Goal: Task Accomplishment & Management: Manage account settings

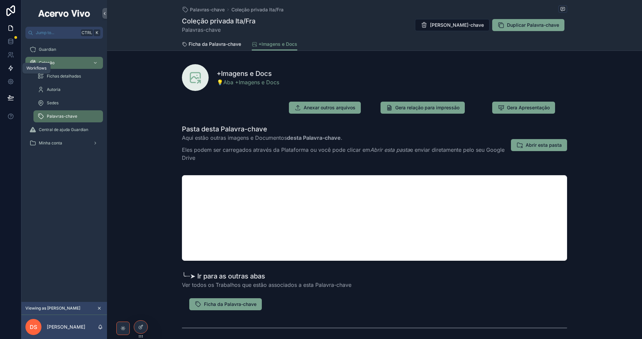
click at [8, 69] on icon at bounding box center [10, 68] width 7 height 7
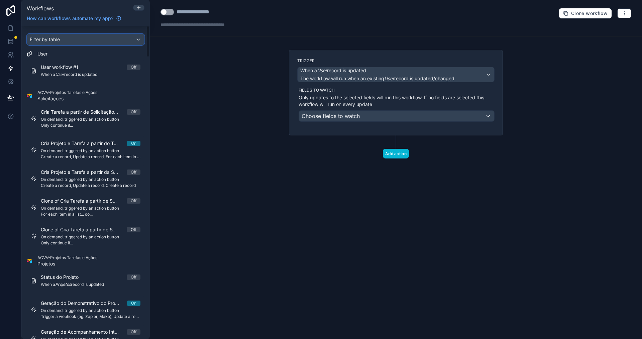
click at [84, 41] on div "Filter by table" at bounding box center [85, 39] width 117 height 11
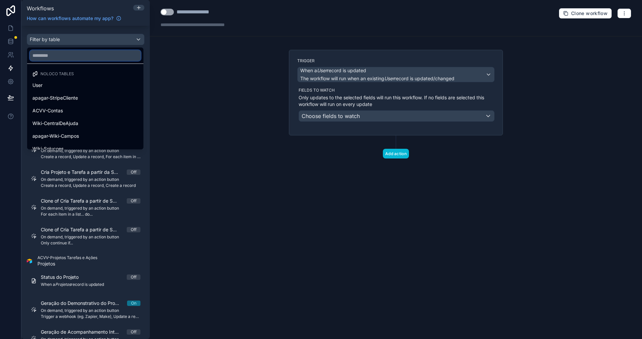
click at [85, 57] on input "text" at bounding box center [85, 55] width 111 height 11
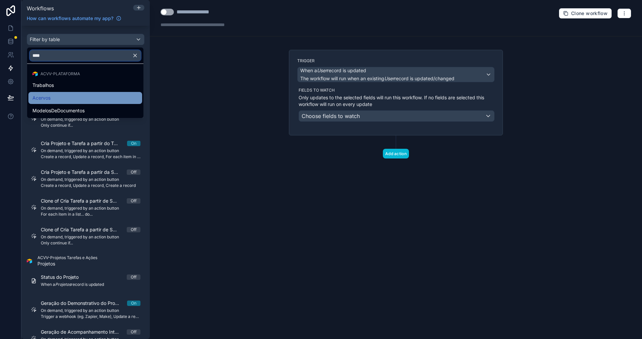
type input "****"
click at [84, 100] on div "Acervos" at bounding box center [85, 98] width 106 height 8
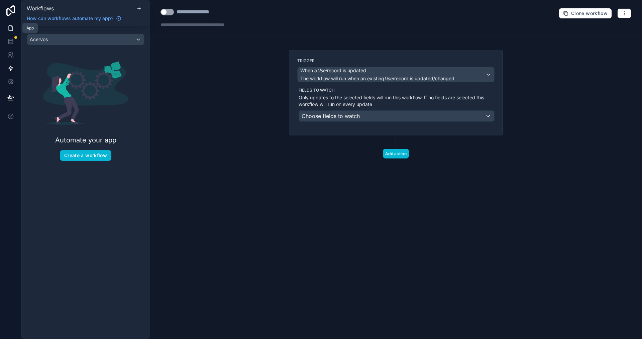
click at [12, 28] on icon at bounding box center [10, 28] width 7 height 7
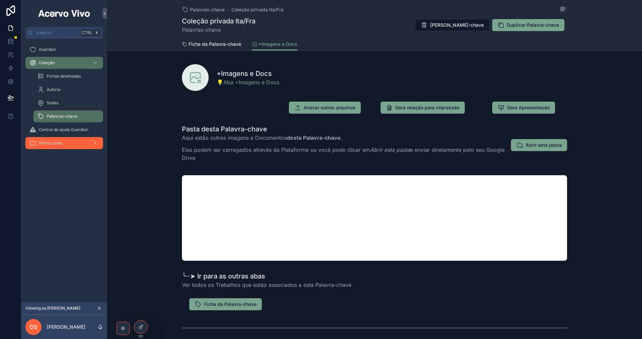
click at [68, 142] on div "Minha conta" at bounding box center [64, 143] width 70 height 11
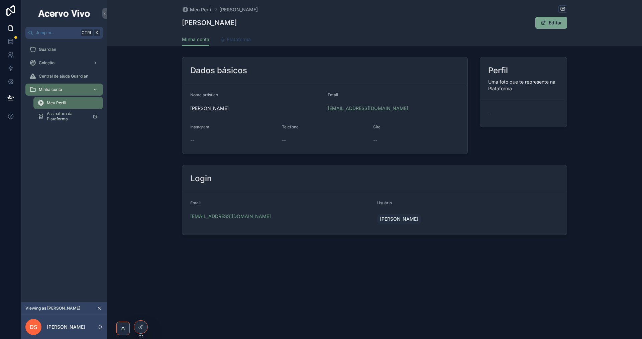
click at [242, 39] on span "Plataforma" at bounding box center [239, 39] width 24 height 7
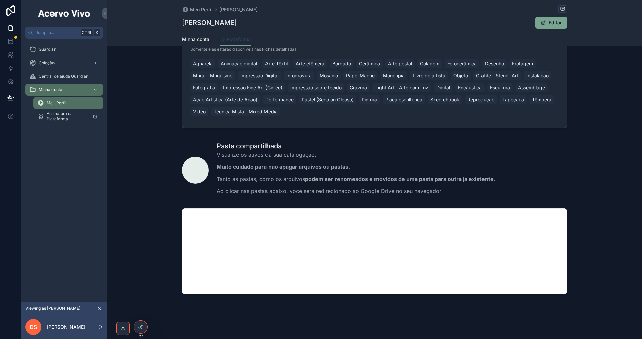
scroll to position [132, 0]
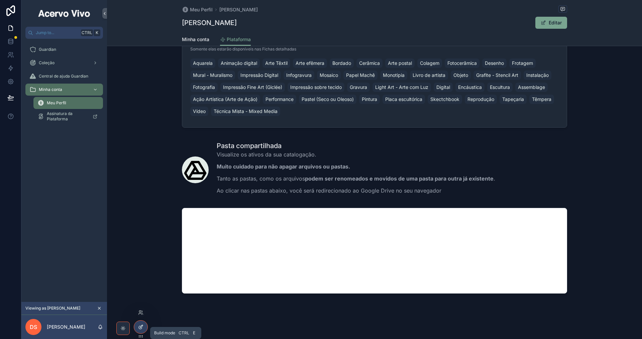
click at [142, 330] on div at bounding box center [140, 327] width 13 height 13
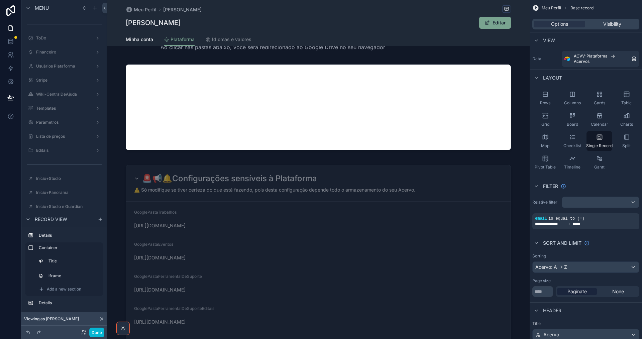
scroll to position [299, 0]
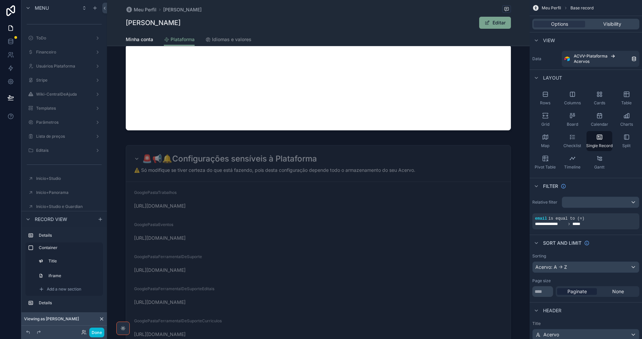
click at [361, 224] on div "scrollable content" at bounding box center [318, 229] width 423 height 1056
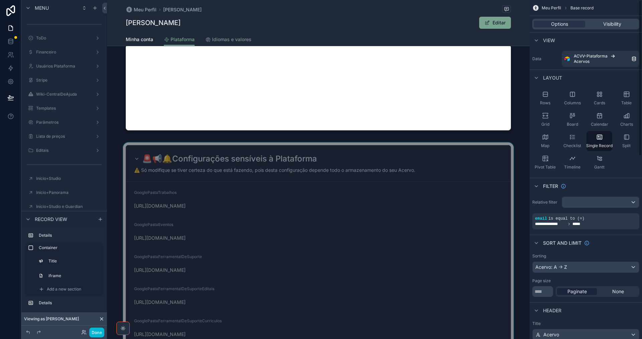
drag, startPoint x: 447, startPoint y: 217, endPoint x: 440, endPoint y: 223, distance: 9.2
click at [446, 217] on div "scrollable content" at bounding box center [318, 297] width 423 height 311
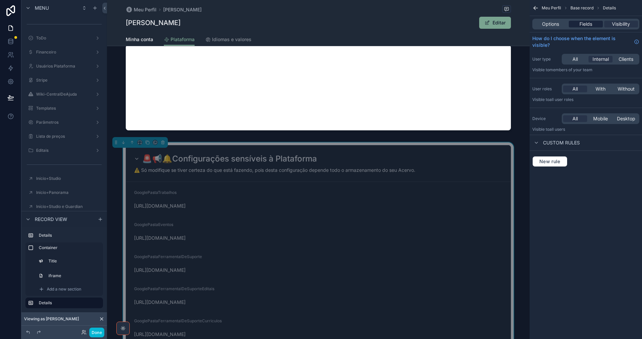
click at [582, 26] on span "Fields" at bounding box center [586, 24] width 13 height 7
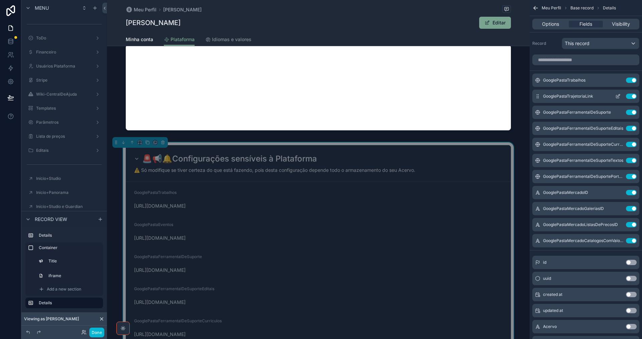
click at [631, 95] on button "Use setting" at bounding box center [631, 96] width 11 height 5
click at [627, 96] on button "Use setting" at bounding box center [631, 96] width 11 height 5
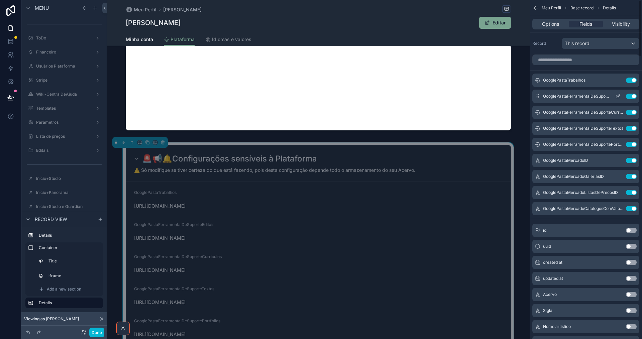
click at [630, 96] on button "Use setting" at bounding box center [631, 96] width 11 height 5
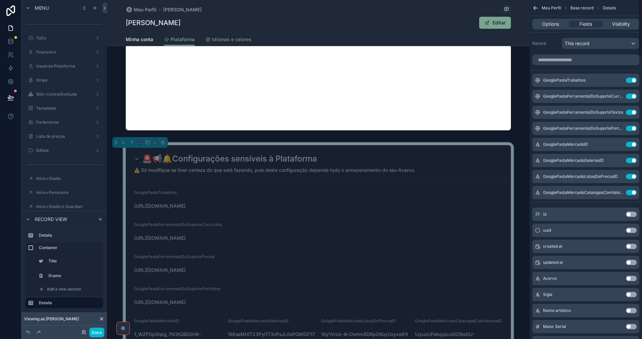
click at [630, 96] on button "Use setting" at bounding box center [631, 96] width 11 height 5
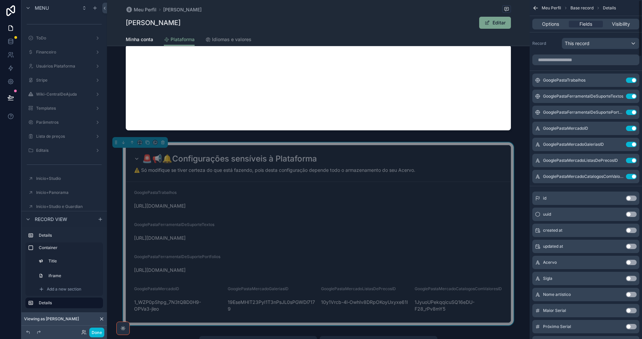
click at [630, 96] on button "Use setting" at bounding box center [631, 96] width 11 height 5
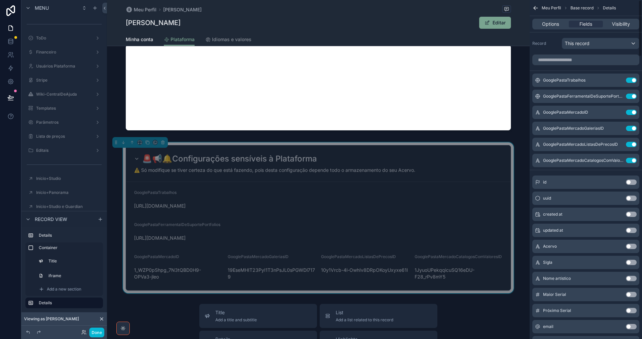
click at [630, 96] on button "Use setting" at bounding box center [631, 96] width 11 height 5
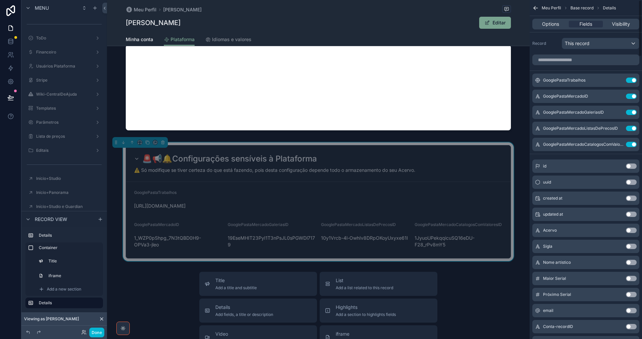
click at [630, 96] on button "Use setting" at bounding box center [631, 96] width 11 height 5
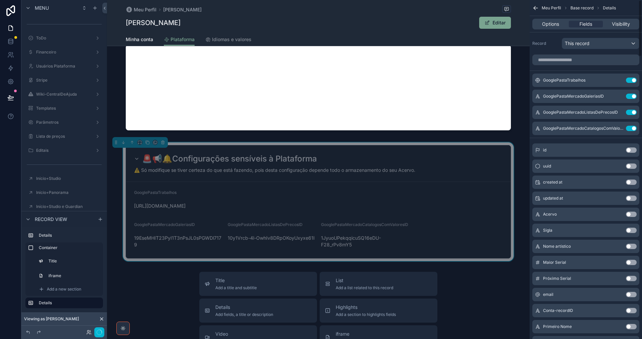
click at [630, 96] on button "Use setting" at bounding box center [631, 96] width 11 height 5
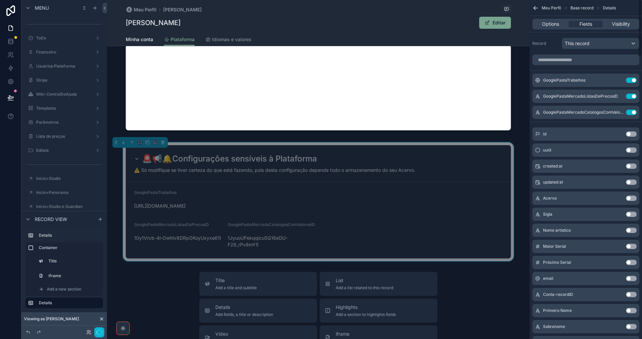
click at [630, 96] on button "Use setting" at bounding box center [631, 96] width 11 height 5
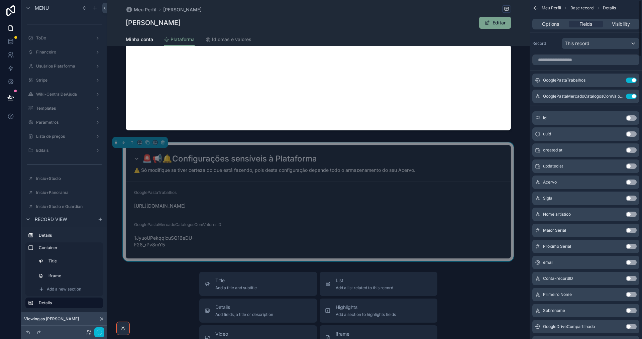
click at [630, 96] on button "Use setting" at bounding box center [631, 96] width 11 height 5
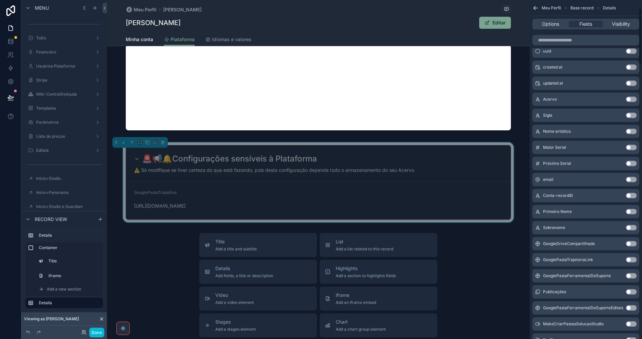
scroll to position [0, 0]
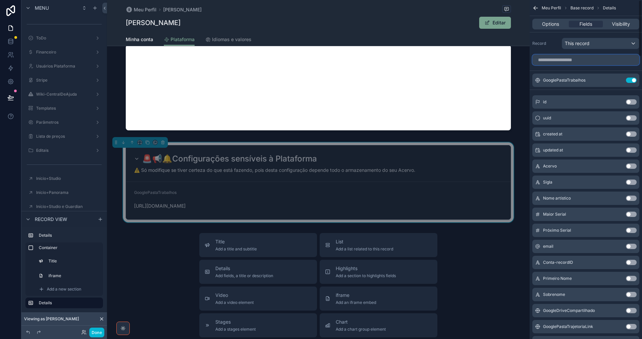
click at [601, 59] on input "scrollable content" at bounding box center [586, 60] width 107 height 11
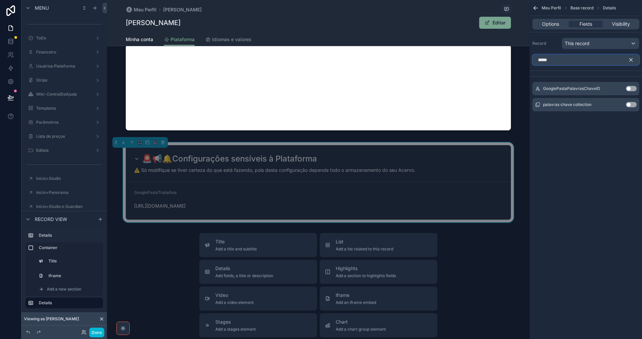
type input "*****"
click at [634, 88] on button "Use setting" at bounding box center [631, 88] width 11 height 5
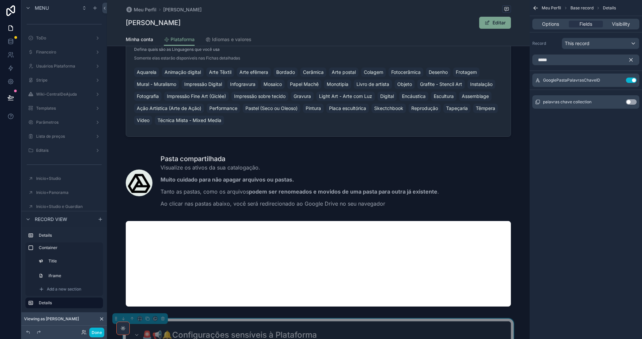
scroll to position [299, 0]
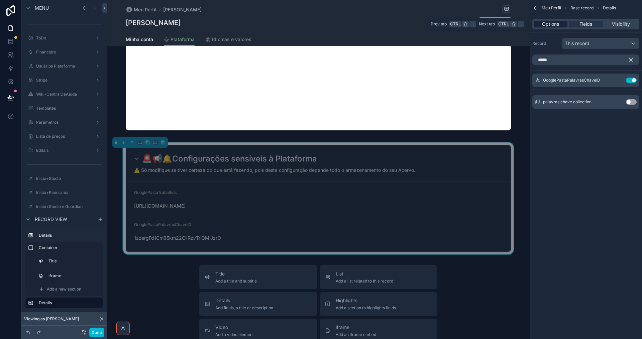
click at [549, 23] on span "Options" at bounding box center [550, 24] width 17 height 7
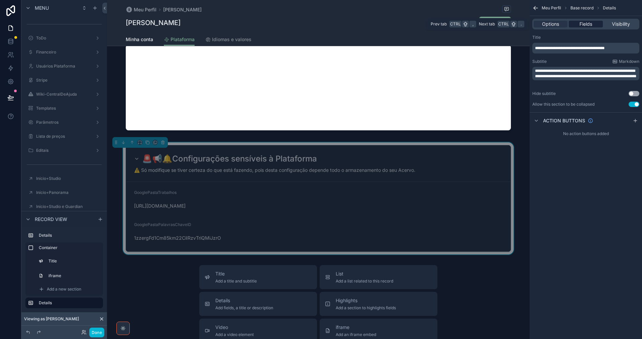
click at [595, 23] on div "Fields" at bounding box center [586, 24] width 34 height 7
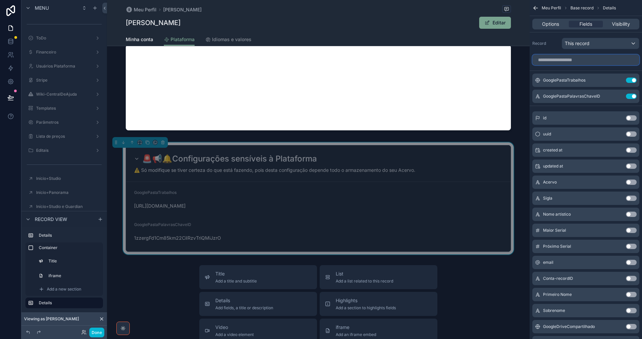
click at [586, 59] on input "scrollable content" at bounding box center [586, 60] width 107 height 11
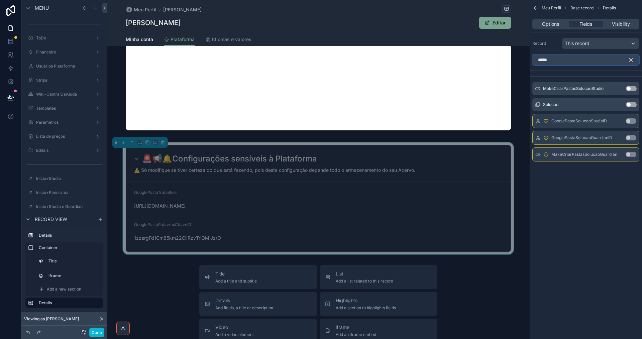
type input "*****"
click at [634, 138] on button "Use setting" at bounding box center [631, 137] width 11 height 5
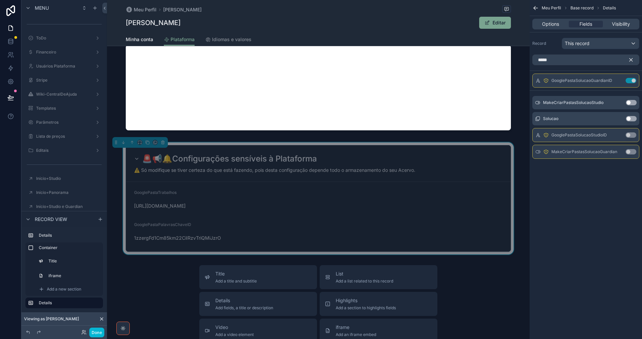
click at [629, 61] on icon "scrollable content" at bounding box center [631, 60] width 6 height 6
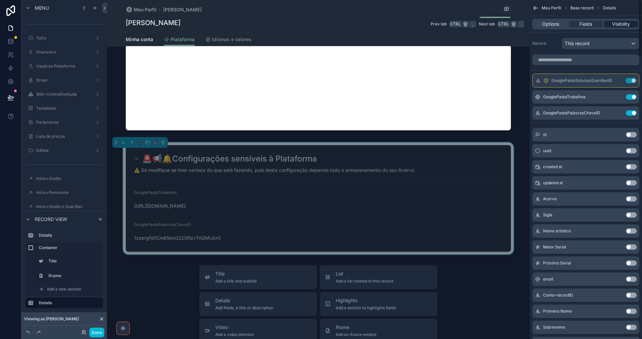
click at [621, 25] on span "Visibility" at bounding box center [621, 24] width 18 height 7
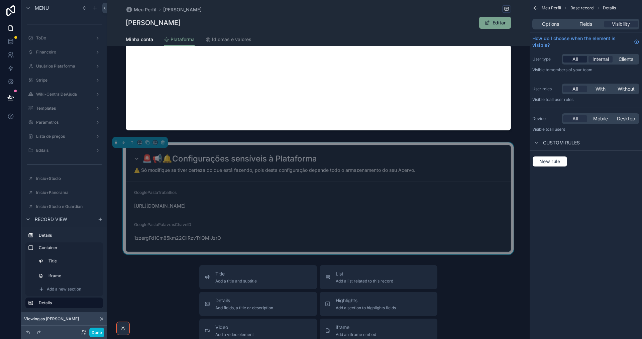
click at [572, 59] on div "All" at bounding box center [575, 59] width 24 height 7
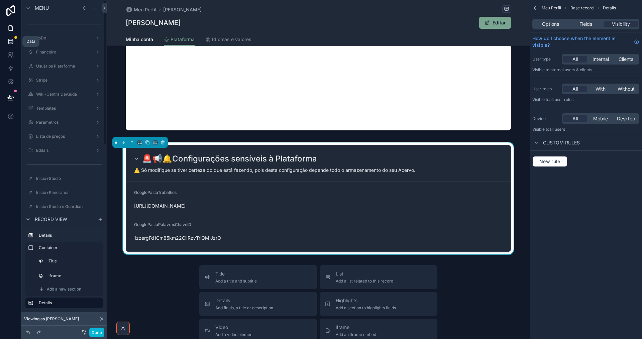
click at [10, 41] on icon at bounding box center [10, 40] width 4 height 2
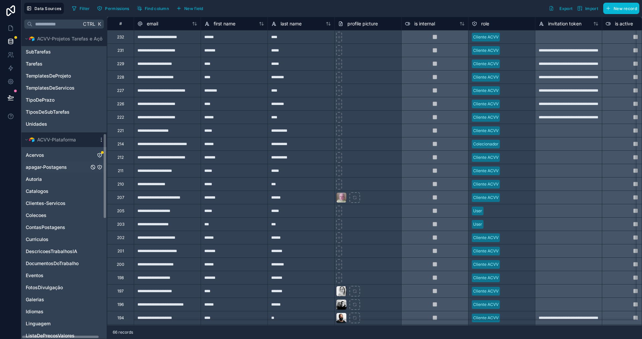
scroll to position [368, 0]
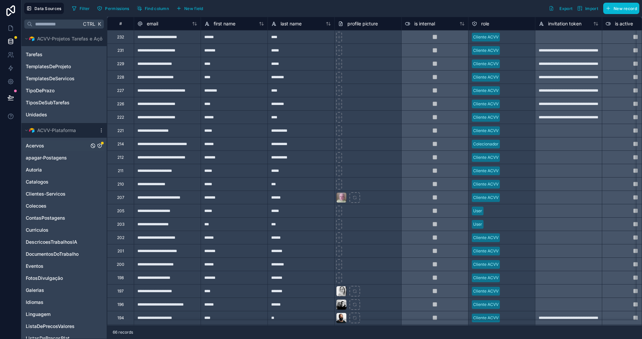
click at [99, 145] on icon "Acervos" at bounding box center [99, 145] width 5 height 5
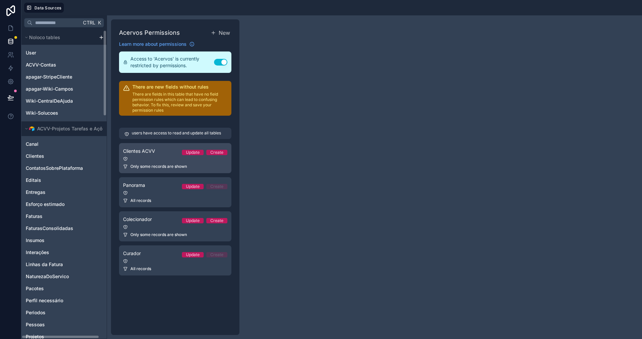
click at [151, 167] on span "Only some records are shown" at bounding box center [158, 166] width 57 height 5
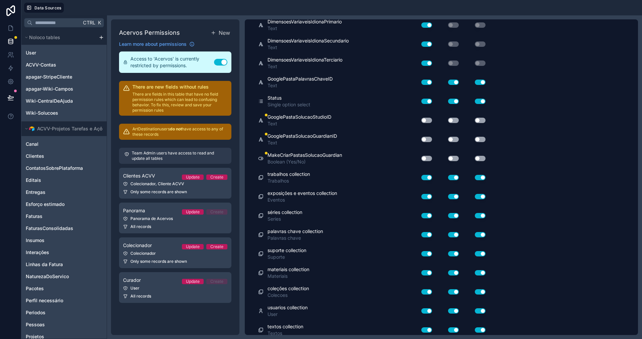
scroll to position [1606, 0]
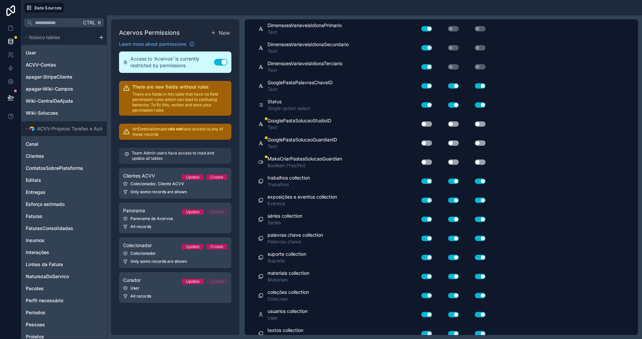
click at [429, 124] on button "Use setting" at bounding box center [426, 123] width 11 height 5
drag, startPoint x: 452, startPoint y: 125, endPoint x: 471, endPoint y: 122, distance: 19.3
click at [454, 125] on button "Use setting" at bounding box center [453, 123] width 11 height 5
click at [481, 124] on button "Use setting" at bounding box center [480, 123] width 11 height 5
click at [433, 144] on div "Use setting" at bounding box center [423, 143] width 21 height 11
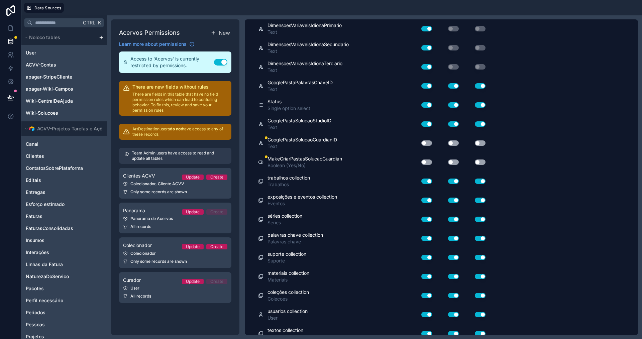
drag, startPoint x: 427, startPoint y: 142, endPoint x: 438, endPoint y: 144, distance: 11.0
click at [427, 142] on button "Use setting" at bounding box center [426, 142] width 11 height 5
click at [456, 143] on button "Use setting" at bounding box center [453, 142] width 11 height 5
click at [480, 143] on button "Use setting" at bounding box center [480, 142] width 11 height 5
click at [426, 163] on button "Use setting" at bounding box center [426, 162] width 11 height 5
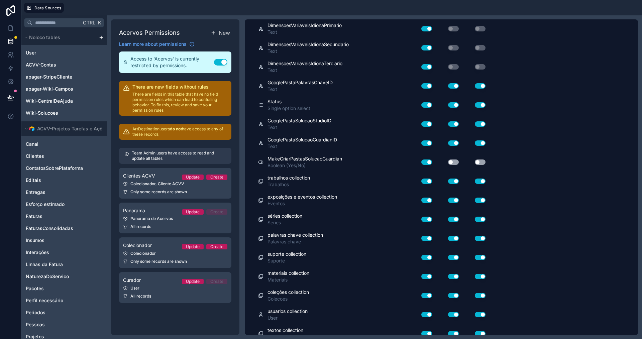
click at [452, 163] on button "Use setting" at bounding box center [453, 162] width 11 height 5
click at [483, 161] on button "Use setting" at bounding box center [480, 162] width 11 height 5
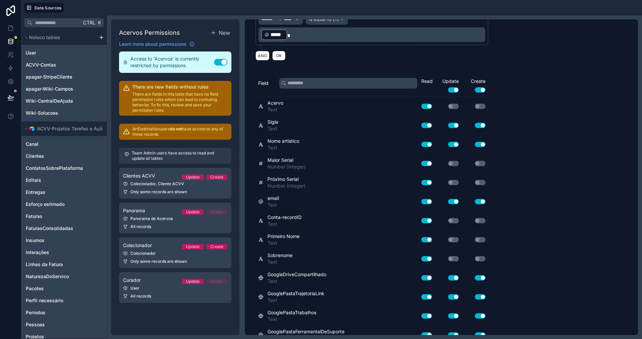
scroll to position [0, 0]
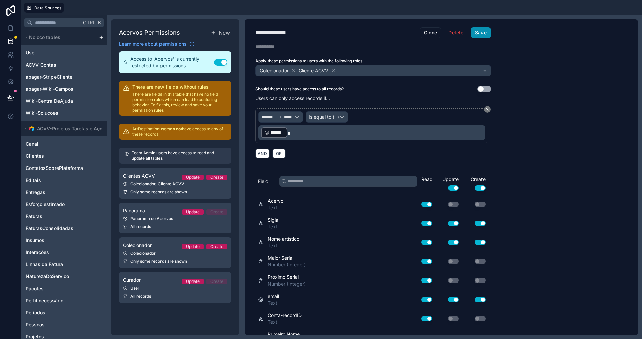
click at [482, 31] on button "Save" at bounding box center [481, 32] width 20 height 11
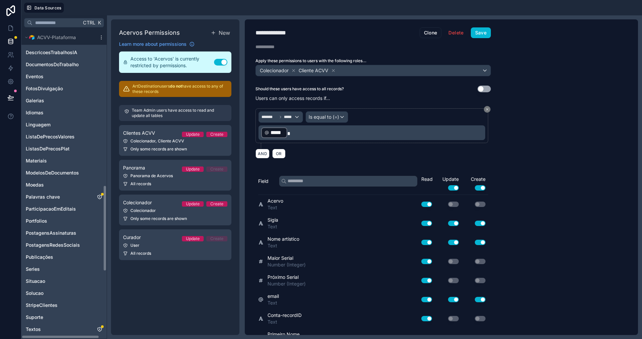
scroll to position [569, 0]
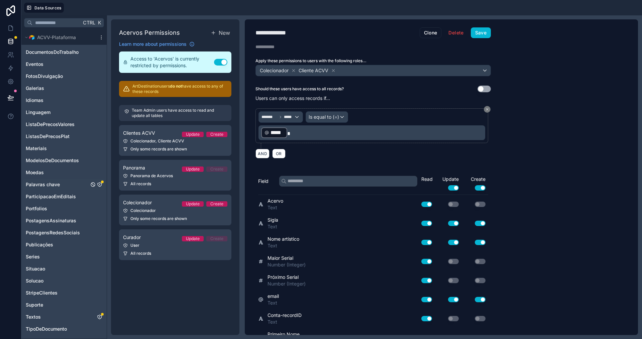
click at [99, 185] on icon "Palavras chave" at bounding box center [99, 184] width 5 height 5
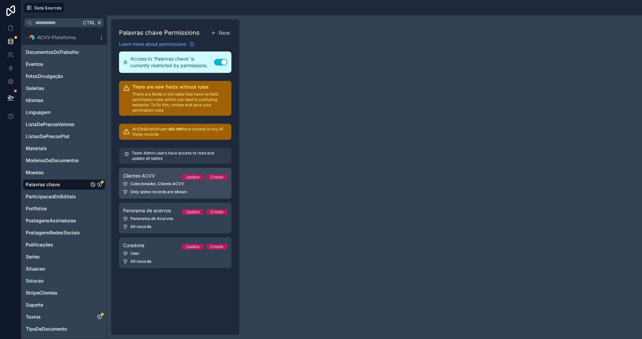
click at [146, 180] on link "Clientes ACVV Update Create Colecionador, Cliente ACVV Only some records are sh…" at bounding box center [175, 183] width 112 height 31
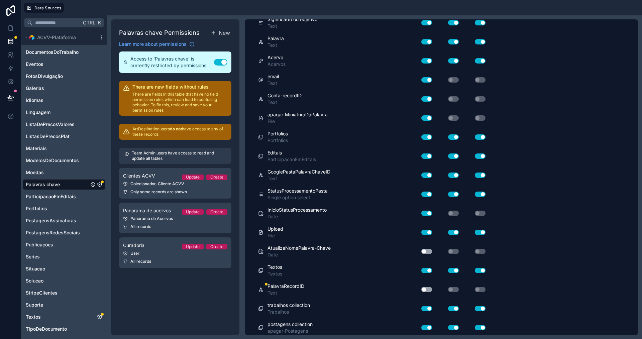
scroll to position [234, 0]
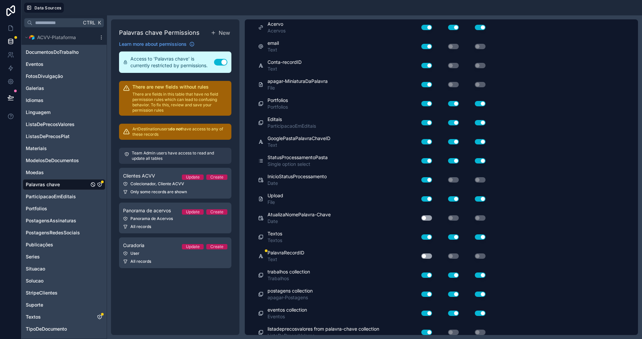
click at [429, 217] on button "Use setting" at bounding box center [426, 217] width 11 height 5
click at [429, 256] on button "Use setting" at bounding box center [426, 256] width 11 height 5
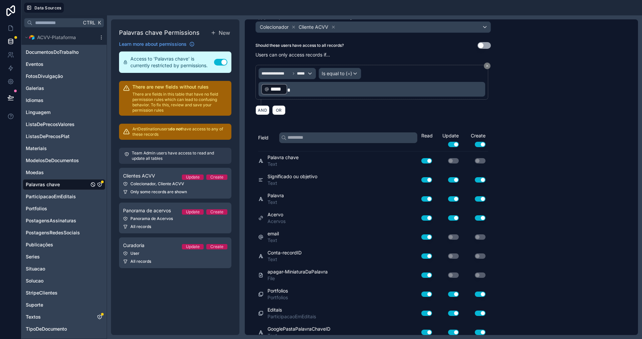
scroll to position [0, 0]
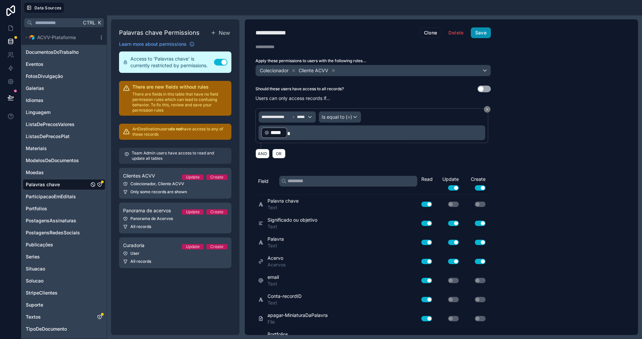
click at [484, 32] on button "Save" at bounding box center [481, 32] width 20 height 11
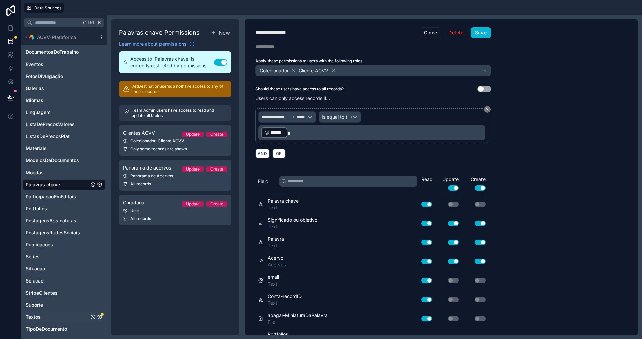
click at [99, 318] on icon "Textos" at bounding box center [99, 316] width 5 height 5
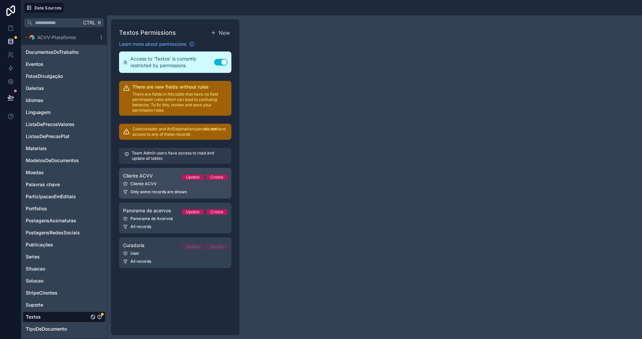
click at [142, 182] on div "Cliente ACVV" at bounding box center [175, 183] width 104 height 5
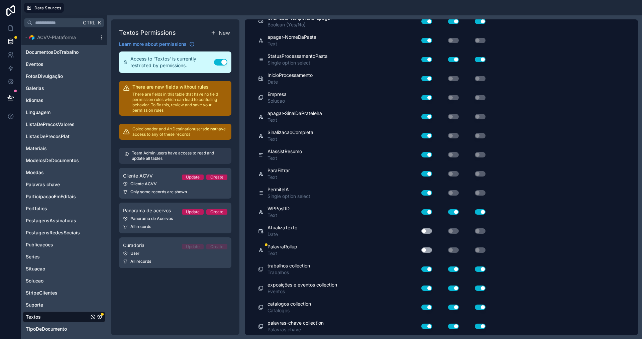
scroll to position [680, 0]
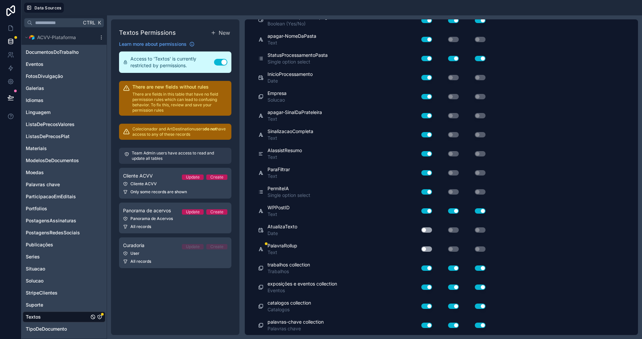
click at [428, 231] on button "Use setting" at bounding box center [426, 229] width 11 height 5
click at [429, 249] on button "Use setting" at bounding box center [426, 249] width 11 height 5
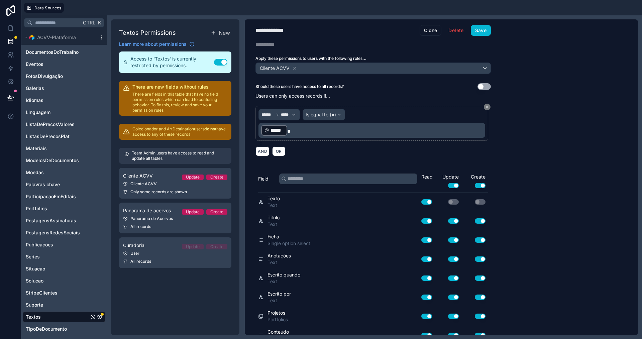
scroll to position [0, 0]
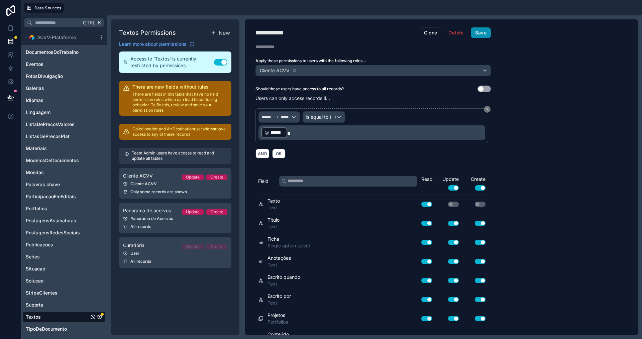
click at [481, 36] on button "Save" at bounding box center [481, 32] width 20 height 11
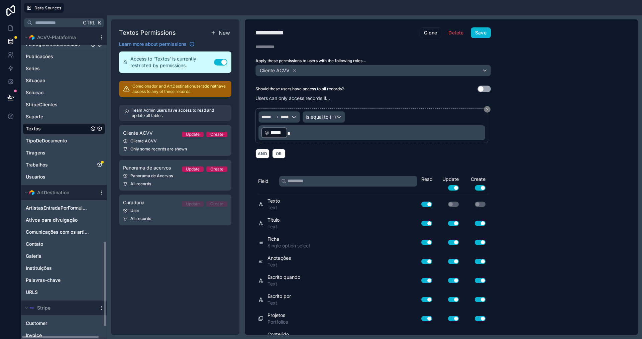
scroll to position [769, 0]
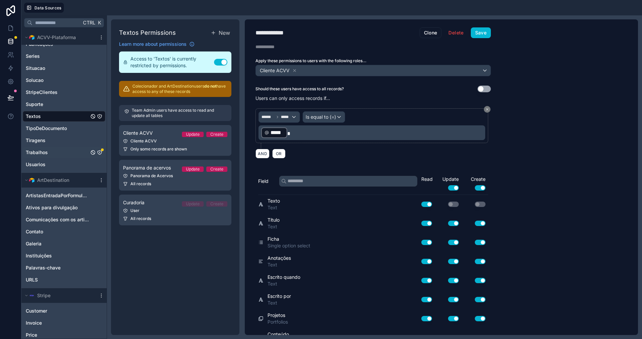
click at [99, 153] on icon "Trabalhos" at bounding box center [99, 152] width 5 height 5
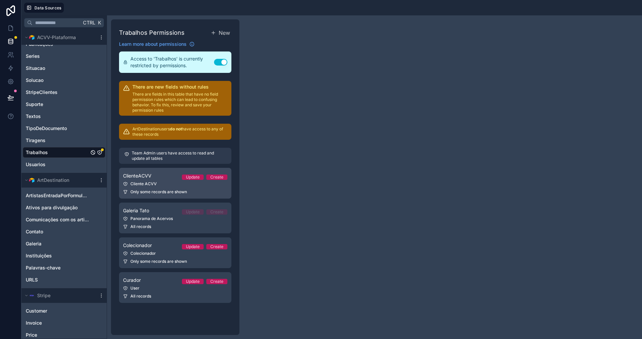
click at [148, 178] on span "ClienteACVV" at bounding box center [137, 176] width 28 height 7
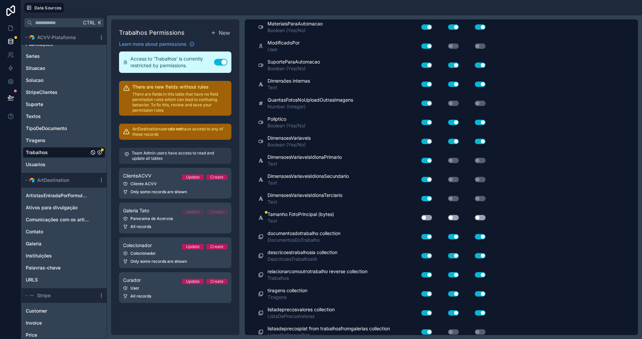
scroll to position [3813, 0]
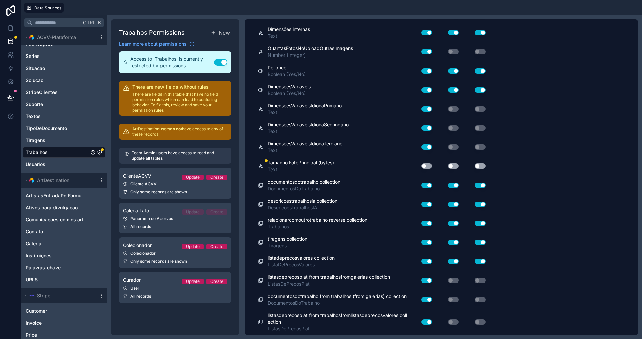
click at [427, 167] on button "Use setting" at bounding box center [426, 166] width 11 height 5
drag, startPoint x: 455, startPoint y: 164, endPoint x: 477, endPoint y: 166, distance: 22.2
click at [456, 165] on button "Use setting" at bounding box center [453, 166] width 11 height 5
click at [481, 166] on button "Use setting" at bounding box center [480, 166] width 11 height 5
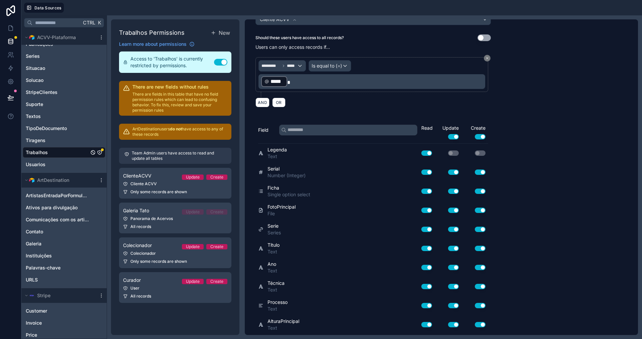
scroll to position [0, 0]
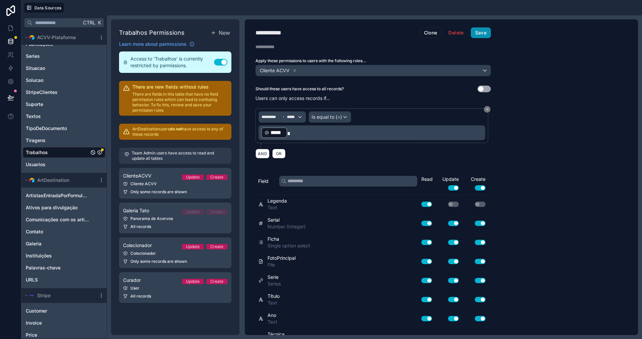
click at [485, 33] on button "Save" at bounding box center [481, 32] width 20 height 11
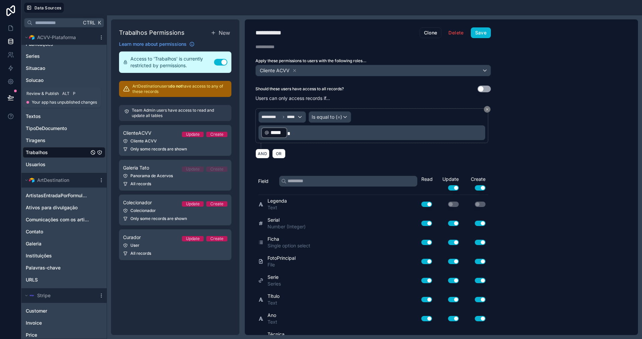
click at [10, 97] on icon at bounding box center [11, 97] width 6 height 3
click at [9, 29] on icon at bounding box center [11, 28] width 4 height 5
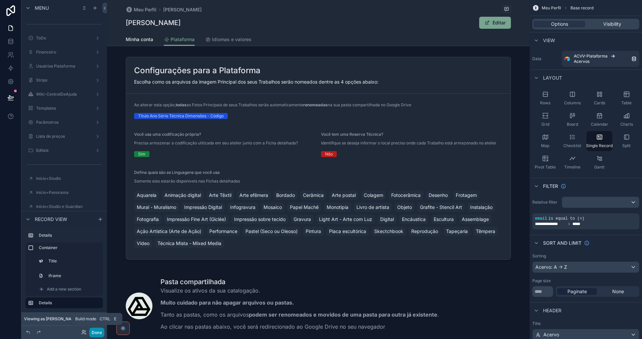
click at [97, 333] on button "Done" at bounding box center [96, 333] width 15 height 10
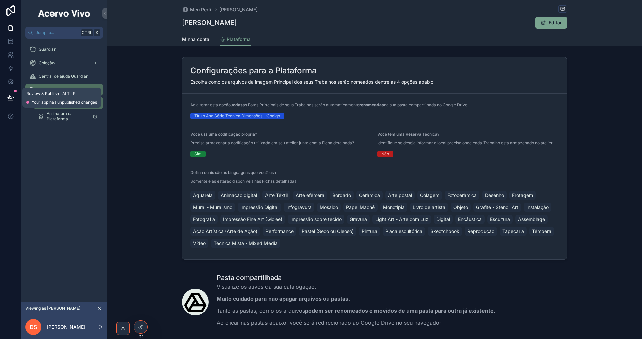
click at [10, 99] on icon at bounding box center [11, 97] width 6 height 3
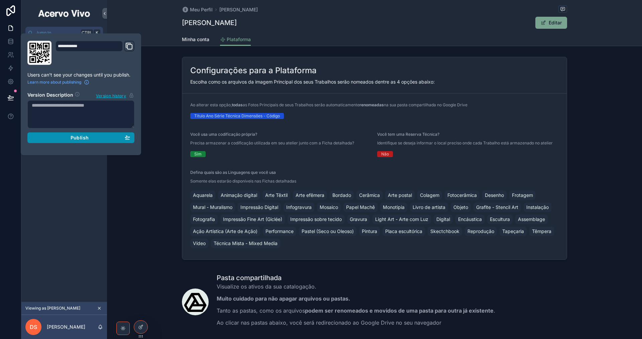
click at [60, 140] on div "Publish" at bounding box center [81, 138] width 98 height 6
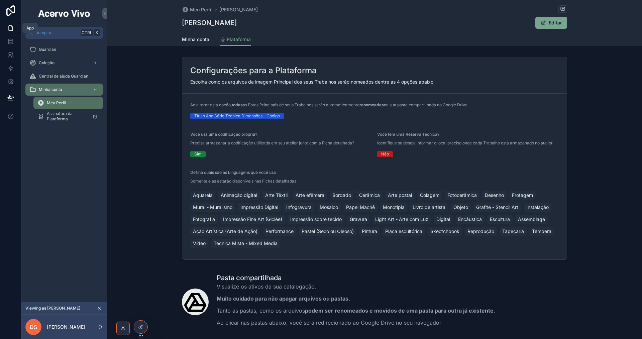
click at [10, 24] on link at bounding box center [10, 27] width 21 height 13
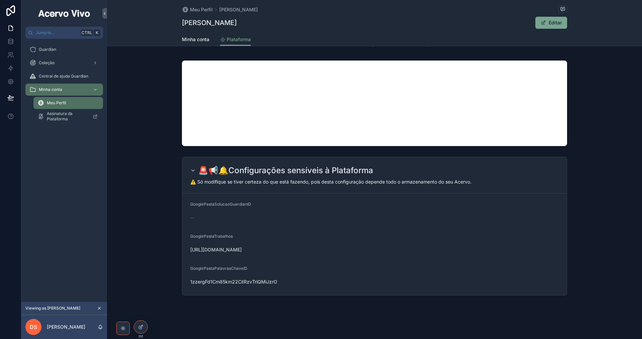
scroll to position [282, 0]
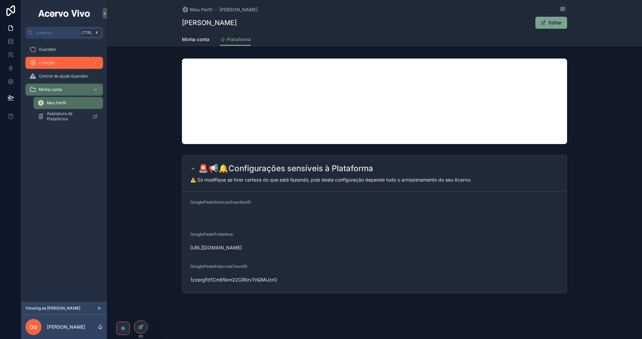
click at [70, 64] on div "Coleção" at bounding box center [64, 63] width 70 height 11
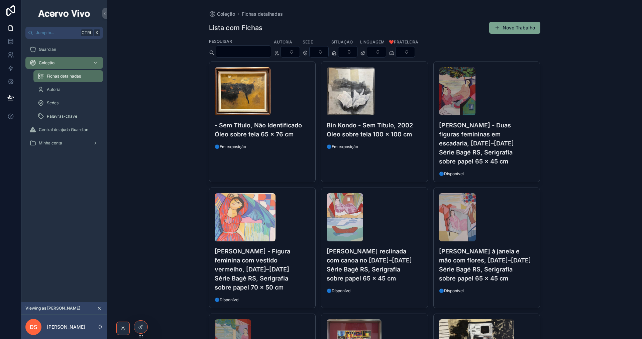
click at [72, 75] on span "Fichas detalhadas" at bounding box center [64, 76] width 34 height 5
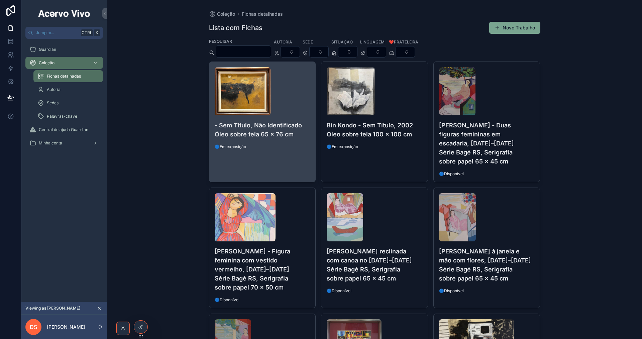
click at [289, 147] on span "🔵Em exposição" at bounding box center [263, 146] width 96 height 5
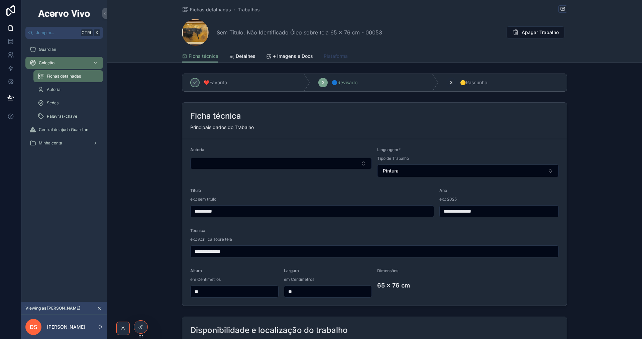
click at [340, 57] on span "Plataforma" at bounding box center [336, 56] width 24 height 7
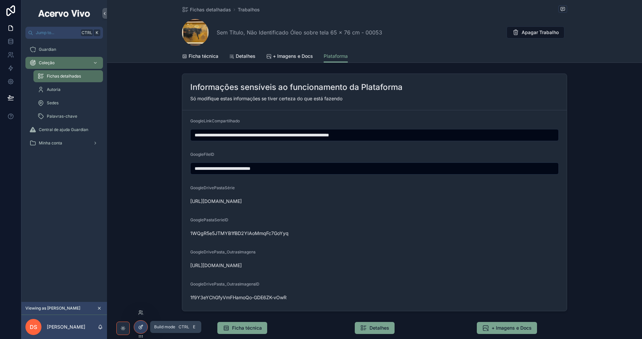
click at [144, 330] on div at bounding box center [140, 327] width 13 height 13
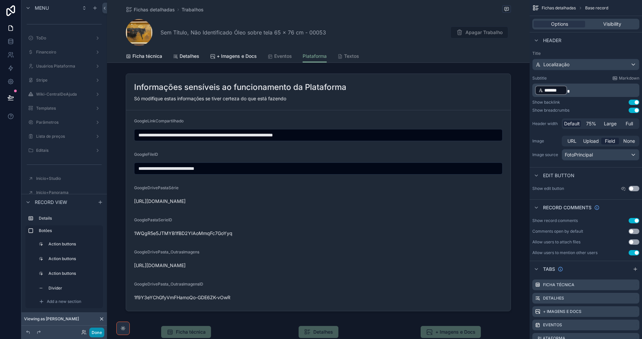
click at [100, 332] on button "Done" at bounding box center [96, 333] width 15 height 10
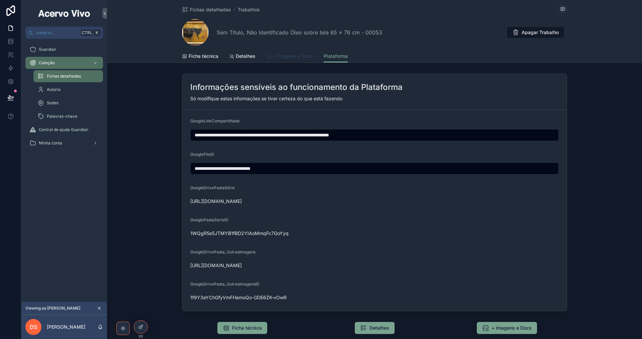
click at [293, 52] on link "+ Imagens e Docs" at bounding box center [289, 56] width 47 height 13
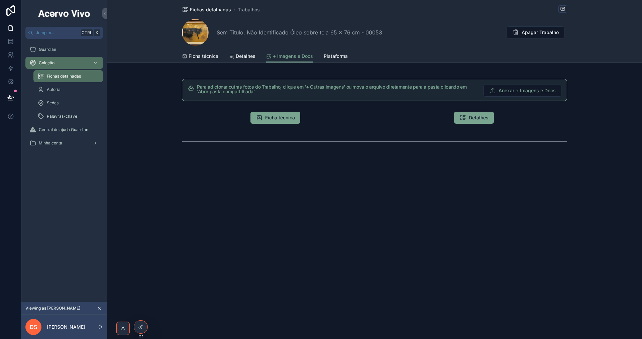
click at [208, 11] on span "Fichas detalhadas" at bounding box center [210, 9] width 41 height 7
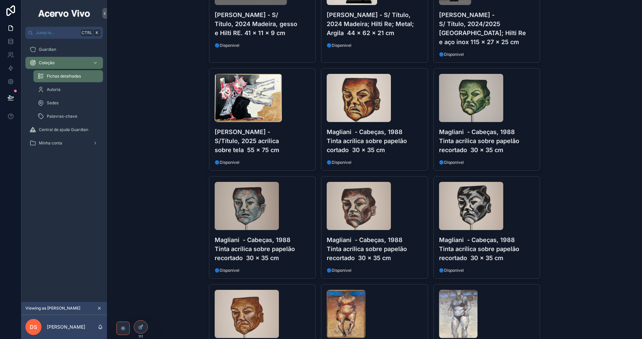
scroll to position [1722, 0]
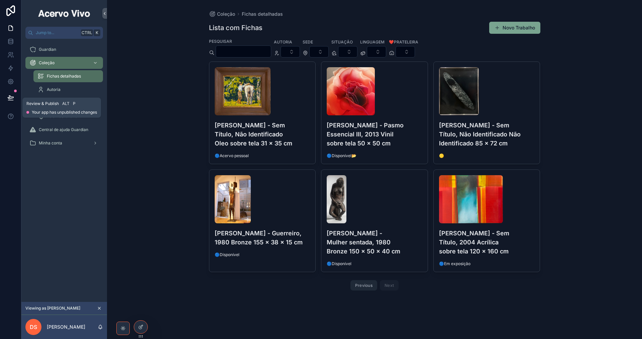
click at [12, 99] on icon at bounding box center [10, 97] width 7 height 7
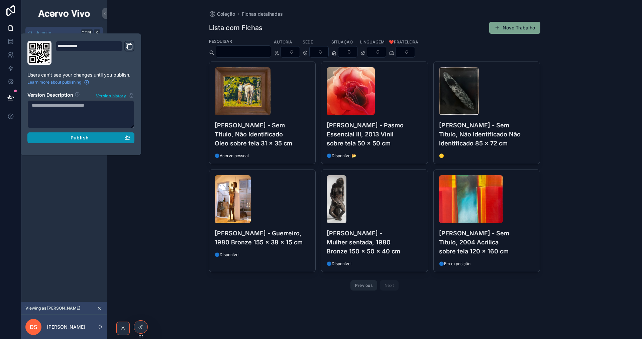
click at [70, 138] on div "Publish" at bounding box center [81, 138] width 98 height 6
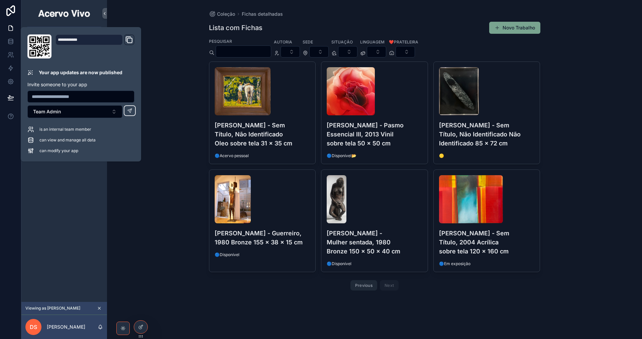
click at [157, 231] on div "Coleção Fichas detalhadas Lista com Fichas Novo Trabalho Pesquisar Autoria Sede…" at bounding box center [374, 169] width 535 height 339
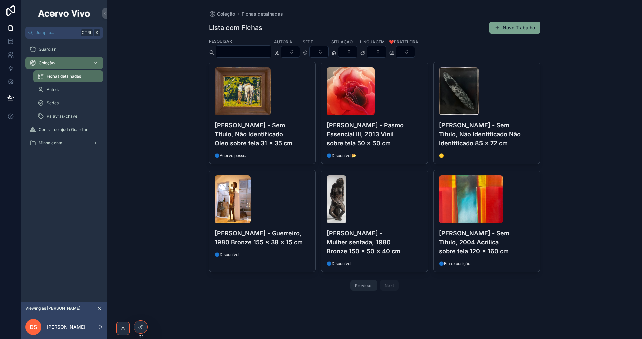
click at [100, 311] on button "scrollable content" at bounding box center [99, 308] width 7 height 7
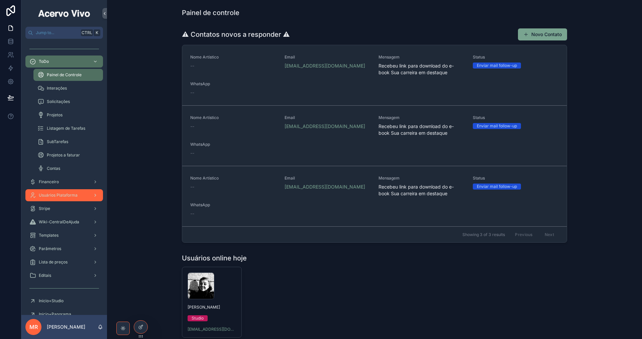
click at [64, 193] on span "Usuários Plataforma" at bounding box center [58, 195] width 39 height 5
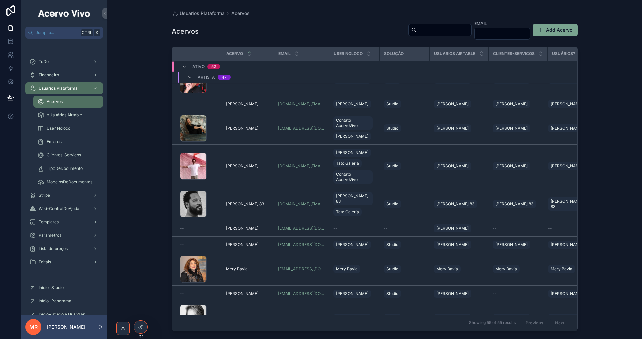
scroll to position [917, 0]
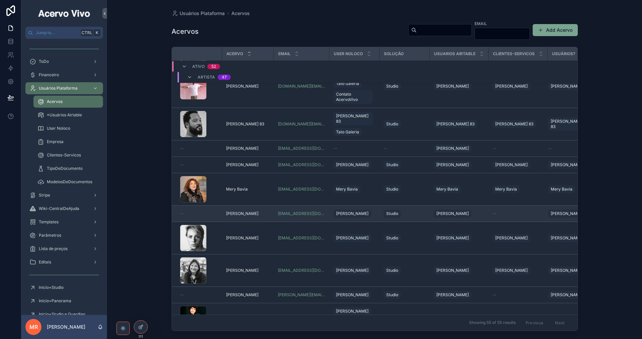
click at [264, 217] on td "[PERSON_NAME] [PERSON_NAME]" at bounding box center [248, 214] width 52 height 16
click at [267, 211] on div "[PERSON_NAME] [PERSON_NAME]" at bounding box center [248, 213] width 44 height 5
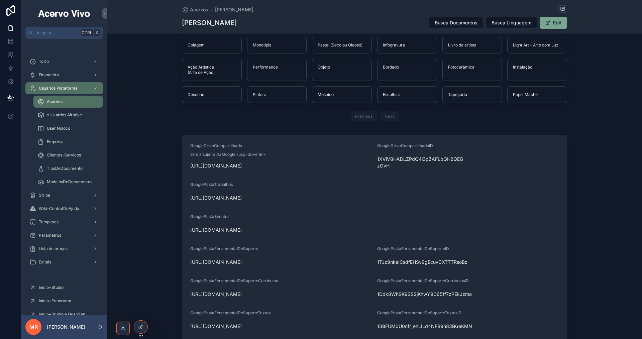
scroll to position [736, 0]
click at [138, 330] on div at bounding box center [140, 327] width 13 height 13
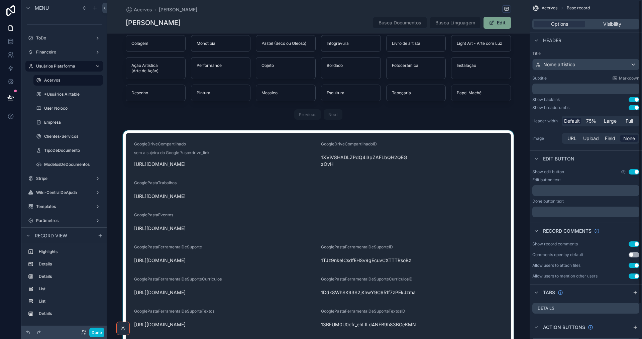
click at [482, 153] on div "scrollable content" at bounding box center [318, 303] width 423 height 346
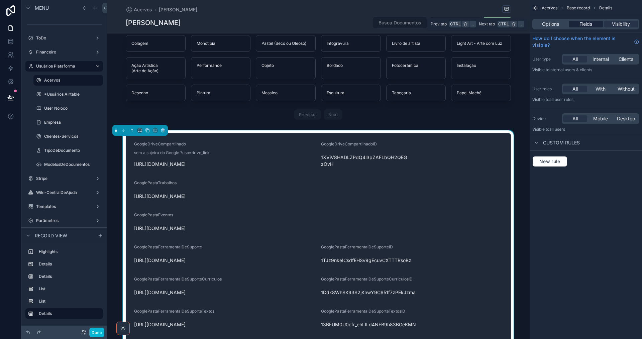
click at [580, 26] on span "Fields" at bounding box center [586, 24] width 13 height 7
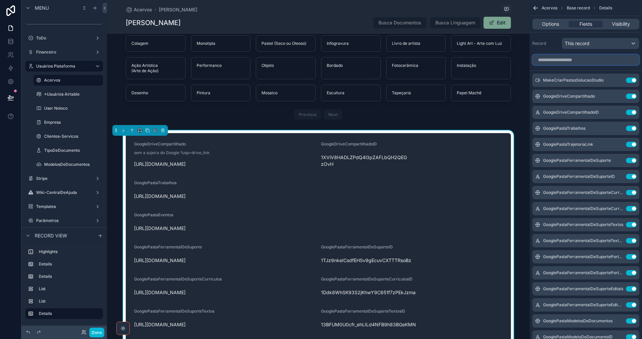
click at [588, 62] on input "scrollable content" at bounding box center [586, 60] width 107 height 11
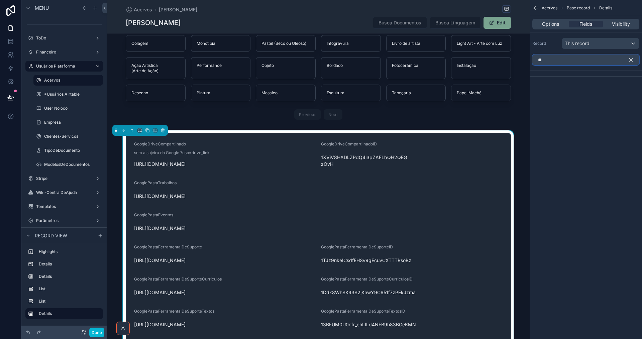
type input "*"
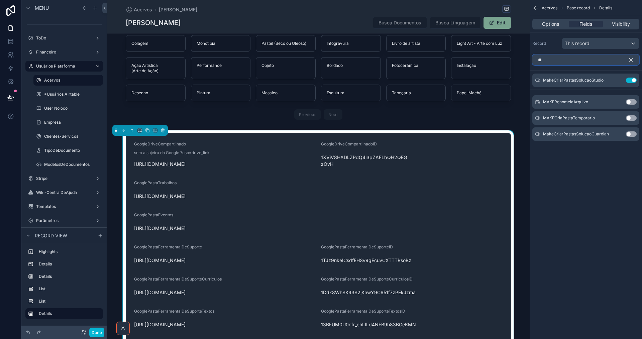
type input "*"
type input "****"
click at [537, 134] on icon "scrollable content" at bounding box center [537, 133] width 5 height 5
click at [632, 134] on button "Use setting" at bounding box center [631, 133] width 11 height 5
click at [633, 59] on icon "scrollable content" at bounding box center [631, 60] width 3 height 3
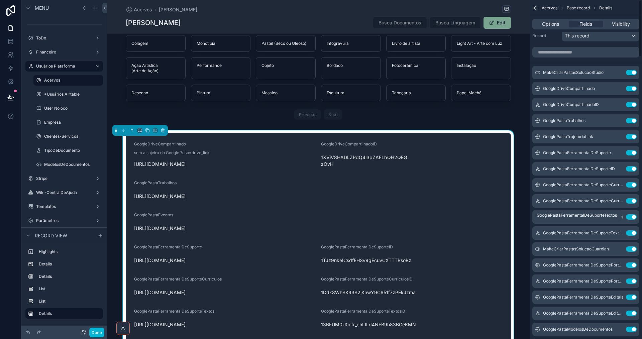
scroll to position [0, 0]
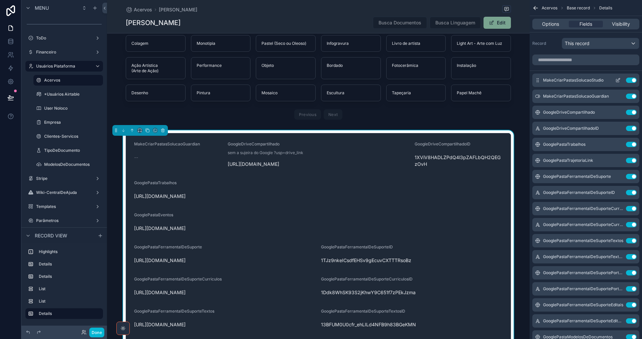
click at [617, 80] on icon "scrollable content" at bounding box center [617, 80] width 5 height 5
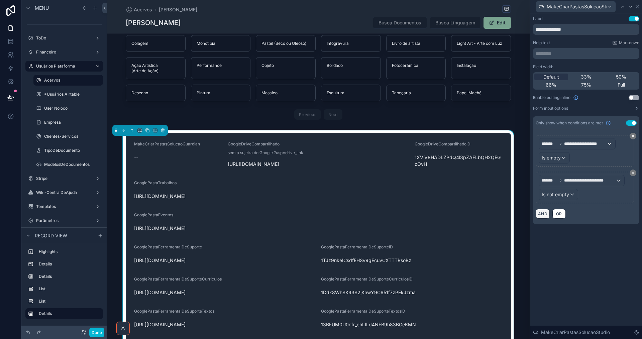
click at [543, 215] on button "AND" at bounding box center [543, 214] width 14 height 10
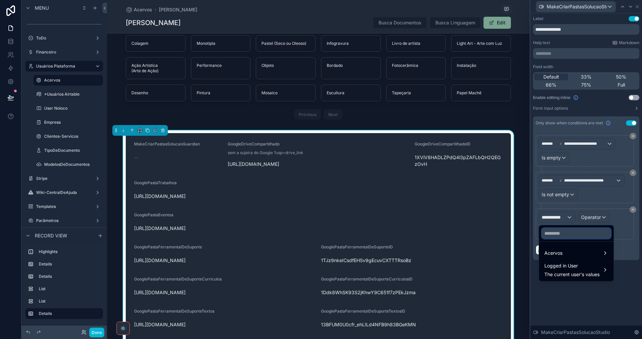
click at [573, 235] on input "text" at bounding box center [576, 233] width 69 height 11
type input "****"
click at [573, 252] on div "Acervos" at bounding box center [577, 253] width 64 height 8
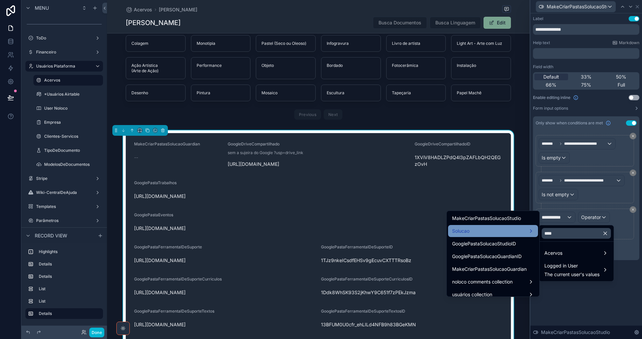
click at [516, 231] on div "Solucao" at bounding box center [493, 231] width 82 height 8
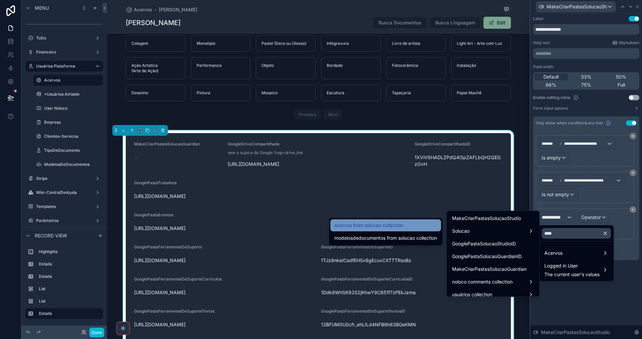
click at [416, 225] on div "acervos from solucao collection" at bounding box center [385, 225] width 103 height 8
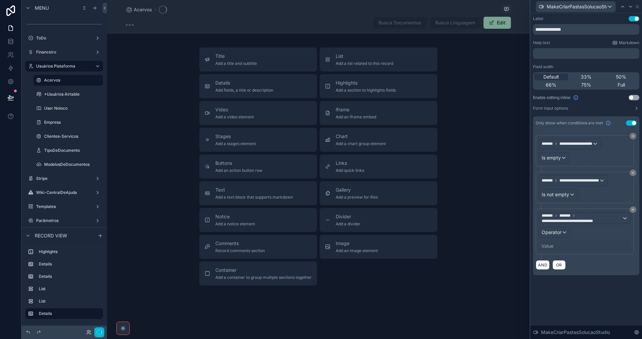
scroll to position [110, 0]
click at [564, 234] on div "Operator" at bounding box center [554, 232] width 31 height 11
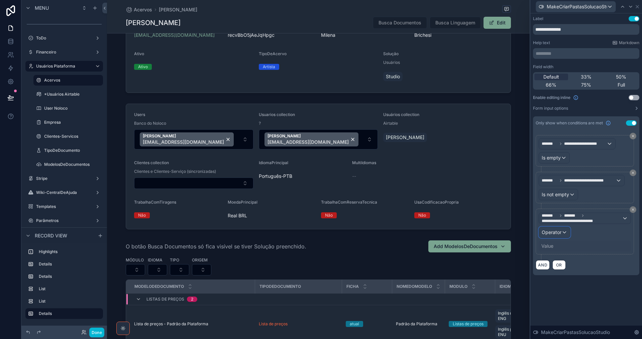
scroll to position [736, 0]
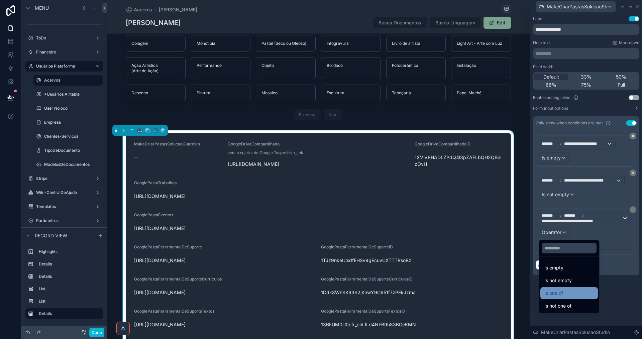
click at [566, 294] on div "Is one of" at bounding box center [570, 293] width 50 height 8
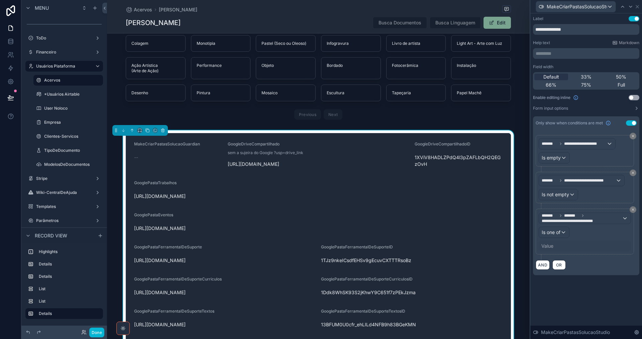
click at [551, 248] on div "Value" at bounding box center [548, 246] width 12 height 7
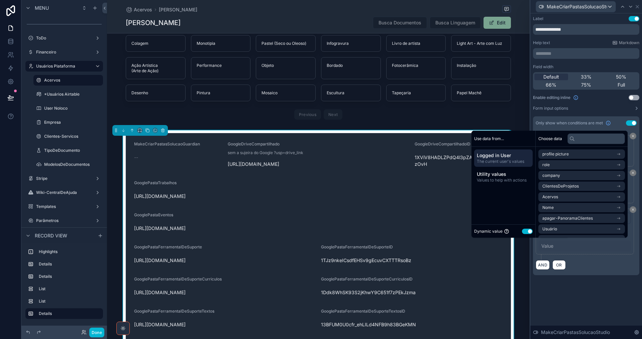
click at [521, 228] on div "Dynamic value Use setting" at bounding box center [503, 231] width 59 height 8
click at [522, 233] on button "Use setting" at bounding box center [527, 231] width 11 height 5
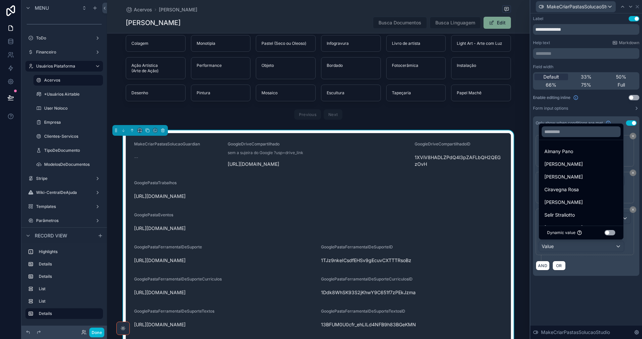
click at [588, 294] on div at bounding box center [586, 169] width 112 height 339
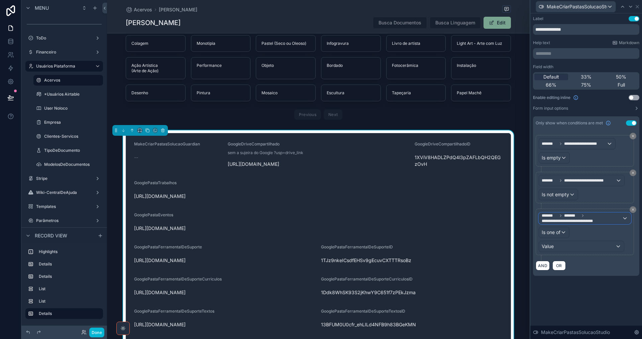
click at [572, 220] on span "**********" at bounding box center [572, 220] width 61 height 5
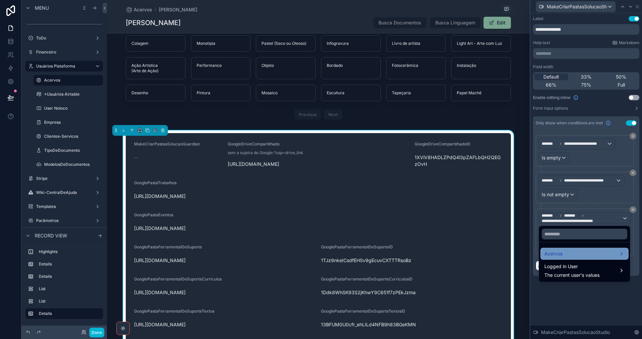
click at [572, 250] on div "Acervos" at bounding box center [585, 254] width 88 height 12
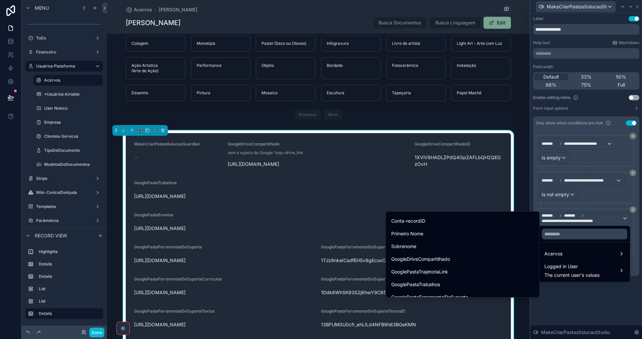
scroll to position [167, 0]
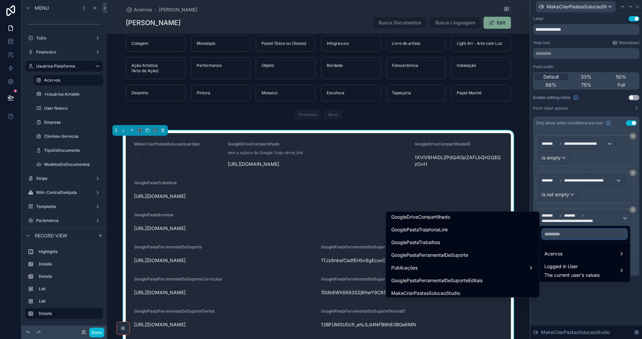
click at [560, 233] on input "text" at bounding box center [585, 234] width 86 height 11
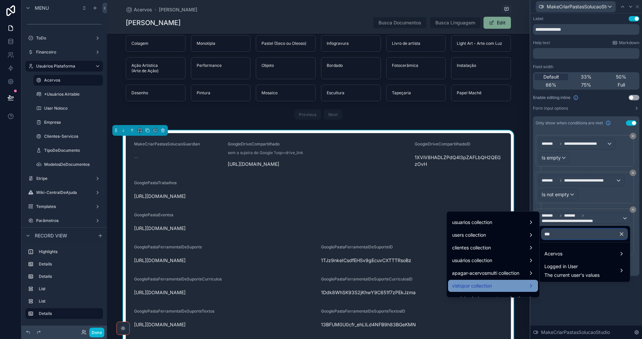
scroll to position [0, 0]
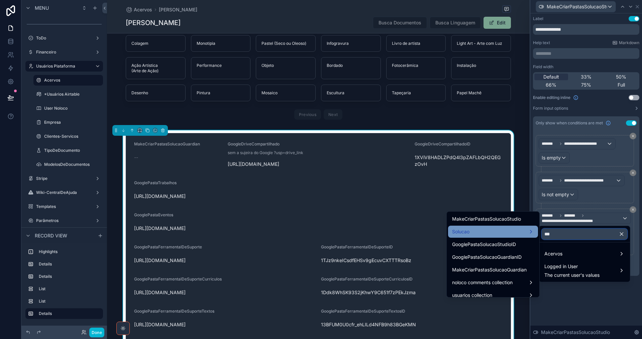
type input "***"
click at [486, 232] on div "Solucao" at bounding box center [493, 232] width 82 height 8
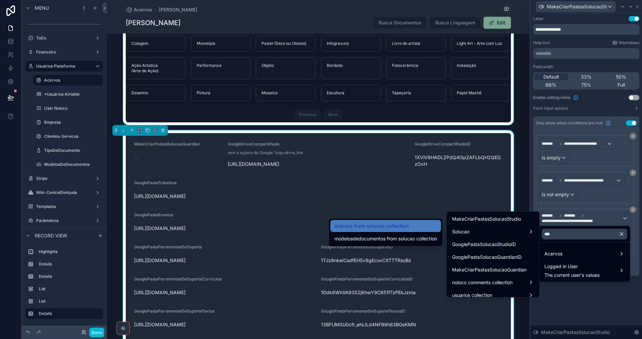
click at [459, 120] on div "scrollable content" at bounding box center [318, 21] width 423 height 208
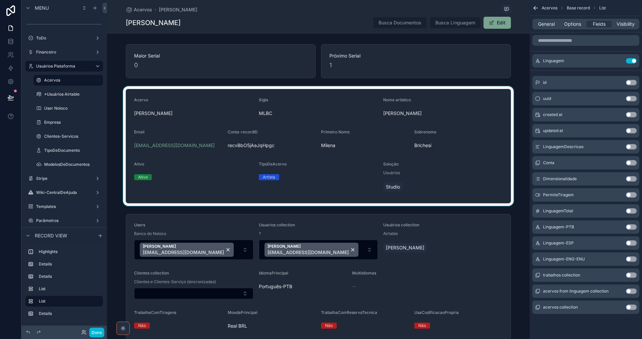
click at [475, 192] on div "scrollable content" at bounding box center [318, 146] width 423 height 120
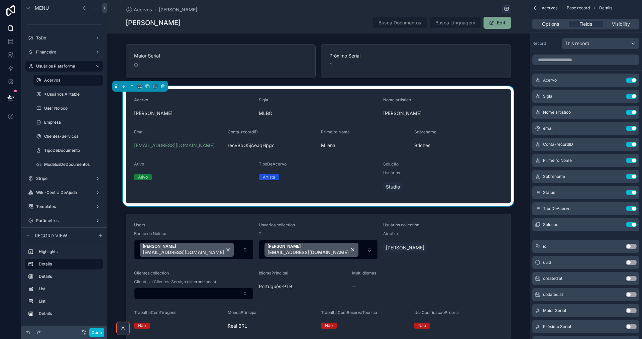
click at [470, 178] on div "Solução Usuários Studio" at bounding box center [442, 178] width 119 height 33
click at [553, 58] on input "scrollable content" at bounding box center [586, 60] width 107 height 11
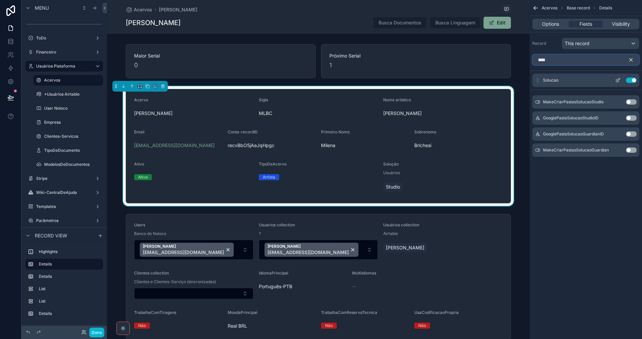
type input "****"
click at [620, 79] on icon "scrollable content" at bounding box center [617, 80] width 5 height 5
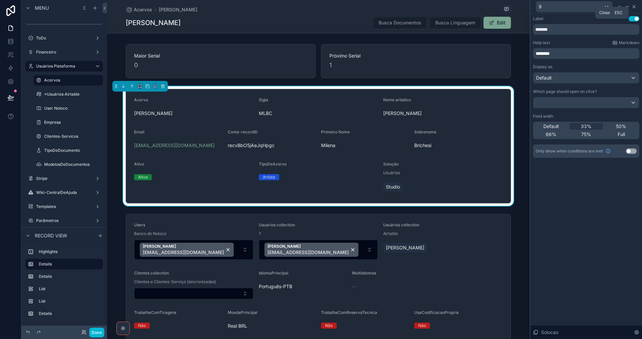
click at [634, 7] on icon at bounding box center [634, 6] width 5 height 5
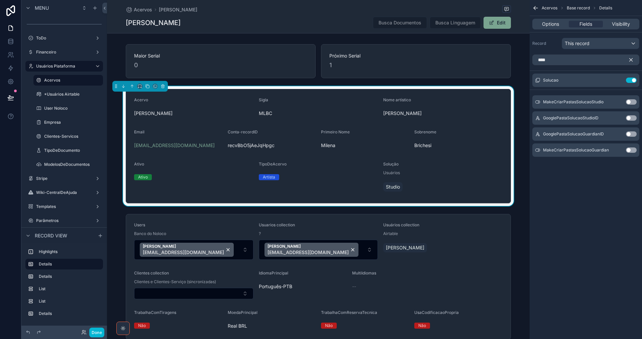
click at [427, 186] on div "Studio" at bounding box center [442, 187] width 119 height 12
click at [551, 24] on span "Options" at bounding box center [550, 24] width 17 height 7
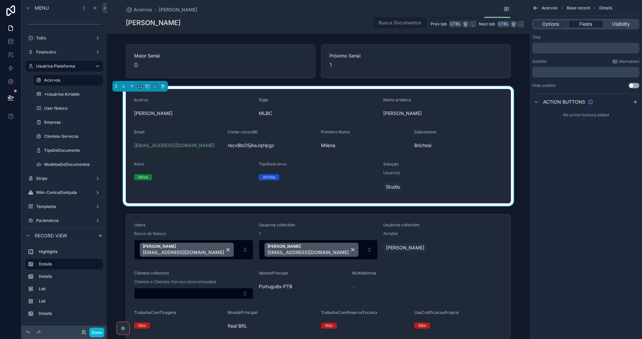
click at [595, 25] on div "Fields" at bounding box center [586, 24] width 34 height 7
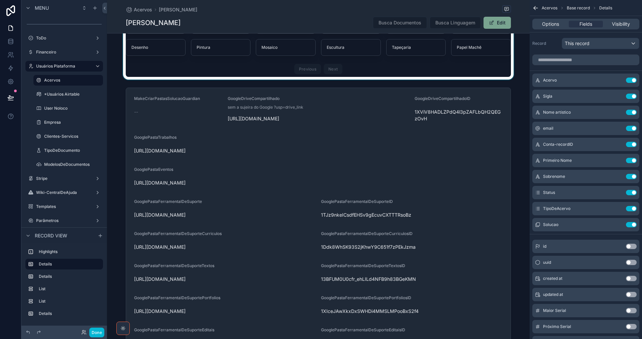
scroll to position [803, 0]
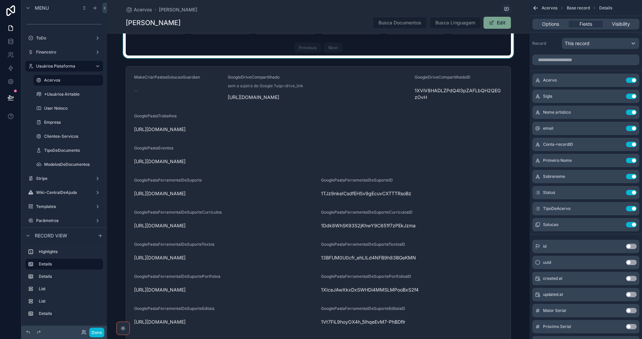
click at [463, 271] on div "scrollable content" at bounding box center [318, 237] width 423 height 346
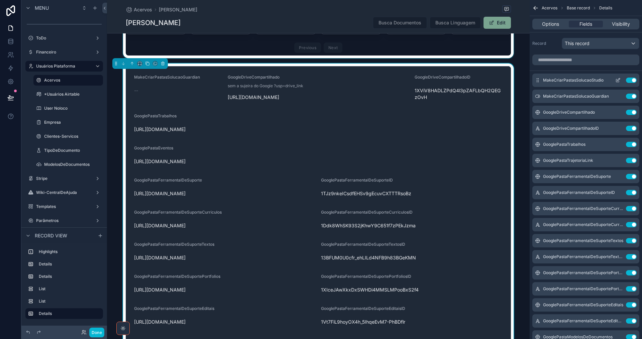
click at [616, 82] on icon "scrollable content" at bounding box center [617, 80] width 3 height 3
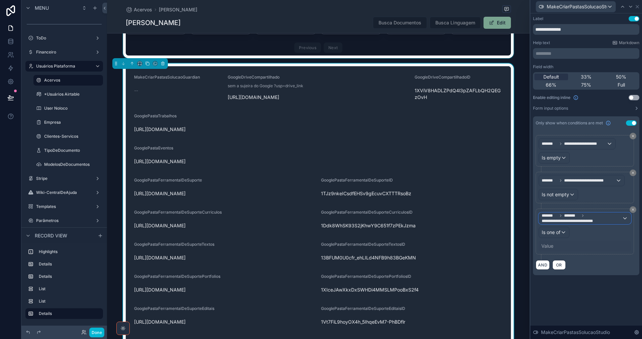
click at [568, 216] on span "*******" at bounding box center [571, 215] width 15 height 5
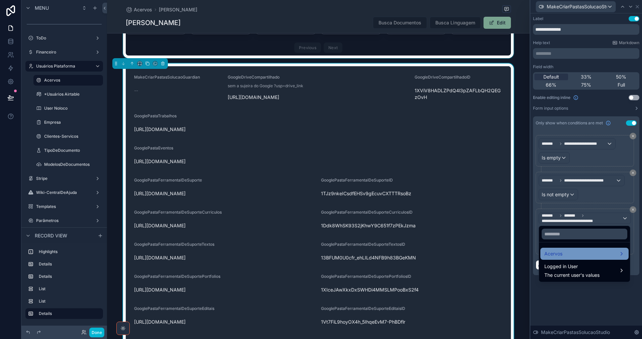
click at [567, 254] on div "Acervos" at bounding box center [585, 254] width 80 height 8
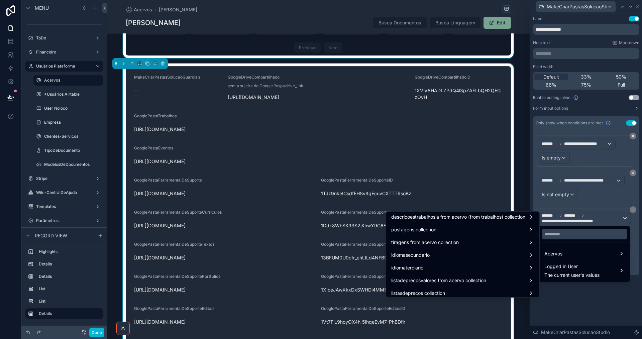
scroll to position [1454, 0]
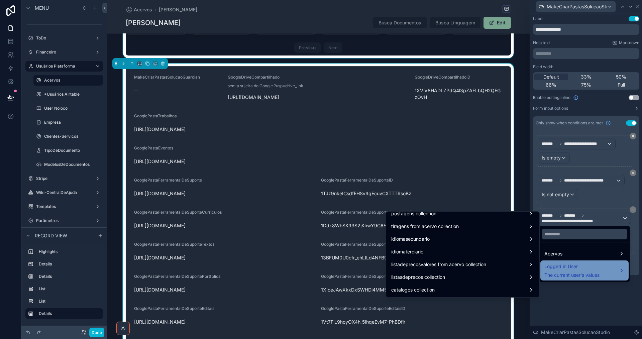
click at [588, 272] on span "The current user's values" at bounding box center [572, 275] width 55 height 7
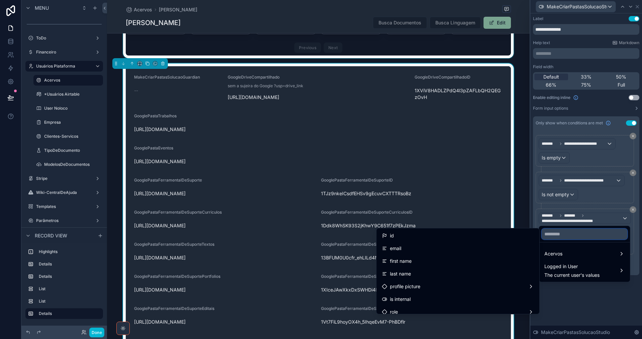
click at [593, 229] on input "text" at bounding box center [585, 234] width 86 height 11
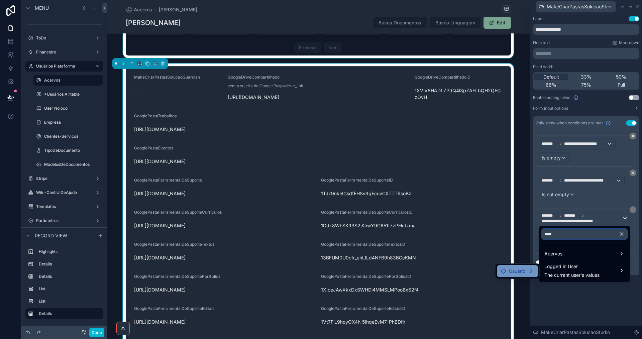
type input "****"
click at [517, 272] on span "Usuário" at bounding box center [517, 271] width 16 height 8
click at [565, 273] on span "Solucao" at bounding box center [561, 272] width 17 height 8
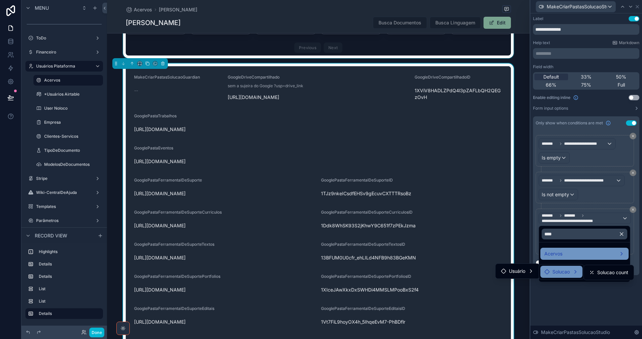
click at [561, 252] on span "Acervos" at bounding box center [554, 254] width 18 height 8
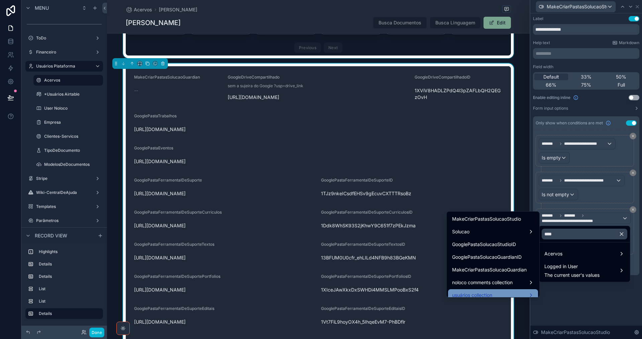
click at [524, 294] on div "usuários collection" at bounding box center [493, 295] width 82 height 8
click at [556, 295] on span "Solucao" at bounding box center [549, 296] width 17 height 8
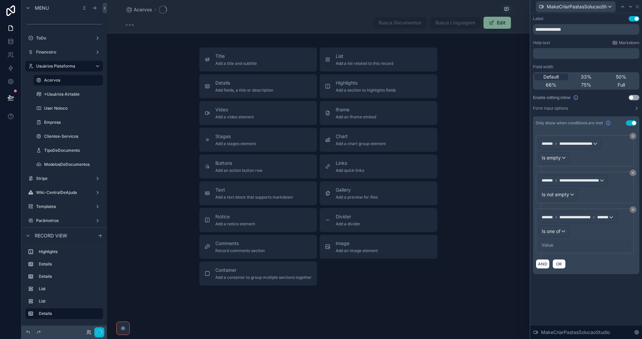
scroll to position [110, 0]
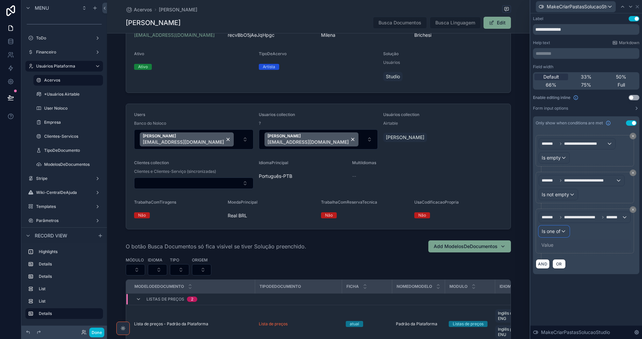
click at [557, 232] on span "Is one of" at bounding box center [551, 231] width 19 height 7
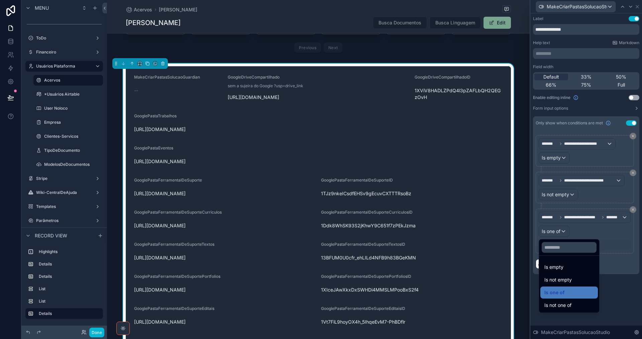
click at [557, 232] on div at bounding box center [586, 169] width 112 height 339
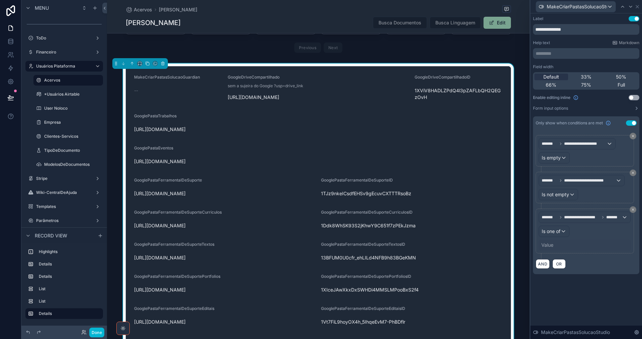
click at [556, 244] on div "Value" at bounding box center [585, 245] width 92 height 11
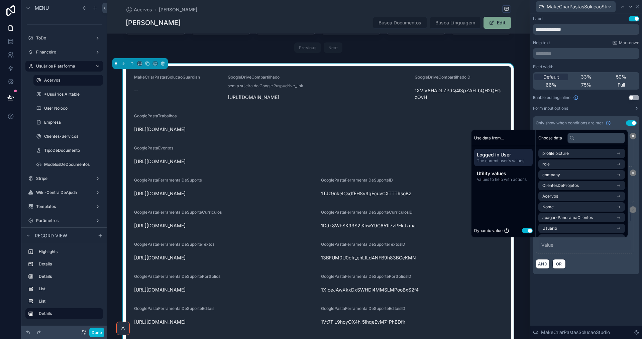
click at [522, 230] on button "Use setting" at bounding box center [527, 230] width 11 height 5
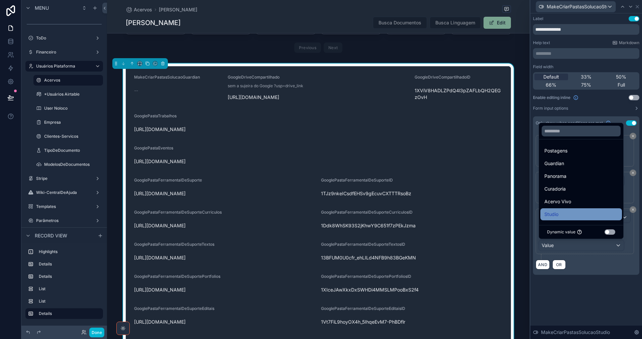
click at [571, 209] on div "Studio" at bounding box center [582, 214] width 82 height 12
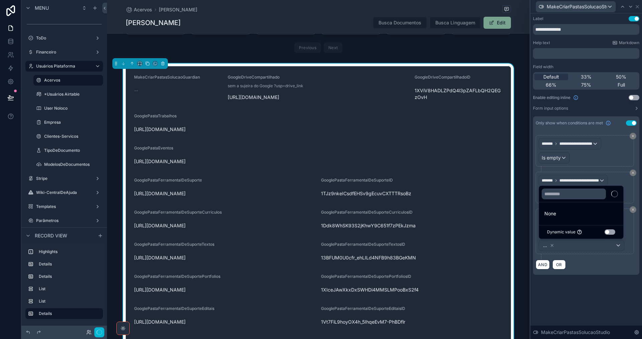
click at [575, 299] on div "**********" at bounding box center [586, 176] width 112 height 326
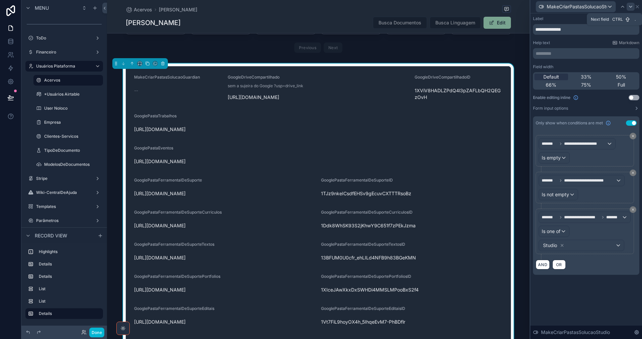
click at [629, 8] on icon at bounding box center [630, 6] width 5 height 5
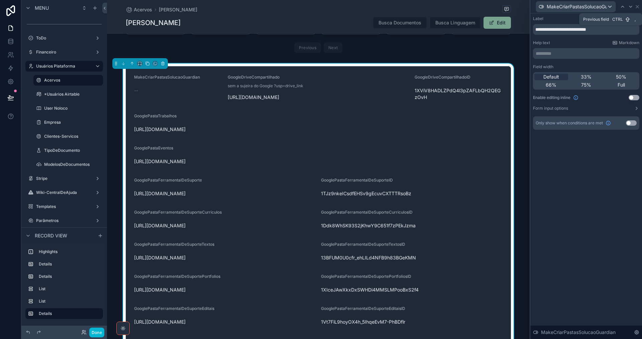
click at [624, 7] on icon at bounding box center [622, 6] width 5 height 5
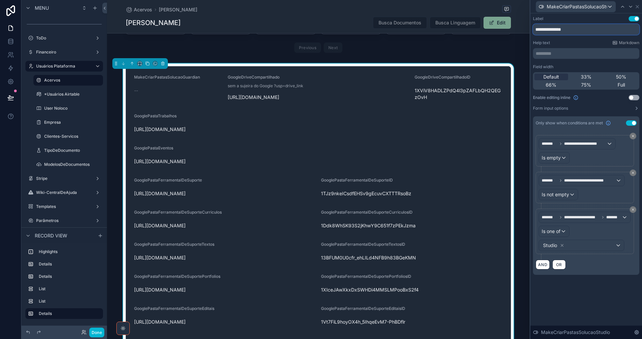
click at [573, 30] on input "**********" at bounding box center [586, 29] width 106 height 11
type input "**********"
click at [631, 5] on icon at bounding box center [630, 6] width 5 height 5
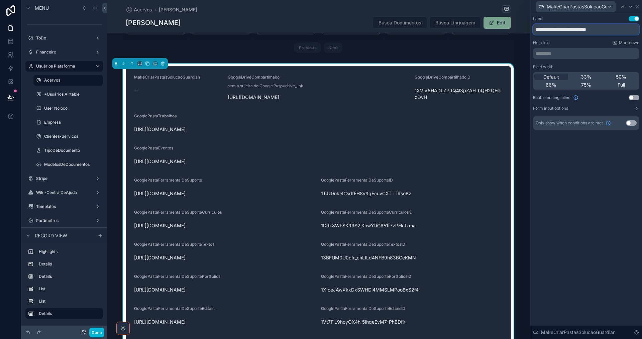
click at [592, 29] on input "**********" at bounding box center [586, 29] width 106 height 11
type input "**********"
click at [632, 122] on button "Use setting" at bounding box center [631, 122] width 11 height 5
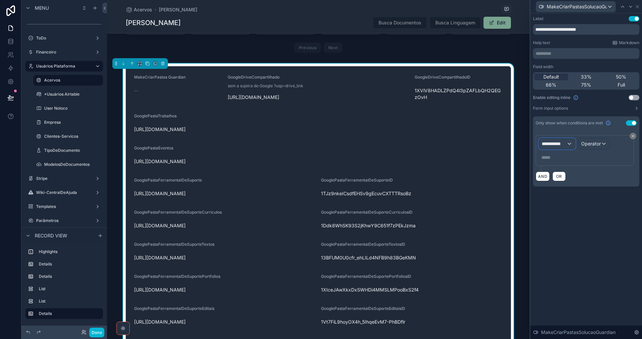
click at [558, 146] on span "**********" at bounding box center [554, 143] width 25 height 7
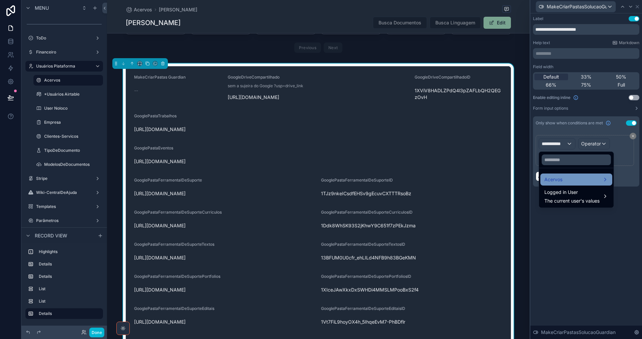
click at [563, 179] on div "Acervos" at bounding box center [577, 180] width 64 height 8
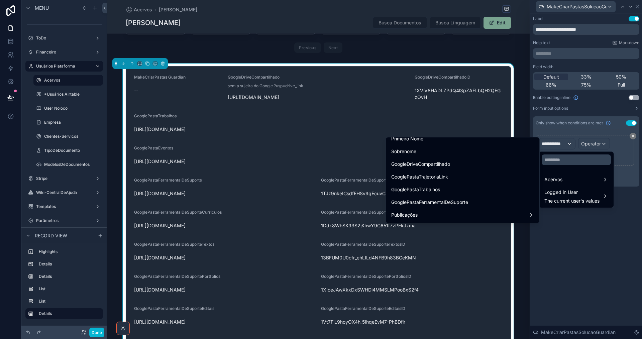
scroll to position [134, 0]
click at [562, 160] on input "text" at bounding box center [576, 160] width 69 height 11
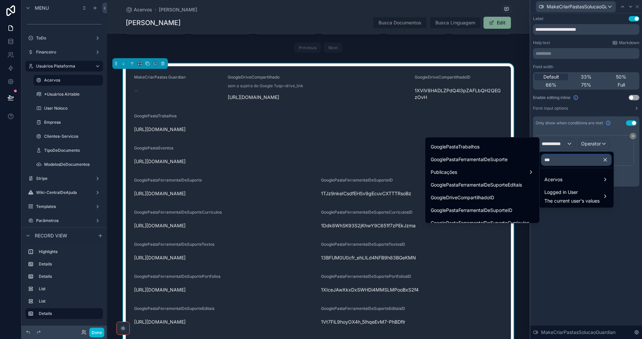
scroll to position [0, 0]
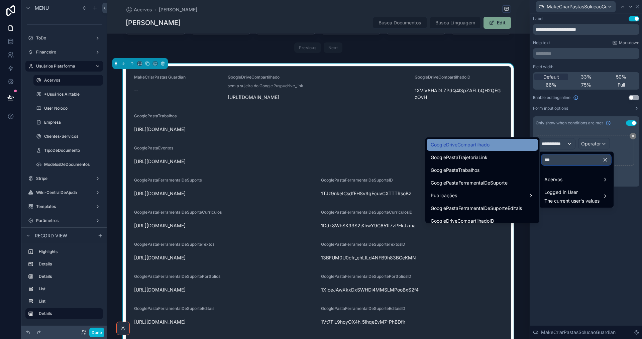
type input "***"
click at [480, 145] on span "GoogleDriveCompartilhado" at bounding box center [460, 145] width 59 height 8
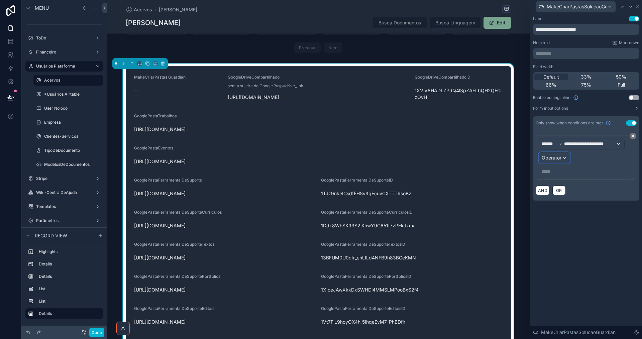
click at [557, 158] on span "Operator" at bounding box center [552, 158] width 20 height 6
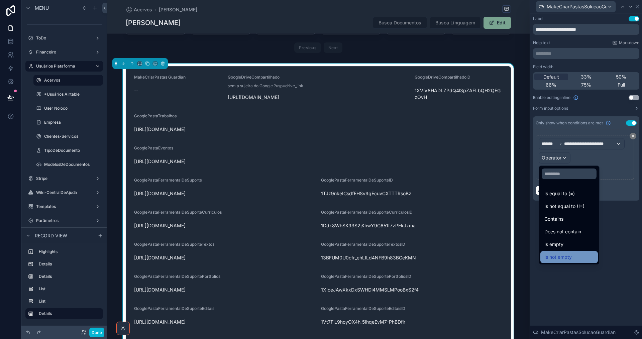
click at [559, 258] on span "Is not empty" at bounding box center [558, 257] width 27 height 8
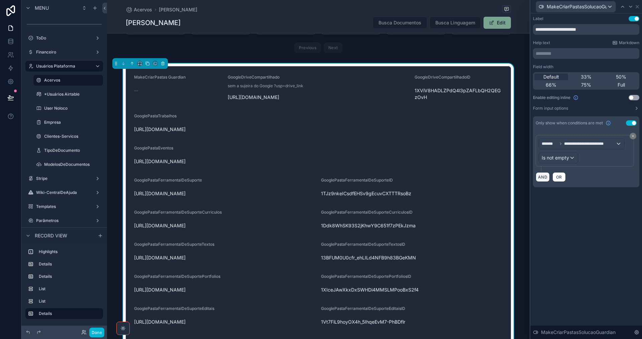
click at [545, 175] on button "AND" at bounding box center [543, 177] width 14 height 10
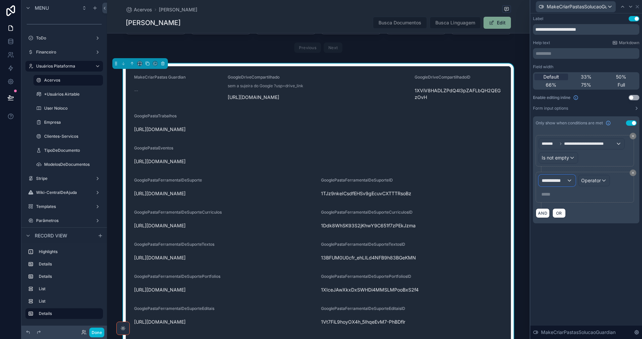
click at [548, 182] on span "**********" at bounding box center [554, 180] width 25 height 7
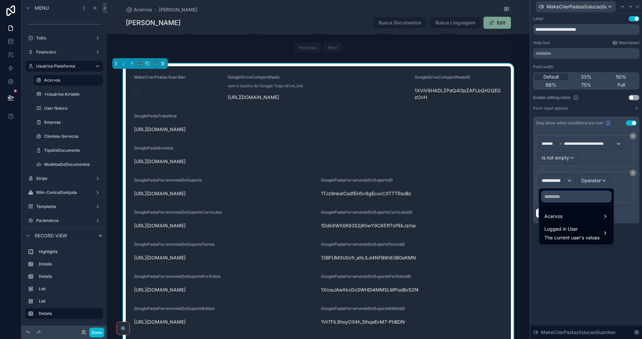
click at [560, 197] on input "text" at bounding box center [576, 196] width 69 height 11
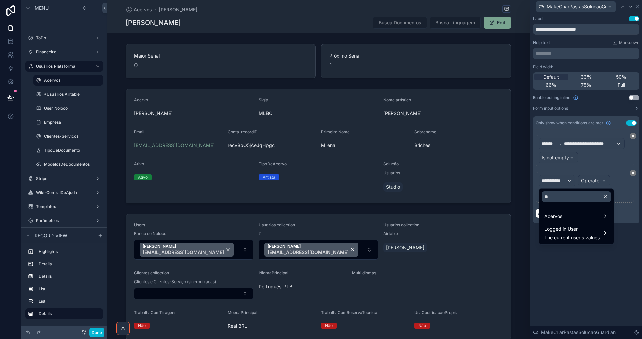
scroll to position [803, 0]
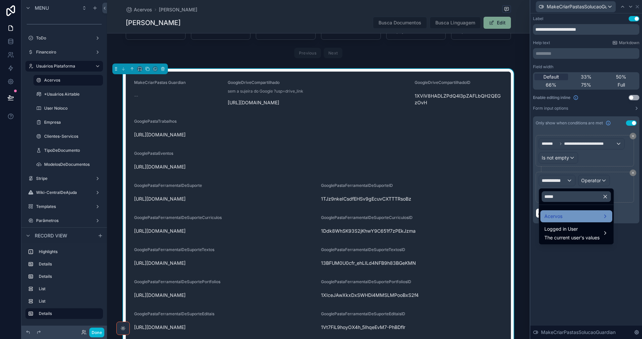
type input "*****"
click at [585, 215] on div "Acervos" at bounding box center [577, 216] width 64 height 8
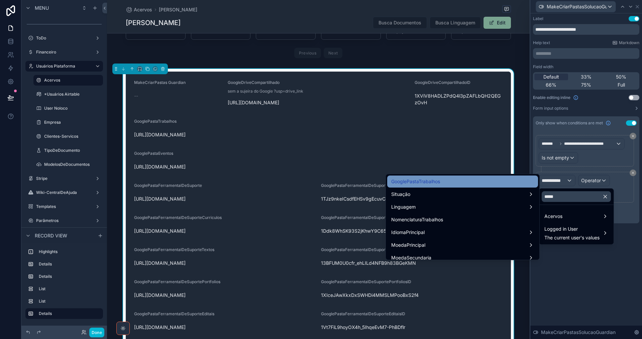
click at [451, 185] on div "GooglePastaTrabalhos" at bounding box center [462, 182] width 143 height 8
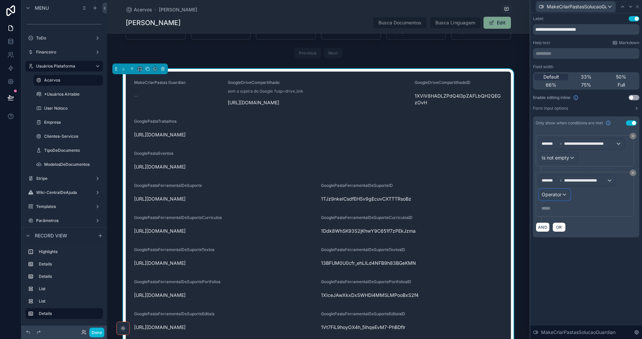
click at [558, 196] on span "Operator" at bounding box center [552, 195] width 20 height 6
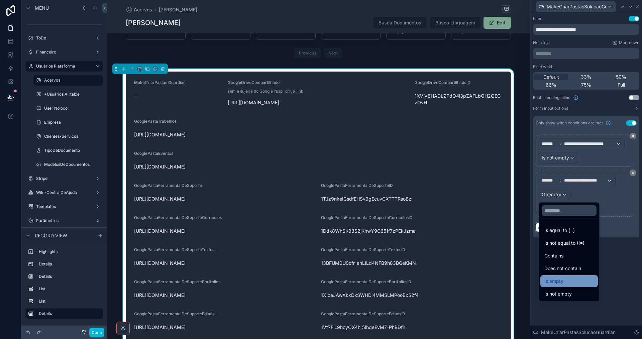
click at [560, 283] on span "Is empty" at bounding box center [554, 281] width 19 height 8
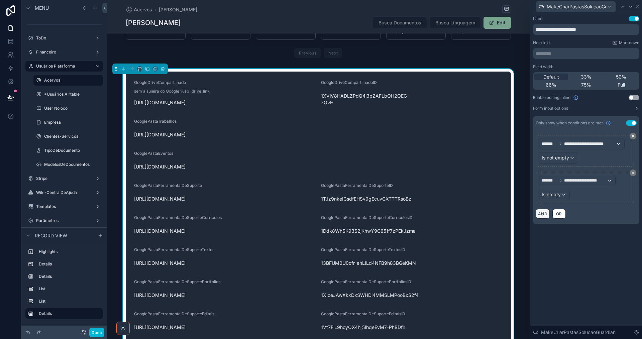
click at [544, 217] on button "AND" at bounding box center [543, 214] width 14 height 10
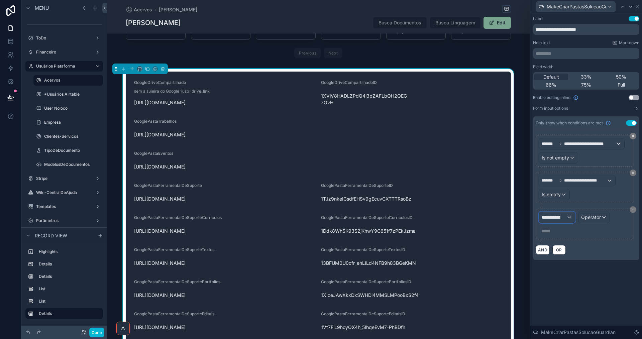
click at [548, 217] on span "**********" at bounding box center [554, 217] width 25 height 7
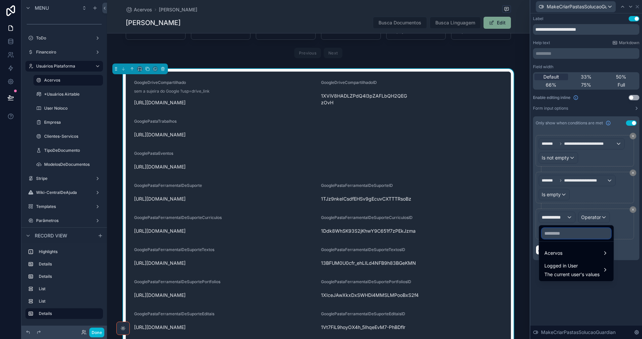
click at [562, 238] on input "text" at bounding box center [576, 233] width 69 height 11
type input "****"
click at [565, 254] on div "Acervos" at bounding box center [577, 253] width 64 height 8
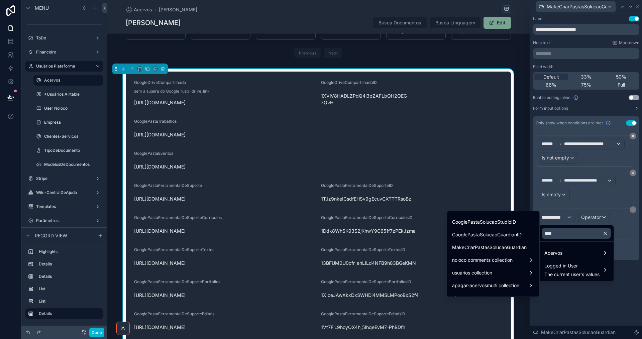
scroll to position [43, 0]
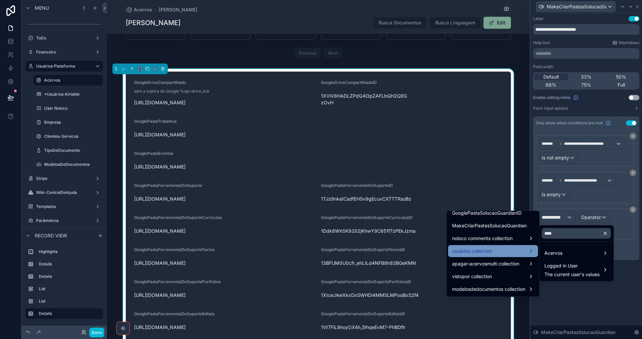
click at [499, 254] on div "usuários collection" at bounding box center [493, 251] width 82 height 8
click at [548, 256] on span "Solucao" at bounding box center [549, 252] width 17 height 8
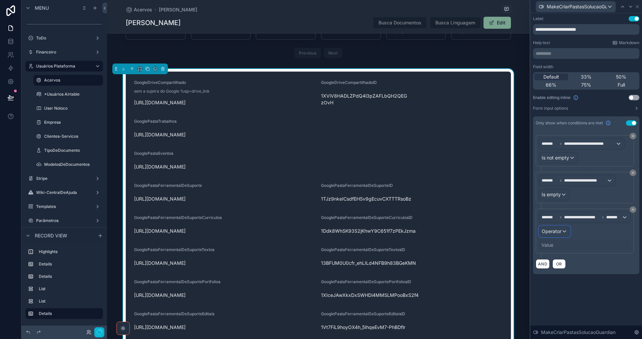
click at [552, 233] on span "Operator" at bounding box center [552, 231] width 20 height 6
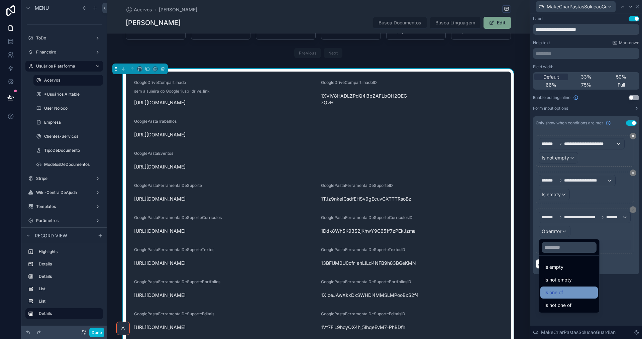
click at [549, 292] on span "Is one of" at bounding box center [554, 293] width 19 height 8
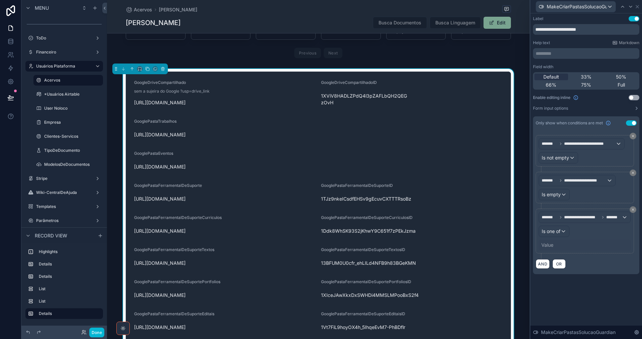
click at [549, 245] on div "Value" at bounding box center [548, 245] width 12 height 7
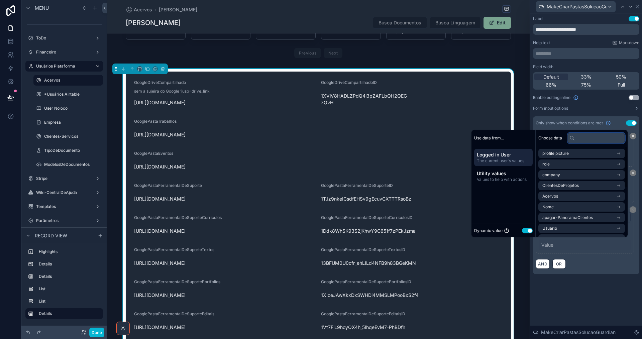
click at [581, 139] on input "text" at bounding box center [597, 138] width 58 height 11
click at [522, 229] on button "Use setting" at bounding box center [527, 230] width 11 height 5
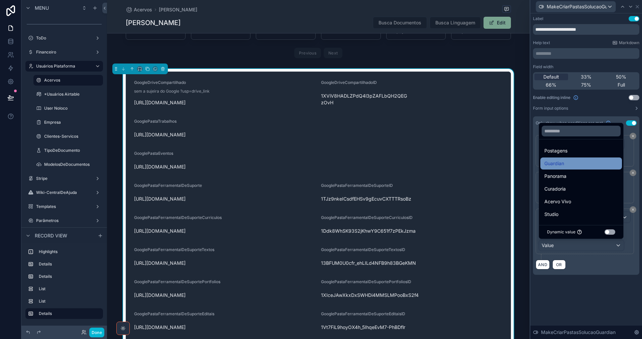
click at [565, 163] on div "Guardian" at bounding box center [582, 164] width 74 height 8
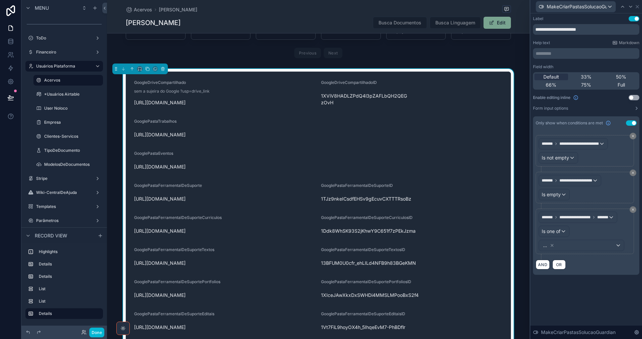
click at [582, 297] on div "**********" at bounding box center [586, 176] width 112 height 326
click at [632, 4] on icon at bounding box center [630, 6] width 5 height 5
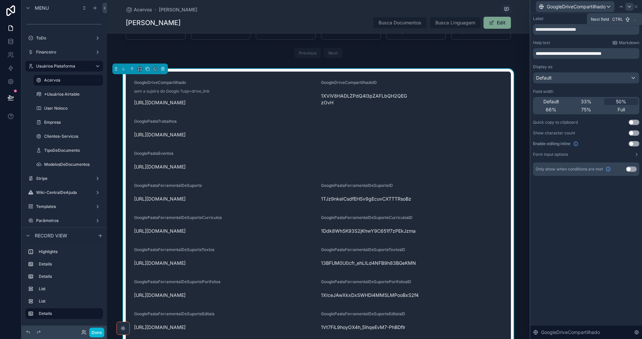
click at [631, 5] on icon at bounding box center [629, 6] width 5 height 5
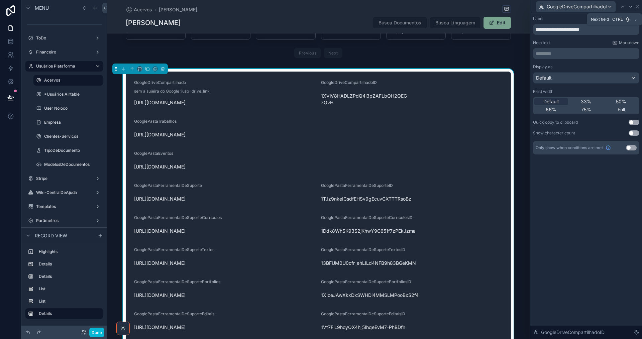
click at [631, 5] on icon at bounding box center [630, 6] width 5 height 5
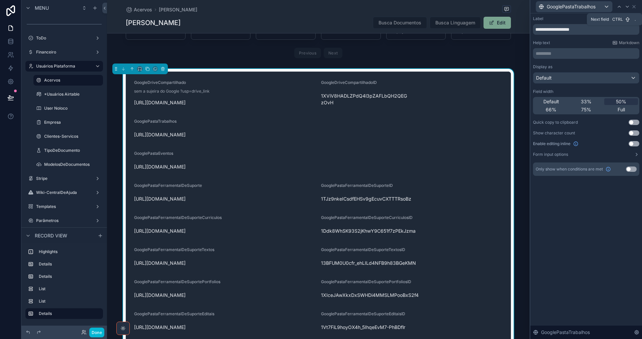
click at [631, 5] on div at bounding box center [627, 7] width 8 height 8
click at [633, 170] on button "Use setting" at bounding box center [631, 169] width 11 height 5
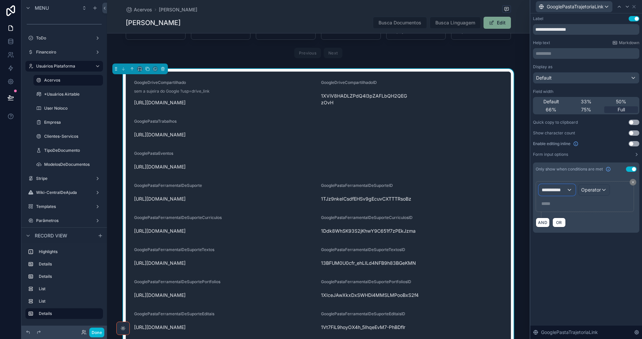
click at [547, 191] on span "**********" at bounding box center [554, 190] width 25 height 7
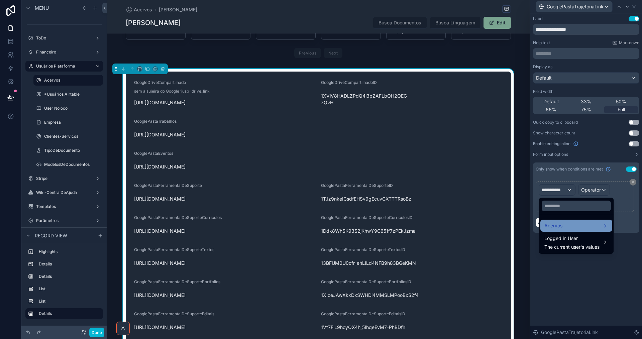
click at [558, 223] on span "Acervos" at bounding box center [554, 226] width 18 height 8
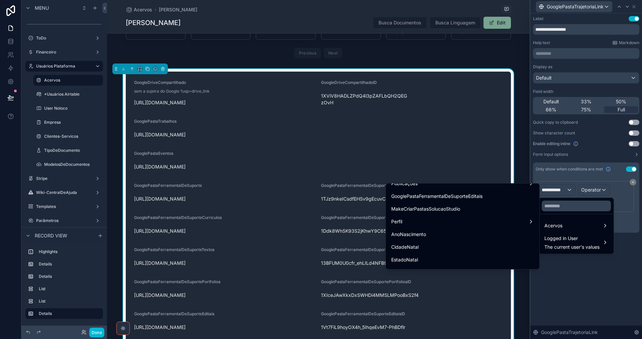
scroll to position [234, 0]
click at [565, 206] on input "text" at bounding box center [576, 206] width 69 height 11
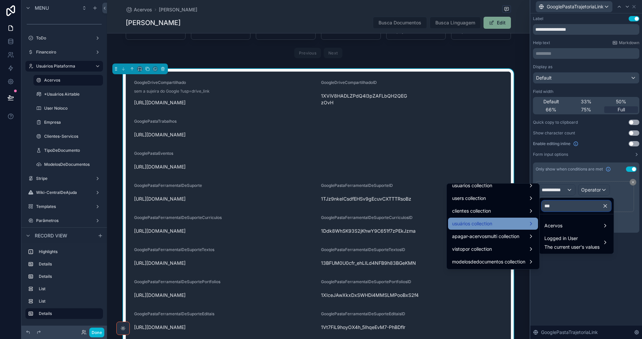
type input "***"
click at [487, 226] on span "usuários collection" at bounding box center [472, 224] width 40 height 8
click at [544, 224] on span "Solucao" at bounding box center [549, 224] width 17 height 8
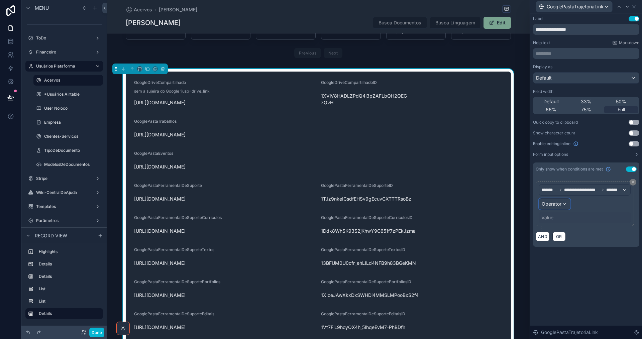
click at [559, 201] on span "Operator" at bounding box center [552, 204] width 20 height 6
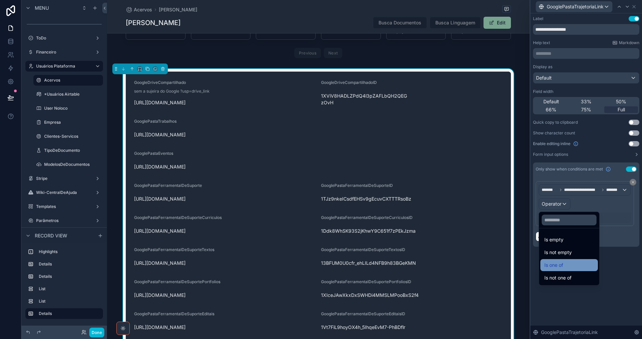
click at [572, 268] on div "Is one of" at bounding box center [570, 265] width 50 height 8
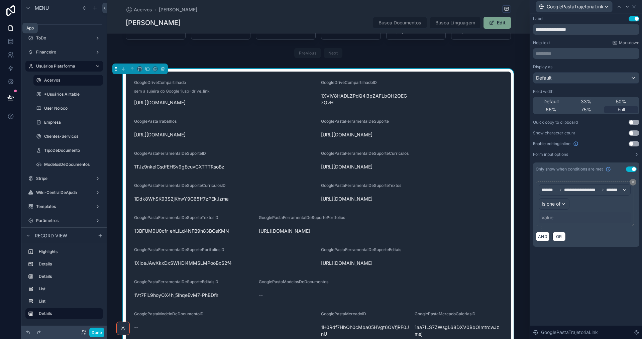
click at [11, 28] on icon at bounding box center [10, 28] width 7 height 7
click at [501, 22] on button "Edit" at bounding box center [497, 23] width 27 height 12
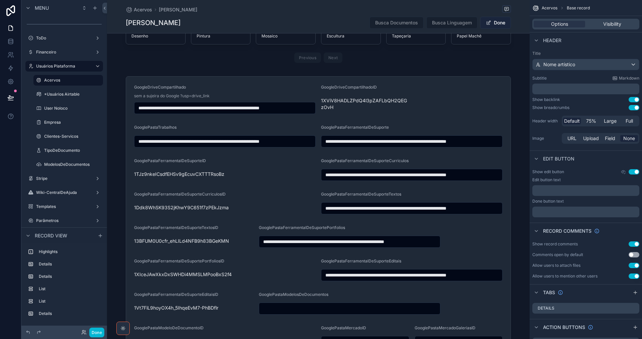
scroll to position [807, 0]
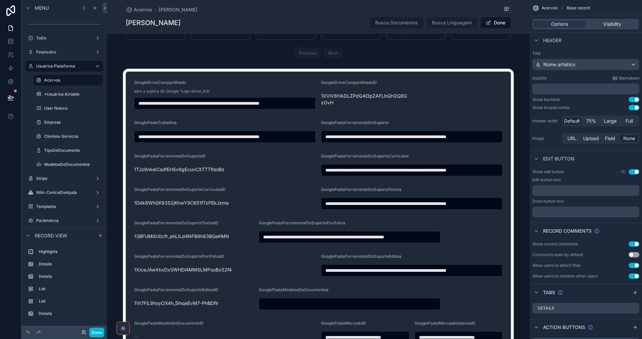
click at [196, 131] on div "scrollable content" at bounding box center [318, 228] width 423 height 319
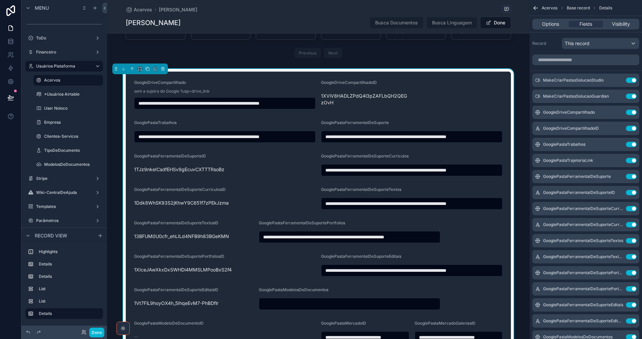
click at [200, 132] on input "**********" at bounding box center [224, 136] width 181 height 9
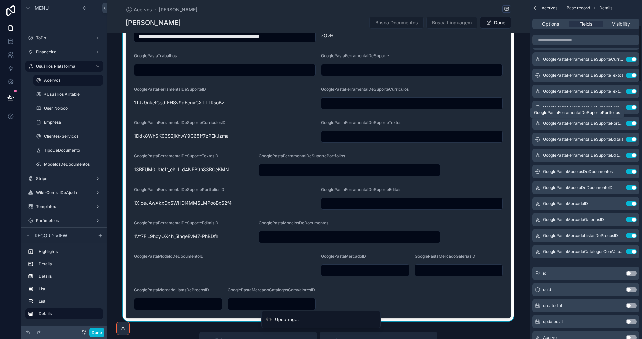
scroll to position [167, 0]
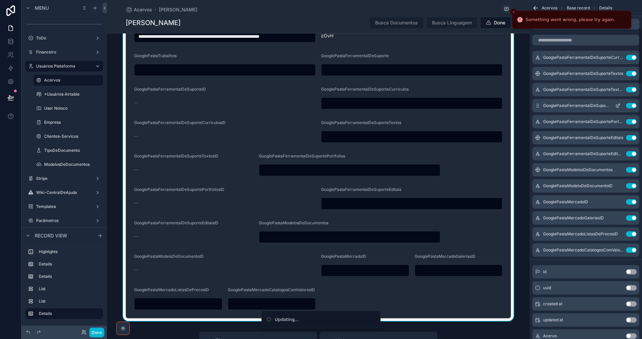
type input "**********"
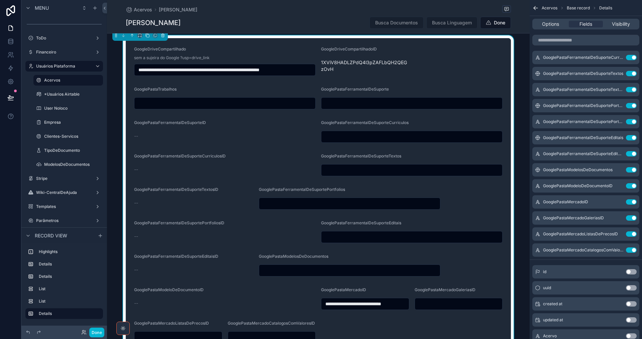
scroll to position [741, 0]
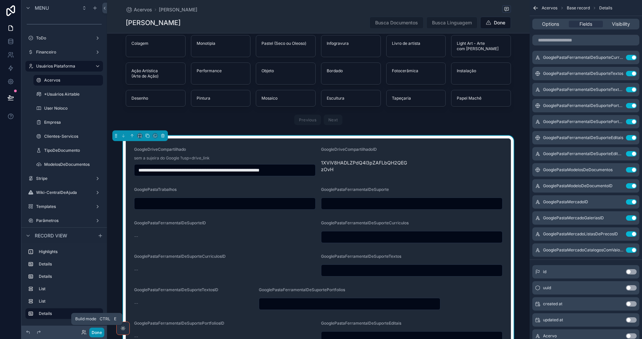
click at [96, 334] on button "Done" at bounding box center [96, 333] width 15 height 10
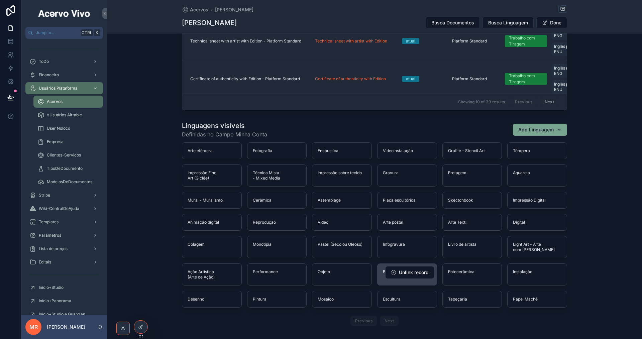
scroll to position [506, 0]
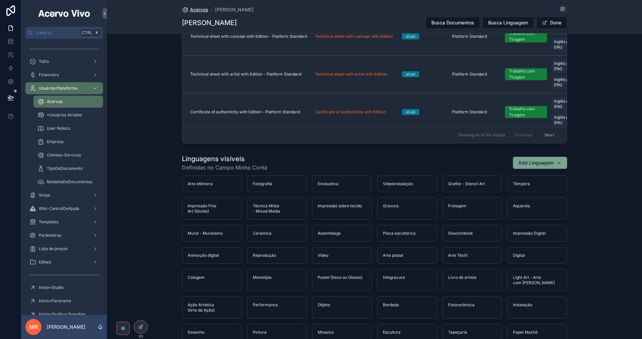
click at [195, 11] on span "Acervos" at bounding box center [199, 9] width 18 height 7
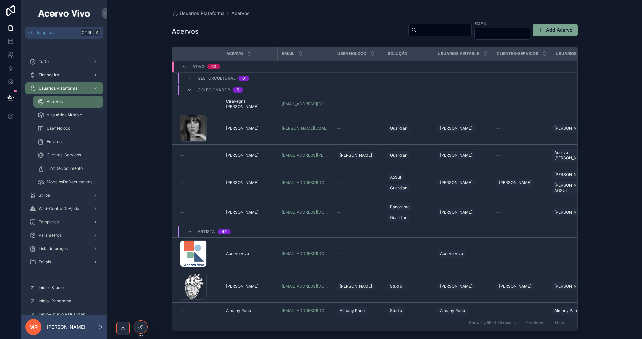
click at [425, 30] on input "scrollable content" at bounding box center [444, 29] width 55 height 9
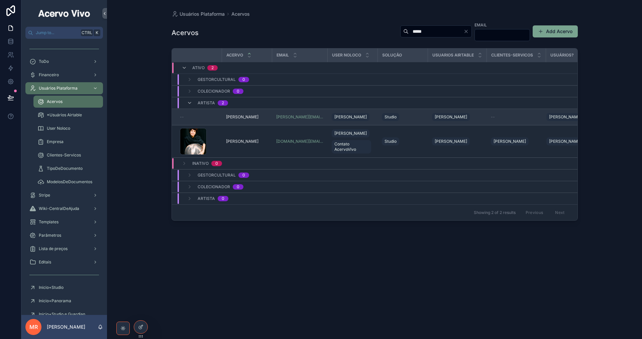
type input "*****"
click at [265, 116] on div "[PERSON_NAME] [PERSON_NAME]" at bounding box center [247, 116] width 42 height 5
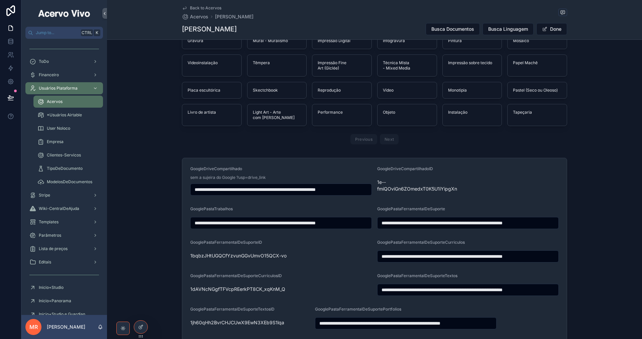
scroll to position [836, 0]
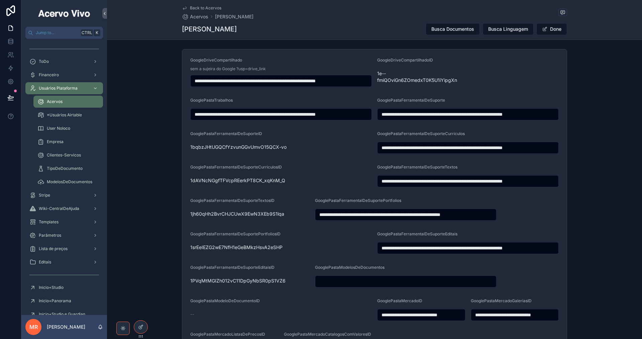
click at [324, 110] on input "**********" at bounding box center [281, 114] width 181 height 9
click at [406, 110] on input "**********" at bounding box center [468, 114] width 181 height 9
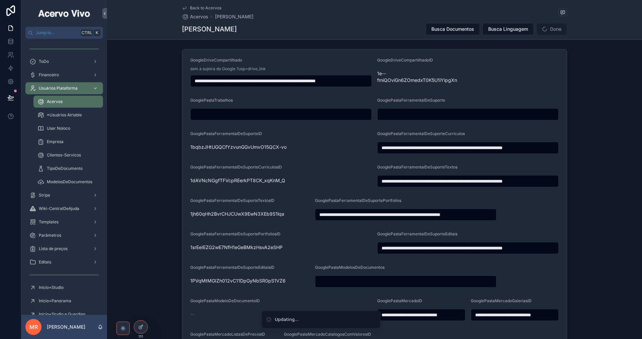
click at [414, 143] on input "**********" at bounding box center [468, 147] width 181 height 9
click at [427, 177] on input "**********" at bounding box center [468, 181] width 181 height 9
type input "**********"
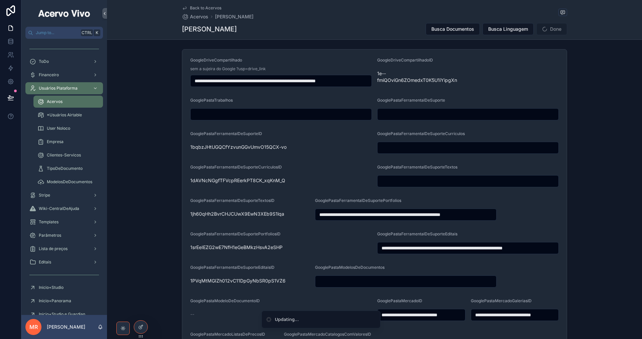
click at [413, 210] on input "**********" at bounding box center [405, 214] width 181 height 9
click at [439, 244] on input "**********" at bounding box center [468, 248] width 181 height 9
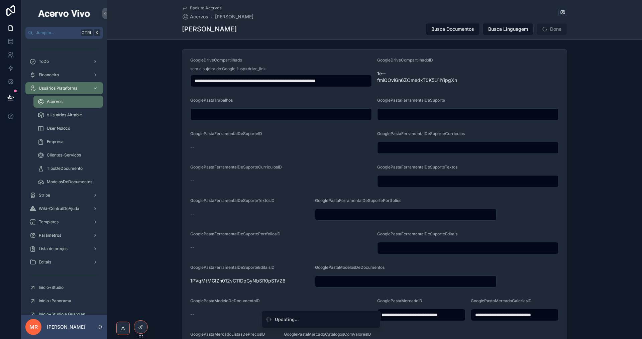
click at [438, 310] on input "**********" at bounding box center [422, 314] width 88 height 9
click at [507, 310] on input "**********" at bounding box center [515, 314] width 88 height 9
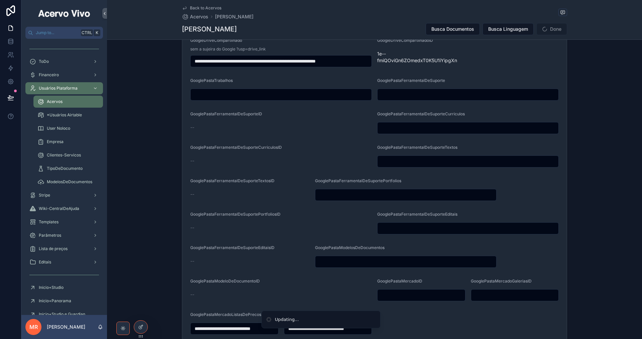
scroll to position [900, 0]
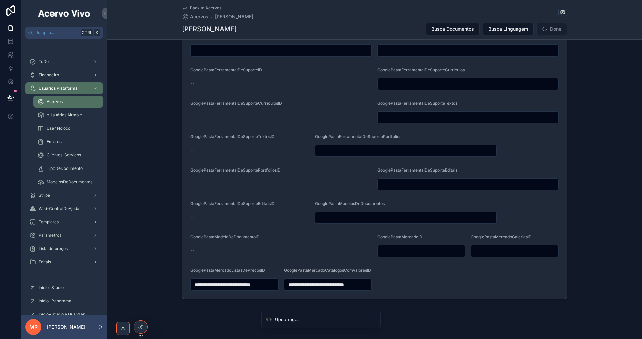
click at [226, 281] on input "**********" at bounding box center [235, 284] width 88 height 9
click at [308, 280] on input "**********" at bounding box center [328, 284] width 88 height 9
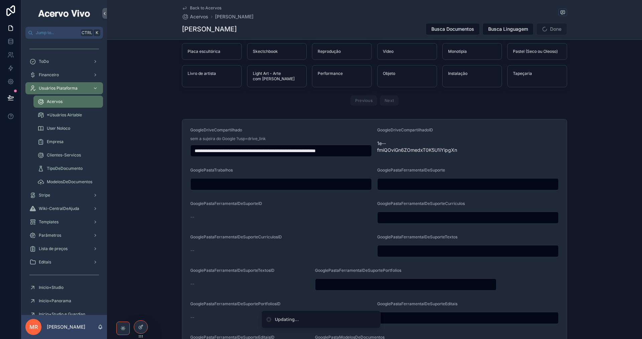
scroll to position [733, 0]
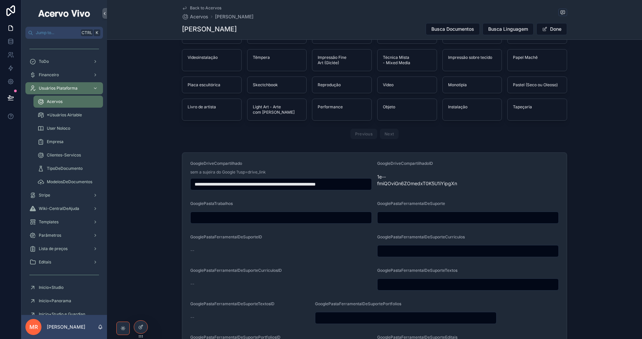
click at [305, 180] on input "**********" at bounding box center [281, 184] width 181 height 9
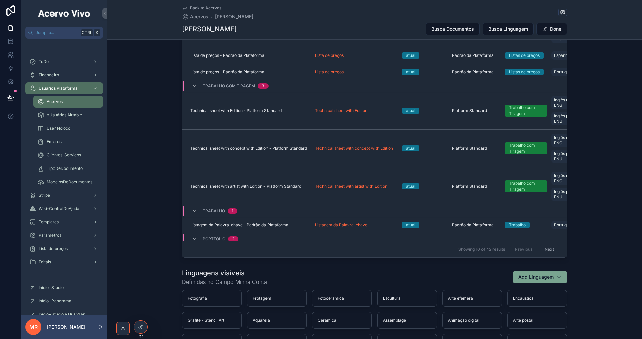
scroll to position [7, 0]
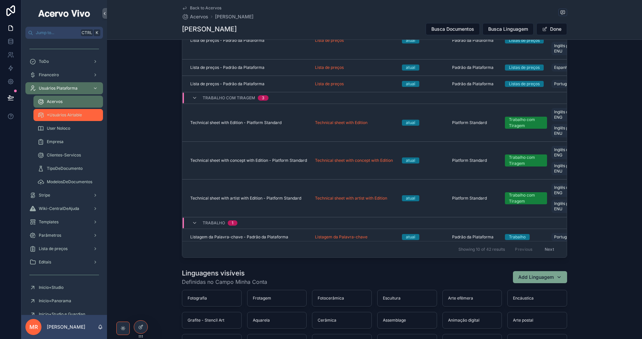
click at [57, 120] on div "*Usuários Airtable" at bounding box center [68, 115] width 62 height 11
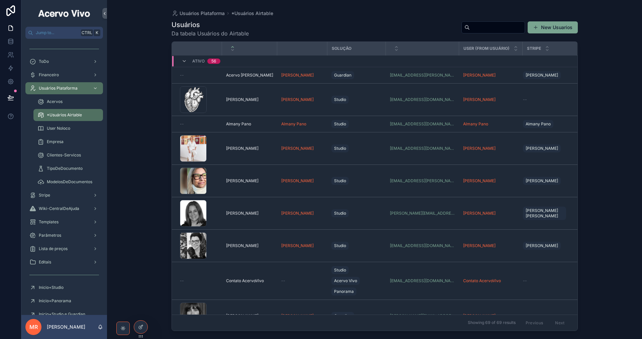
click at [470, 29] on input "scrollable content" at bounding box center [497, 27] width 55 height 9
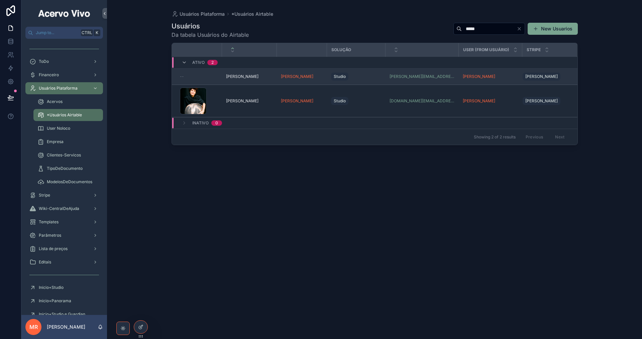
type input "*****"
click at [259, 76] on div "[PERSON_NAME] [PERSON_NAME]" at bounding box center [249, 76] width 47 height 5
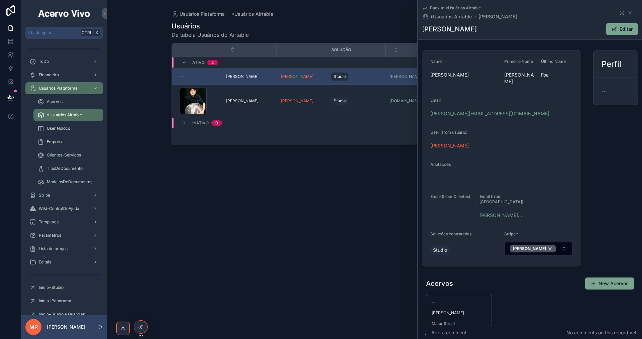
drag, startPoint x: 618, startPoint y: 28, endPoint x: 614, endPoint y: 39, distance: 11.6
click at [617, 29] on button "Editar" at bounding box center [622, 29] width 32 height 12
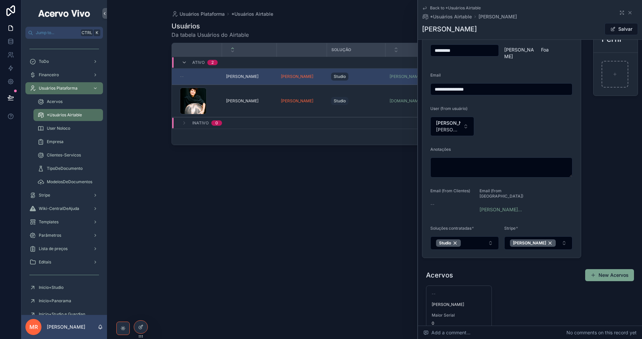
scroll to position [67, 0]
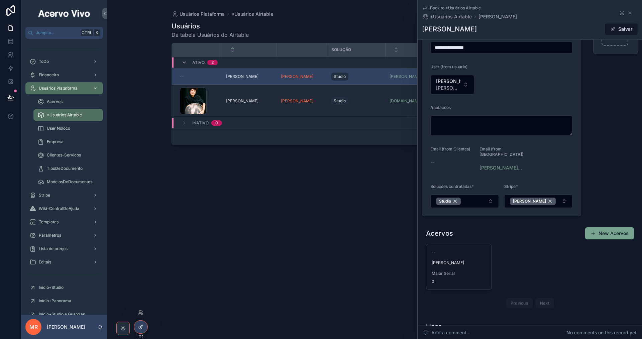
click at [141, 329] on icon at bounding box center [140, 327] width 3 height 3
click at [619, 14] on icon "scrollable content" at bounding box center [621, 12] width 5 height 5
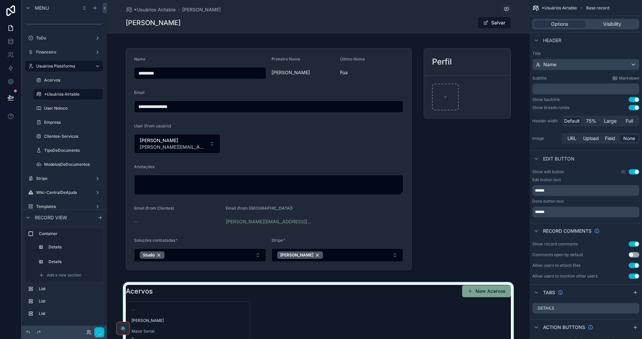
click at [369, 304] on div "scrollable content" at bounding box center [318, 326] width 423 height 89
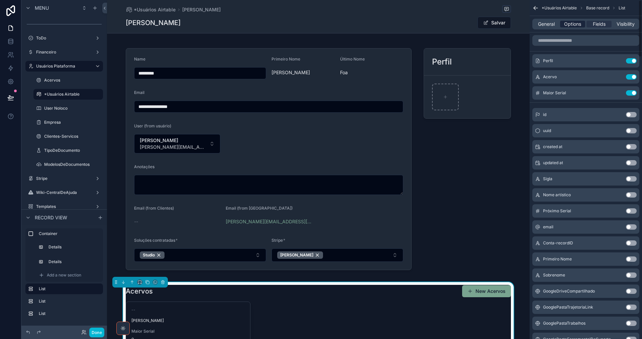
click at [572, 22] on span "Options" at bounding box center [572, 24] width 17 height 7
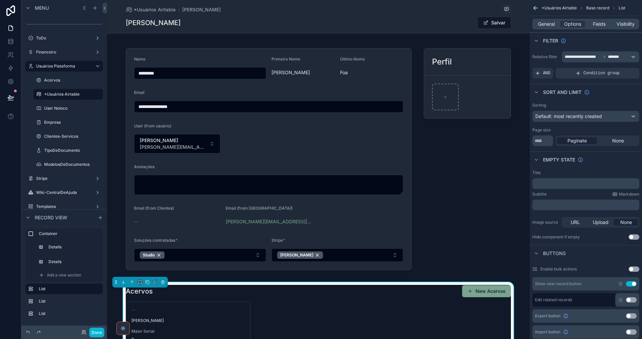
click at [635, 299] on button "Use setting" at bounding box center [631, 299] width 11 height 5
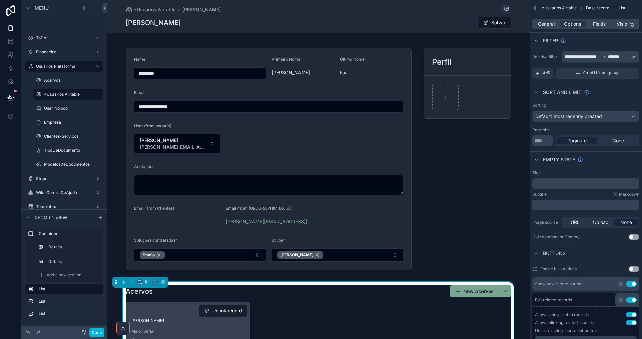
click at [227, 311] on button "Unlink record" at bounding box center [223, 311] width 49 height 12
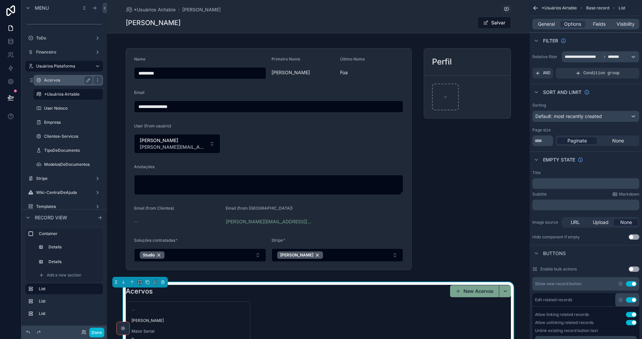
click at [67, 81] on label "Acervos" at bounding box center [66, 80] width 45 height 5
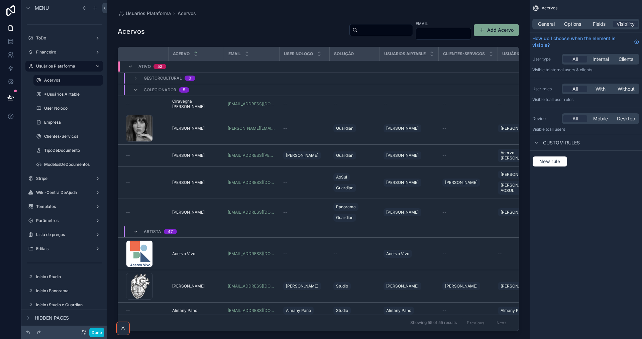
click at [355, 28] on div "scrollable content" at bounding box center [318, 165] width 423 height 331
click at [358, 31] on input "scrollable content" at bounding box center [385, 29] width 55 height 9
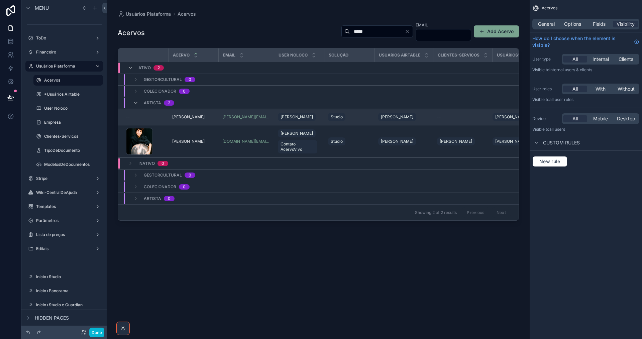
type input "*****"
click at [200, 114] on td "[PERSON_NAME] [PERSON_NAME]" at bounding box center [193, 117] width 50 height 16
click at [201, 118] on div "[PERSON_NAME] [PERSON_NAME]" at bounding box center [193, 116] width 42 height 5
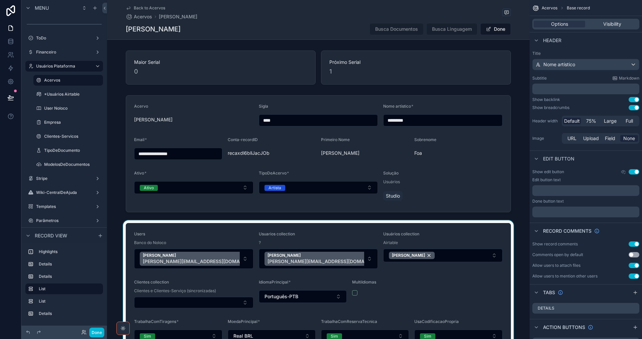
click at [311, 259] on div "scrollable content" at bounding box center [318, 286] width 423 height 133
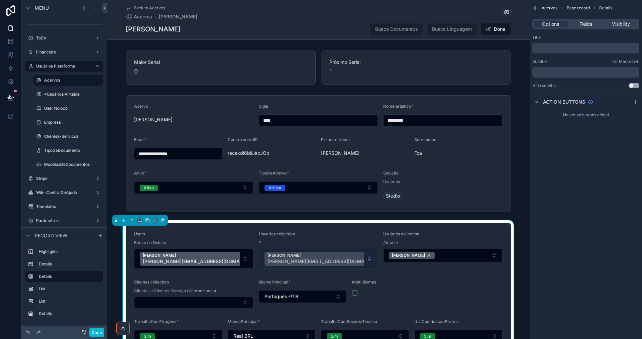
click at [312, 259] on div "[PERSON_NAME] [PERSON_NAME][EMAIL_ADDRESS][DOMAIN_NAME]" at bounding box center [325, 259] width 120 height 14
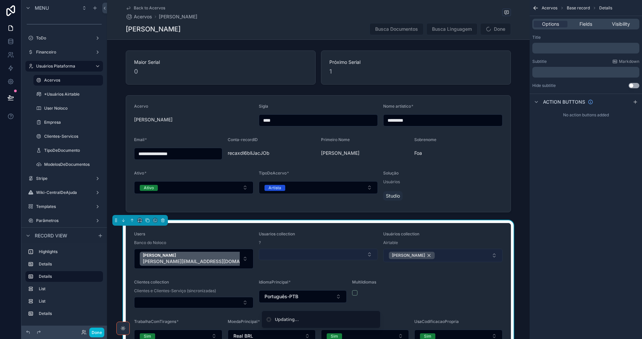
click at [415, 254] on div "[PERSON_NAME]" at bounding box center [412, 255] width 46 height 7
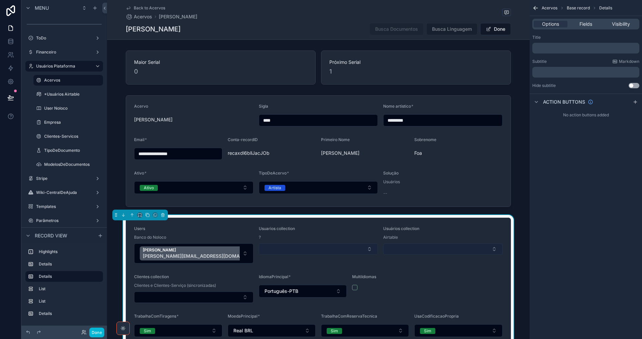
click at [187, 258] on div "[PERSON_NAME] [PERSON_NAME][EMAIL_ADDRESS][DOMAIN_NAME]" at bounding box center [200, 254] width 120 height 14
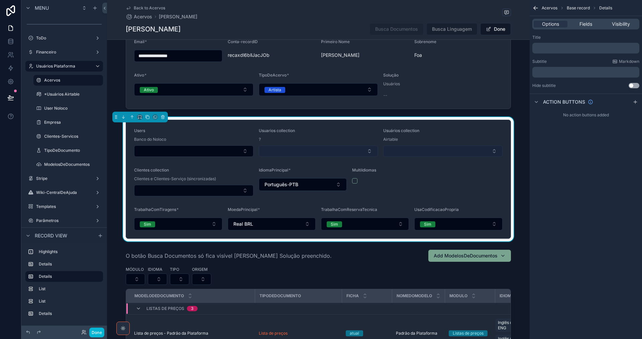
scroll to position [100, 0]
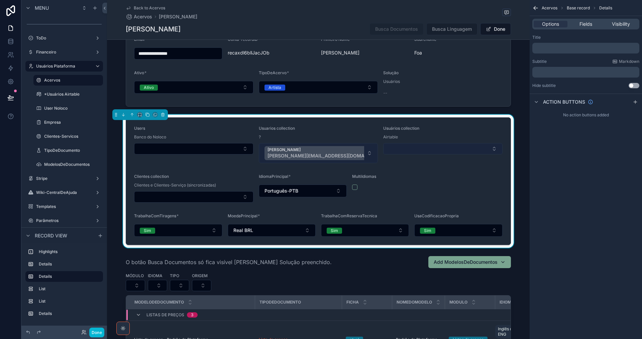
drag, startPoint x: 313, startPoint y: 154, endPoint x: 308, endPoint y: 167, distance: 13.7
click at [312, 154] on div "[PERSON_NAME] [PERSON_NAME][EMAIL_ADDRESS][DOMAIN_NAME]" at bounding box center [325, 153] width 120 height 14
click at [311, 153] on div "[PERSON_NAME] [PERSON_NAME][EMAIL_ADDRESS][DOMAIN_NAME]" at bounding box center [325, 153] width 120 height 14
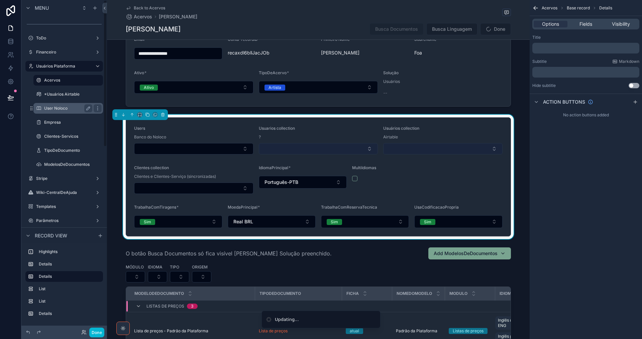
click at [59, 110] on label "User Noloco" at bounding box center [66, 108] width 45 height 5
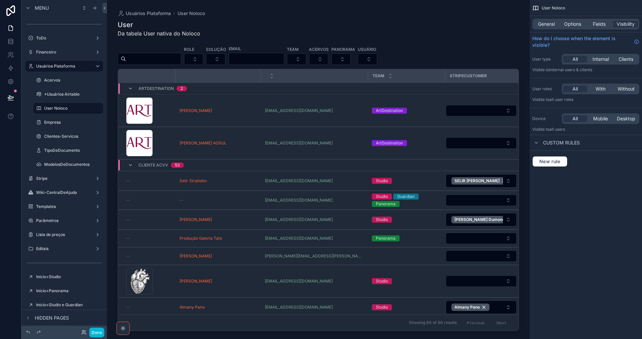
click at [157, 57] on div "scrollable content" at bounding box center [318, 165] width 423 height 331
click at [164, 61] on input "scrollable content" at bounding box center [153, 58] width 55 height 9
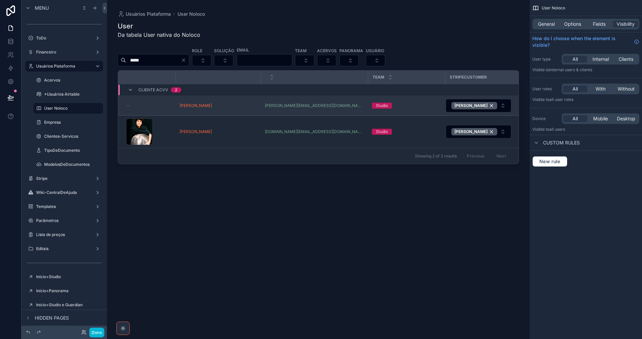
type input "*****"
click at [218, 111] on td "[PERSON_NAME]" at bounding box center [218, 106] width 85 height 20
click at [218, 109] on td "[PERSON_NAME]" at bounding box center [218, 106] width 85 height 20
click at [218, 108] on td "[PERSON_NAME]" at bounding box center [218, 106] width 85 height 20
click at [217, 108] on div "[PERSON_NAME]" at bounding box center [218, 105] width 77 height 5
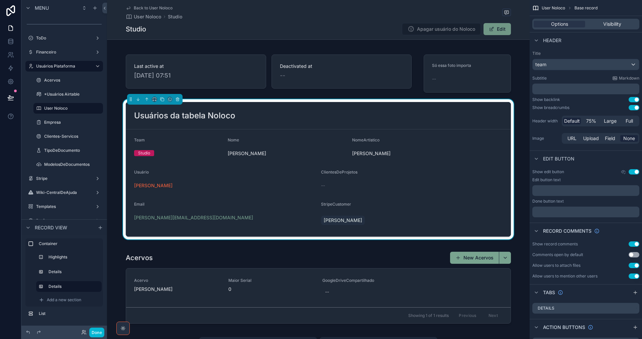
click at [494, 28] on button "Edit" at bounding box center [497, 29] width 27 height 12
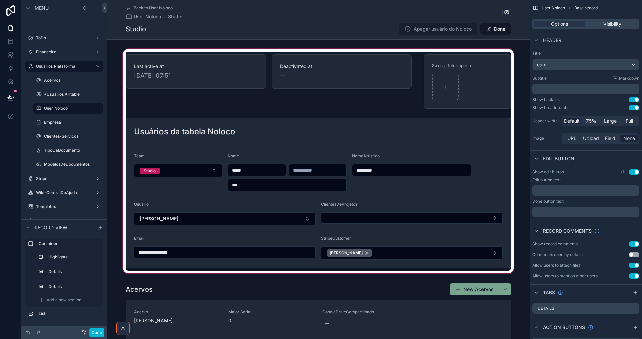
click at [234, 221] on div "scrollable content" at bounding box center [318, 161] width 423 height 227
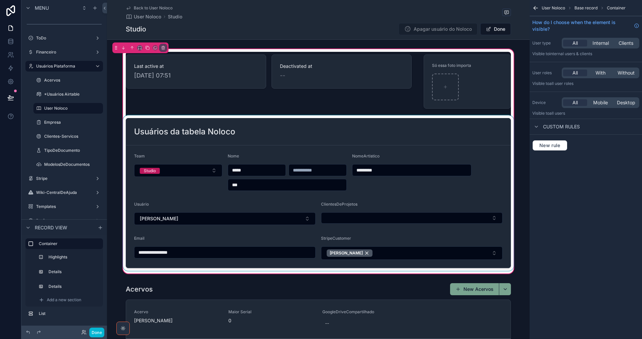
click at [232, 219] on div "scrollable content" at bounding box center [318, 193] width 393 height 156
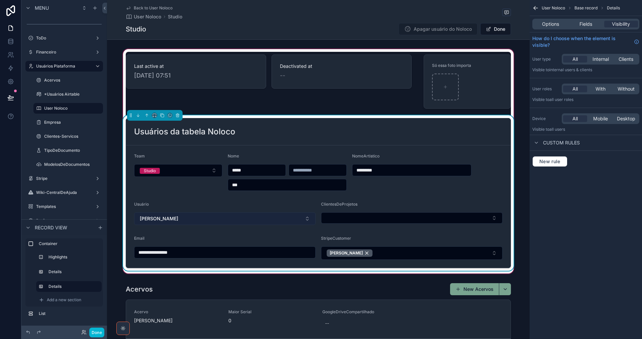
click at [231, 217] on button "[PERSON_NAME]" at bounding box center [225, 218] width 182 height 13
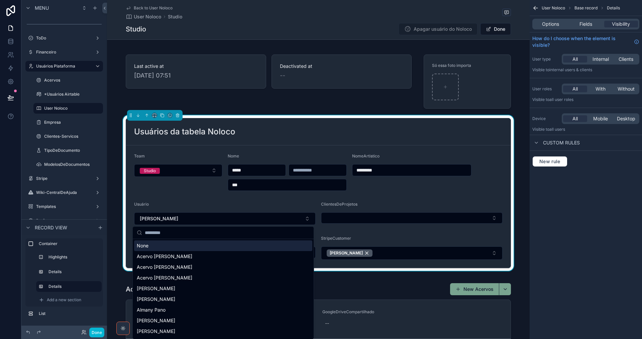
click at [200, 242] on div "None" at bounding box center [223, 245] width 178 height 11
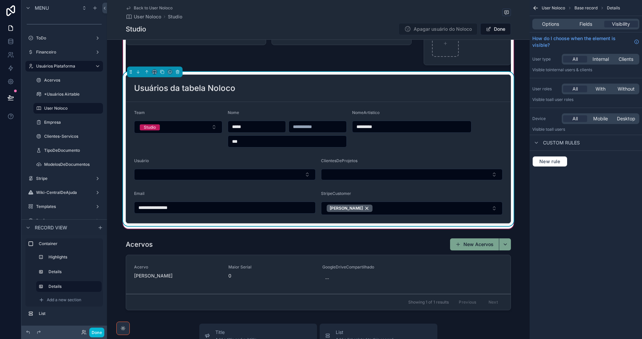
scroll to position [100, 0]
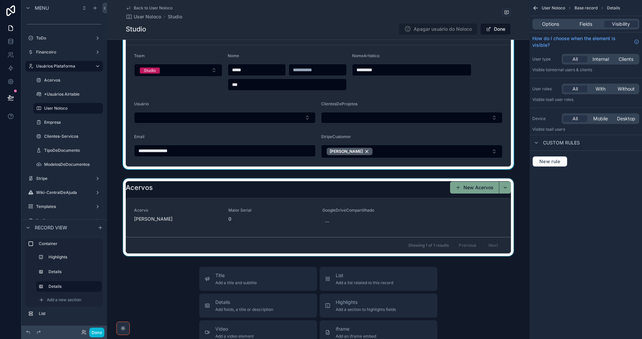
click at [393, 213] on div "scrollable content" at bounding box center [318, 218] width 423 height 78
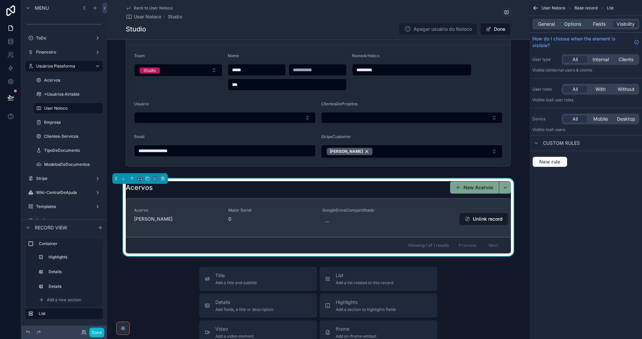
click at [476, 218] on button "Unlink record" at bounding box center [484, 219] width 49 height 12
click at [479, 219] on button "Unlink record" at bounding box center [484, 219] width 49 height 12
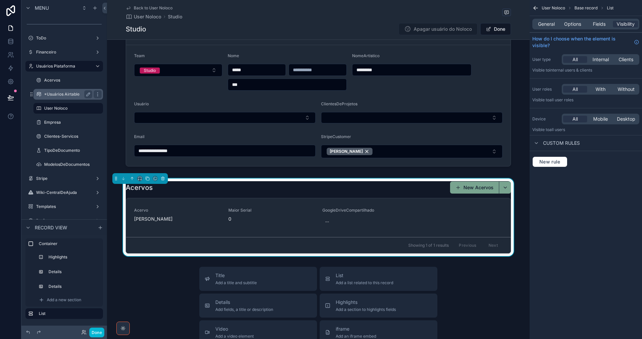
click at [66, 93] on label "*Usuários Airtable" at bounding box center [66, 94] width 45 height 5
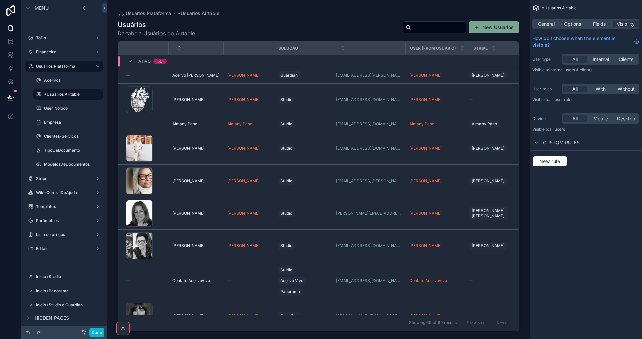
drag, startPoint x: 517, startPoint y: 63, endPoint x: 520, endPoint y: 117, distance: 53.6
click at [520, 117] on div "scrollable content" at bounding box center [318, 165] width 423 height 331
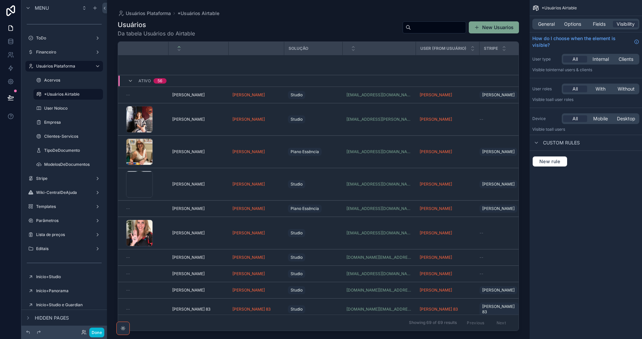
scroll to position [759, 0]
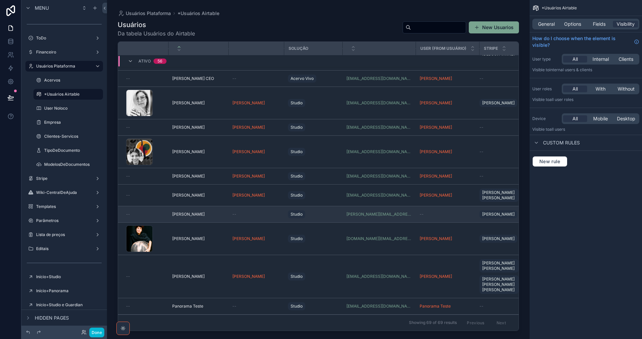
click at [198, 212] on div "[PERSON_NAME] [PERSON_NAME]" at bounding box center [198, 214] width 52 height 5
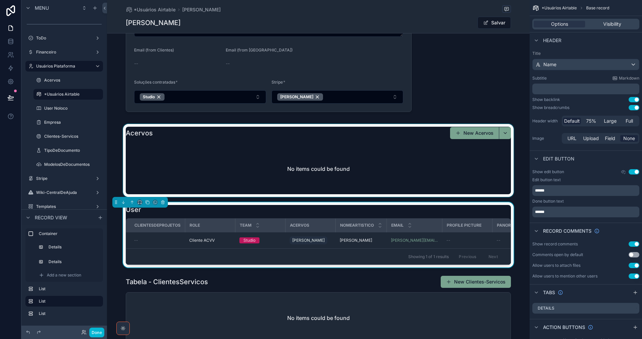
scroll to position [201, 0]
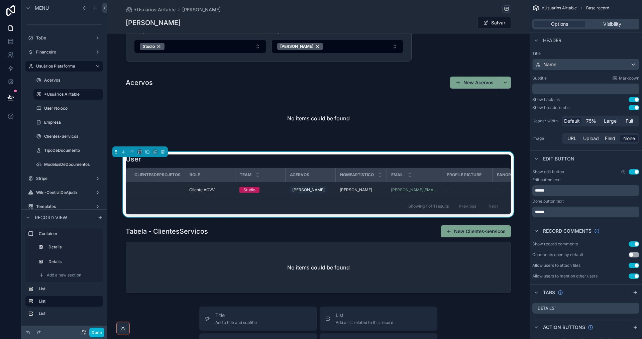
drag, startPoint x: 358, startPoint y: 158, endPoint x: 396, endPoint y: 173, distance: 41.2
click at [358, 158] on div "User" at bounding box center [318, 159] width 385 height 9
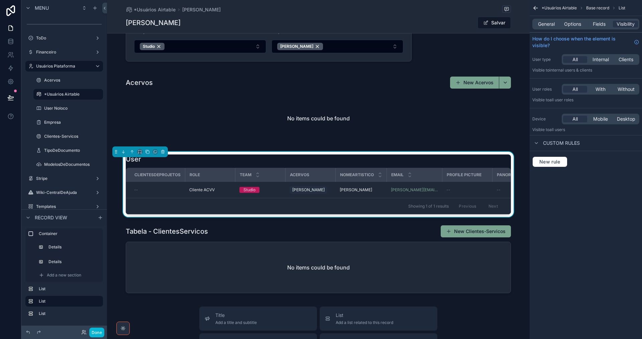
drag, startPoint x: 573, startPoint y: 22, endPoint x: 572, endPoint y: 30, distance: 8.1
click at [574, 22] on span "Options" at bounding box center [572, 24] width 17 height 7
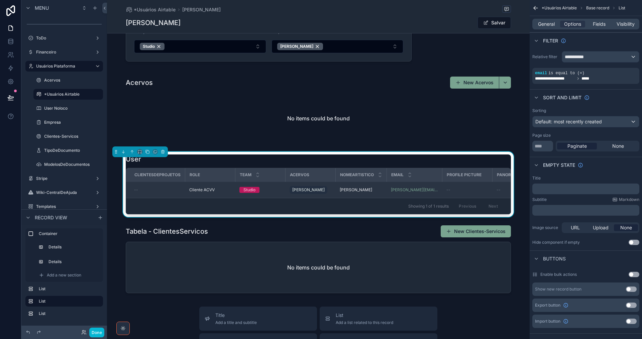
click at [207, 189] on span "Cliente ACVV" at bounding box center [201, 189] width 25 height 5
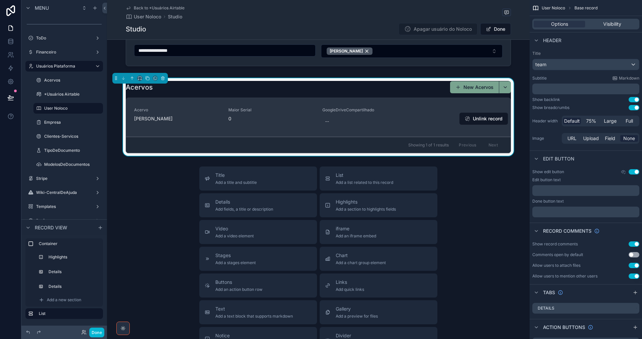
click at [485, 119] on button "Unlink record" at bounding box center [484, 119] width 49 height 12
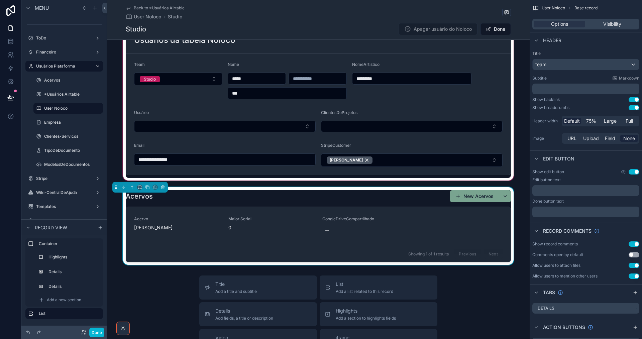
scroll to position [100, 0]
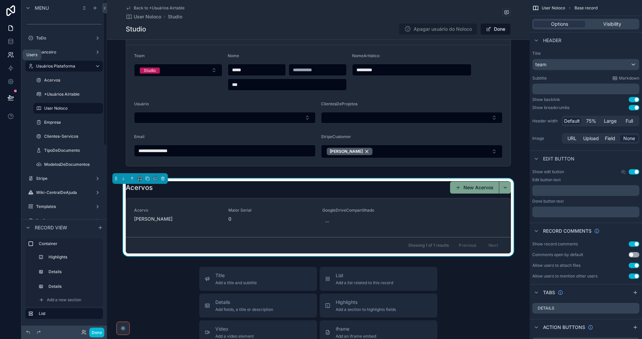
click at [11, 56] on icon at bounding box center [9, 57] width 3 height 2
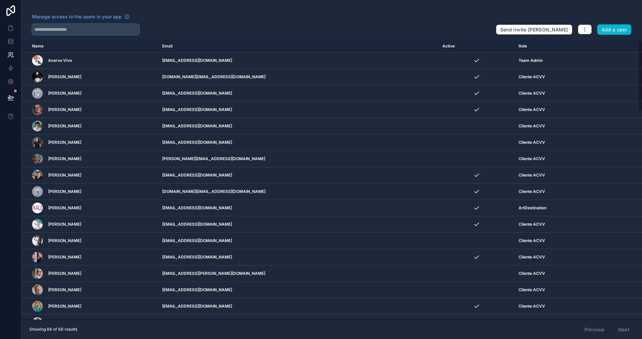
click at [71, 27] on input "text" at bounding box center [85, 29] width 107 height 11
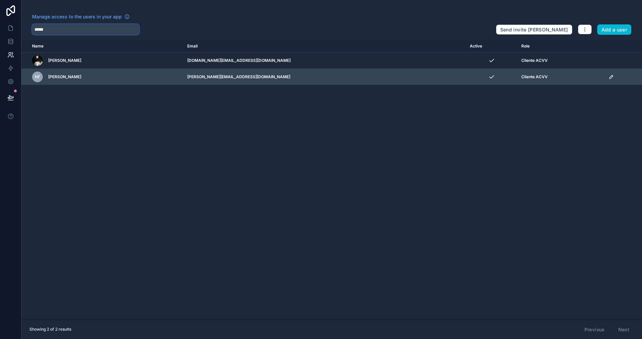
type input "*****"
click at [610, 77] on icon "scrollable content" at bounding box center [611, 76] width 3 height 3
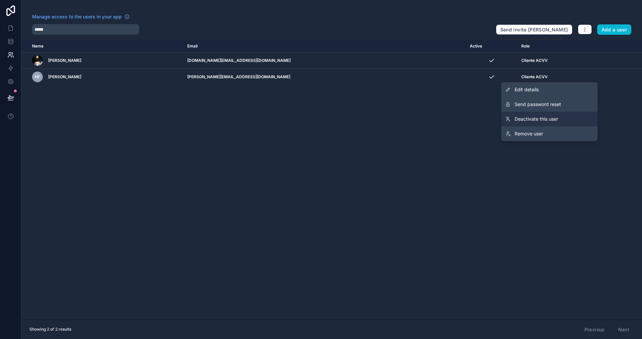
click at [556, 120] on span "Deactivate this user" at bounding box center [536, 119] width 43 height 7
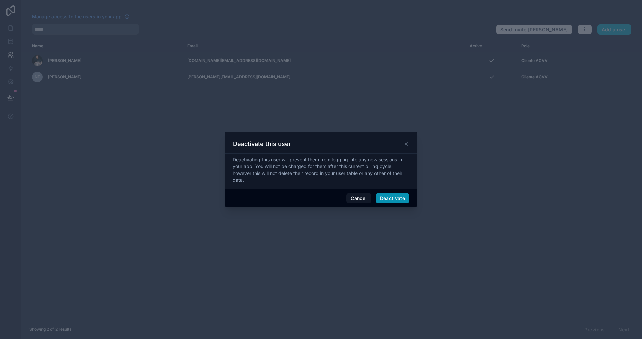
click at [387, 197] on button "Deactivate" at bounding box center [393, 198] width 34 height 11
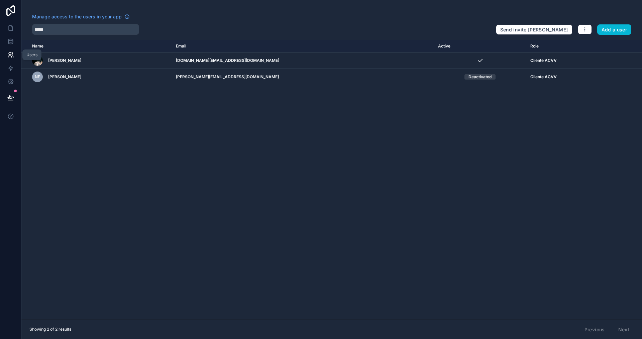
click at [12, 52] on icon at bounding box center [10, 55] width 7 height 7
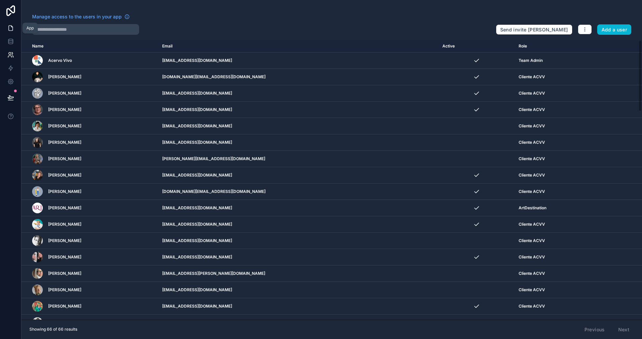
click at [9, 29] on icon at bounding box center [10, 28] width 7 height 7
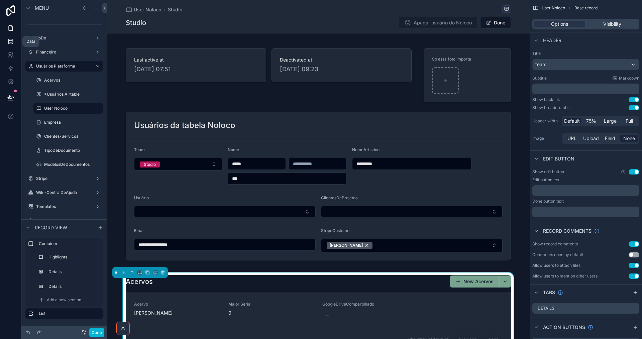
click at [8, 44] on icon at bounding box center [10, 41] width 7 height 7
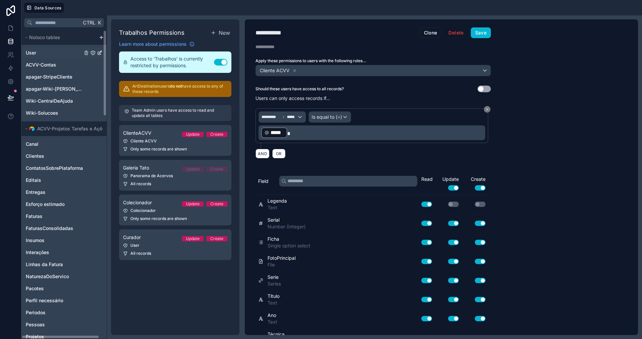
click at [50, 52] on div "User" at bounding box center [64, 52] width 83 height 11
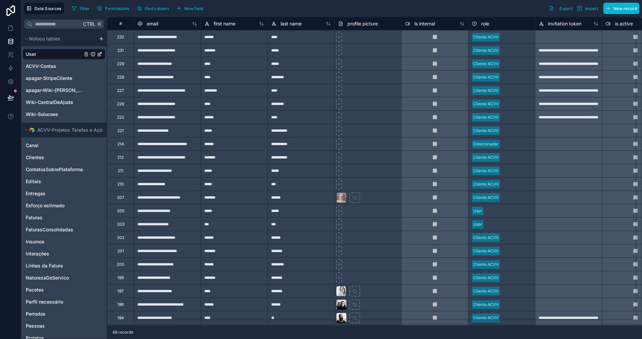
click at [190, 188] on div "**********" at bounding box center [167, 183] width 67 height 13
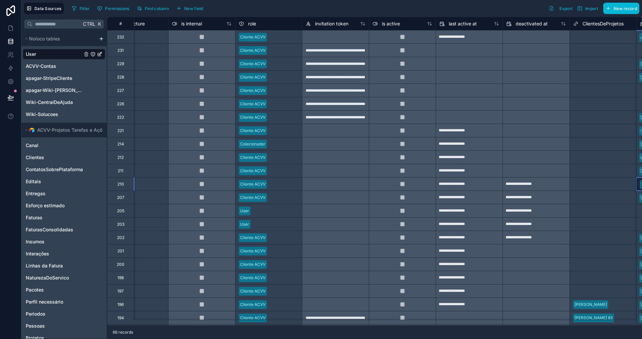
scroll to position [0, 300]
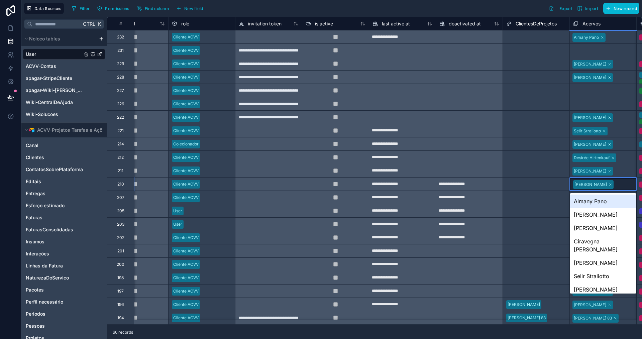
click at [609, 184] on icon at bounding box center [610, 185] width 2 height 2
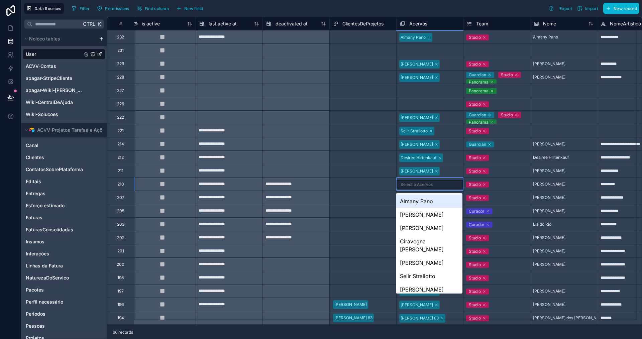
scroll to position [0, 474]
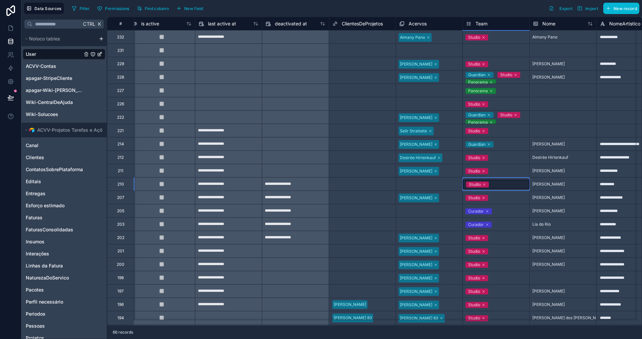
click at [519, 183] on div "Studio" at bounding box center [496, 184] width 67 height 9
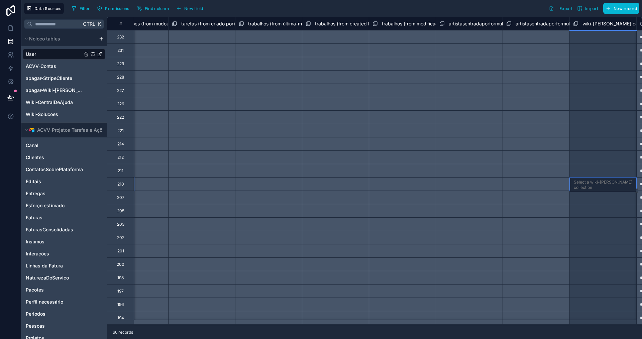
scroll to position [0, 1571]
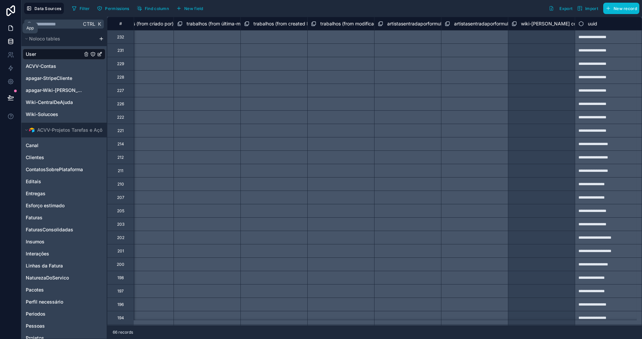
click at [12, 28] on icon at bounding box center [10, 28] width 7 height 7
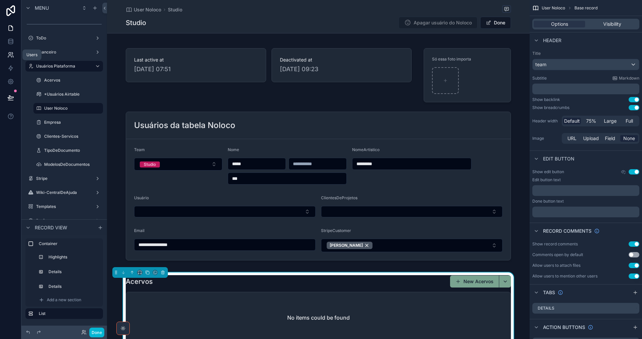
click at [10, 54] on icon at bounding box center [10, 54] width 2 height 2
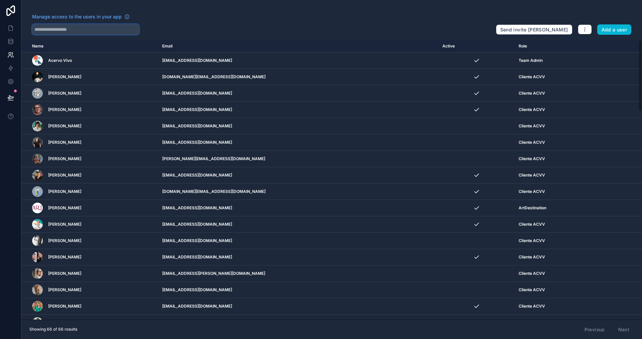
click at [80, 32] on input "text" at bounding box center [85, 29] width 107 height 11
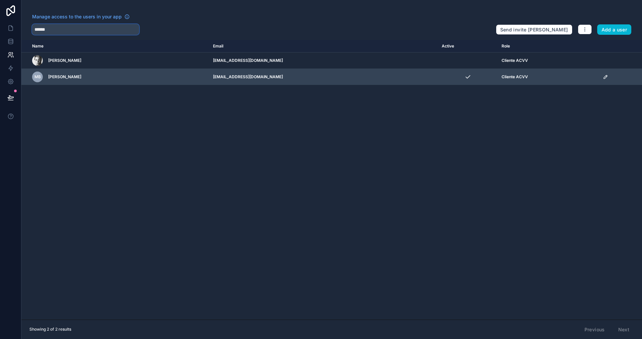
type input "******"
click at [603, 77] on icon "scrollable content" at bounding box center [605, 76] width 5 height 5
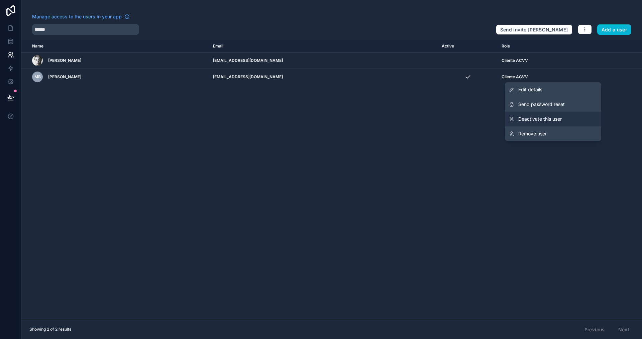
click at [564, 124] on link "Deactivate this user" at bounding box center [553, 119] width 96 height 15
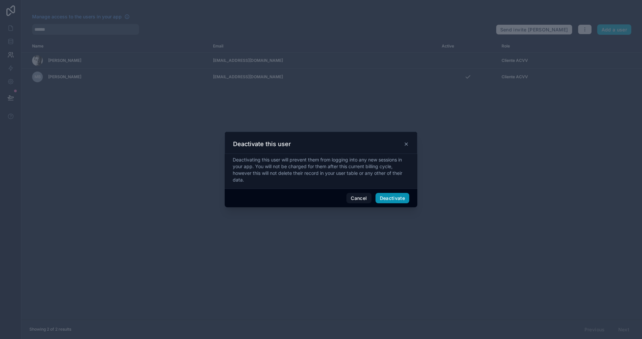
click at [404, 198] on button "Deactivate" at bounding box center [393, 198] width 34 height 11
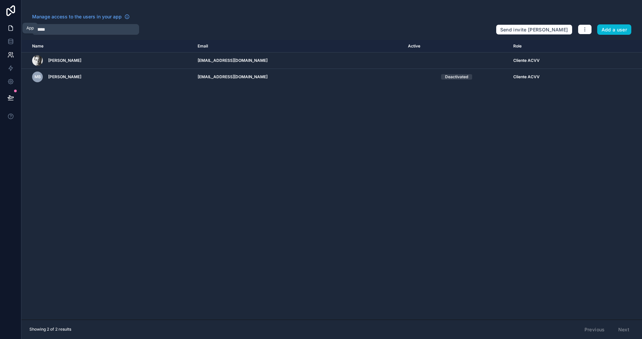
click at [11, 27] on icon at bounding box center [10, 28] width 7 height 7
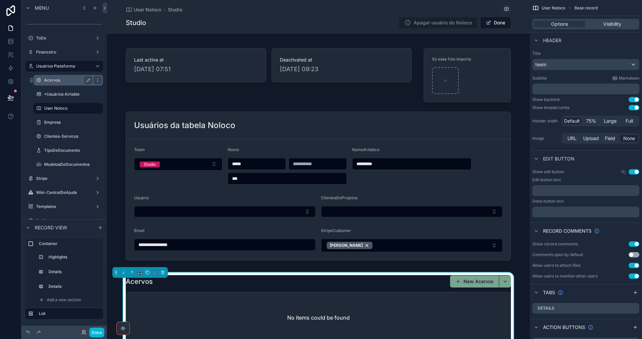
click at [56, 81] on label "Acervos" at bounding box center [66, 80] width 45 height 5
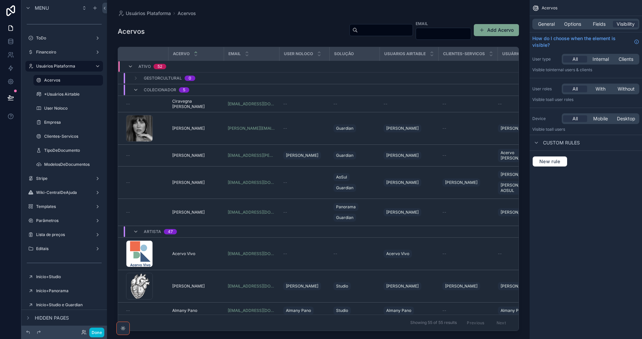
click at [343, 29] on div "scrollable content" at bounding box center [318, 165] width 423 height 331
drag, startPoint x: 343, startPoint y: 29, endPoint x: 338, endPoint y: 30, distance: 5.1
click at [358, 30] on input "scrollable content" at bounding box center [385, 29] width 55 height 9
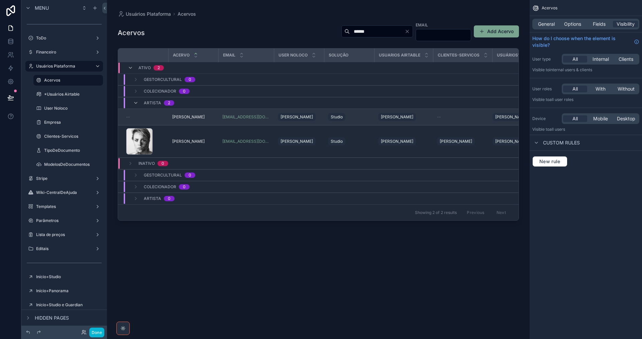
type input "******"
click at [203, 116] on div "[PERSON_NAME] [PERSON_NAME]" at bounding box center [193, 116] width 42 height 5
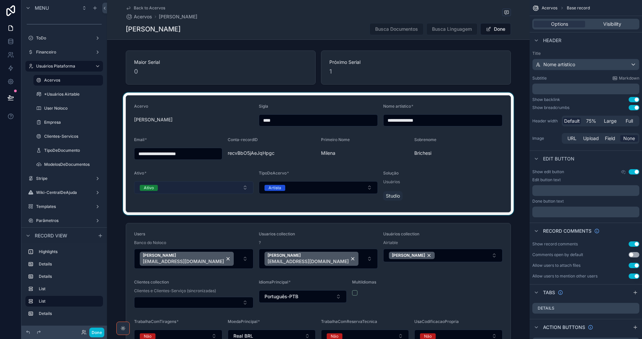
drag, startPoint x: 208, startPoint y: 188, endPoint x: 206, endPoint y: 186, distance: 3.8
click at [209, 189] on div "scrollable content" at bounding box center [318, 154] width 423 height 122
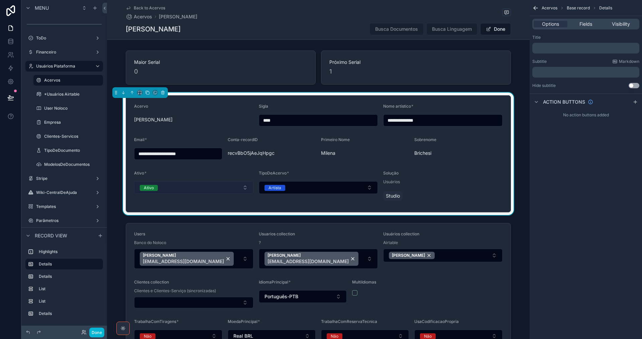
click at [205, 185] on button "Ativo" at bounding box center [193, 187] width 119 height 13
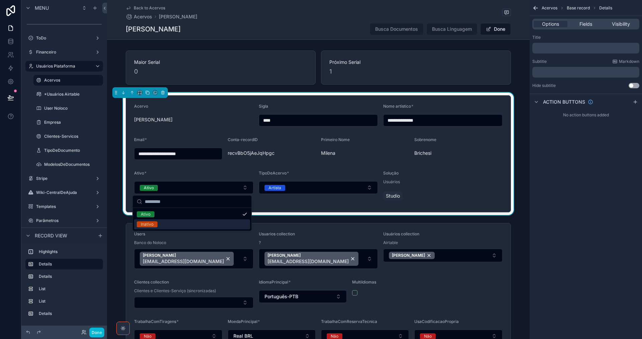
click at [191, 221] on div "Inativo" at bounding box center [192, 224] width 116 height 10
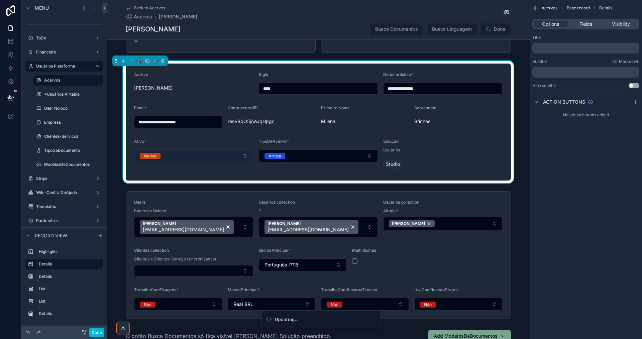
scroll to position [67, 0]
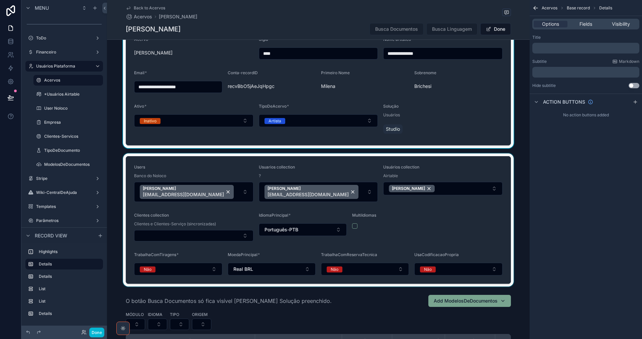
drag, startPoint x: 200, startPoint y: 192, endPoint x: 298, endPoint y: 204, distance: 99.4
click at [200, 192] on div "scrollable content" at bounding box center [318, 220] width 423 height 133
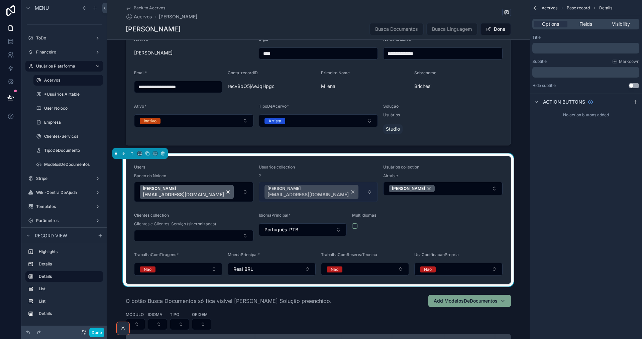
click at [326, 191] on div "[PERSON_NAME] [EMAIL_ADDRESS][DOMAIN_NAME]" at bounding box center [312, 192] width 94 height 14
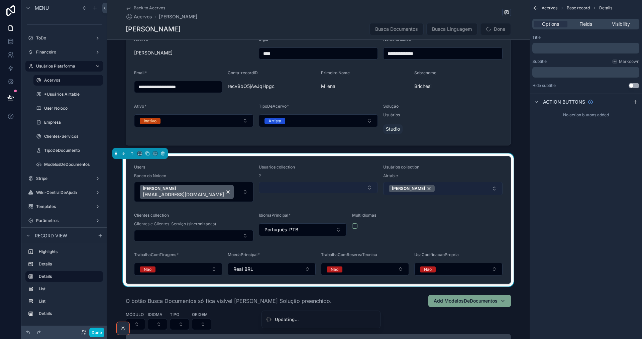
click at [425, 187] on div "[PERSON_NAME]" at bounding box center [412, 188] width 46 height 7
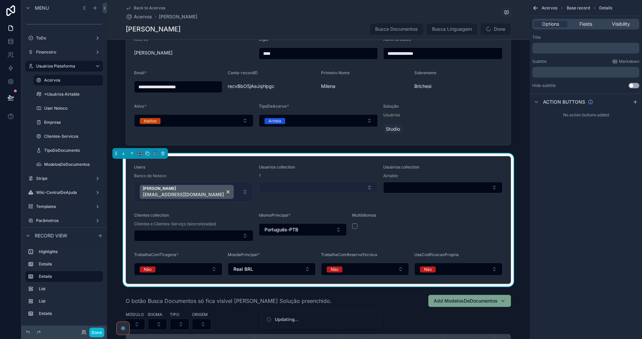
click at [201, 191] on div "[PERSON_NAME] [EMAIL_ADDRESS][DOMAIN_NAME]" at bounding box center [187, 192] width 94 height 14
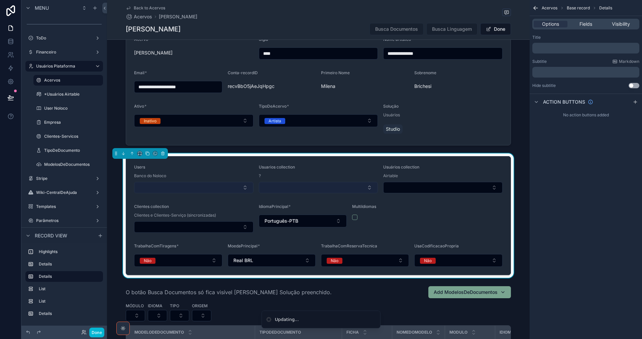
type input "**********"
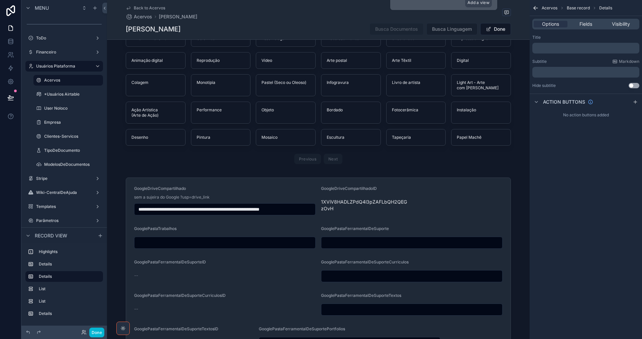
scroll to position [711, 0]
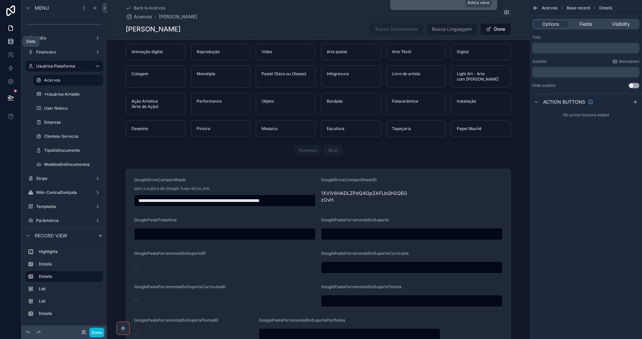
click at [12, 42] on icon at bounding box center [10, 41] width 4 height 3
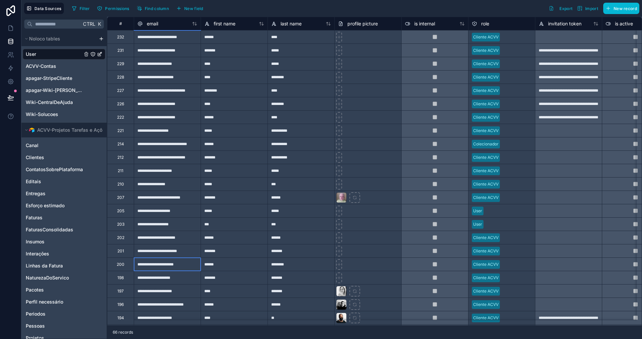
click at [181, 266] on div "**********" at bounding box center [167, 264] width 67 height 13
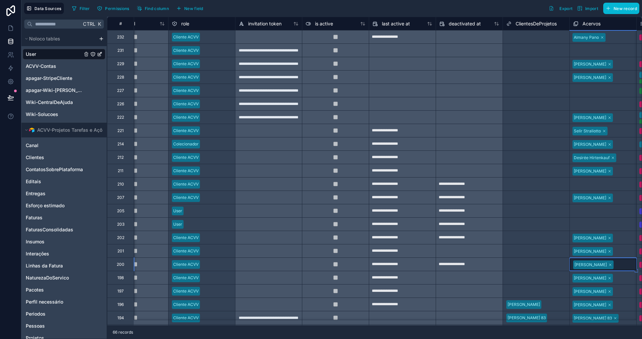
scroll to position [0, 367]
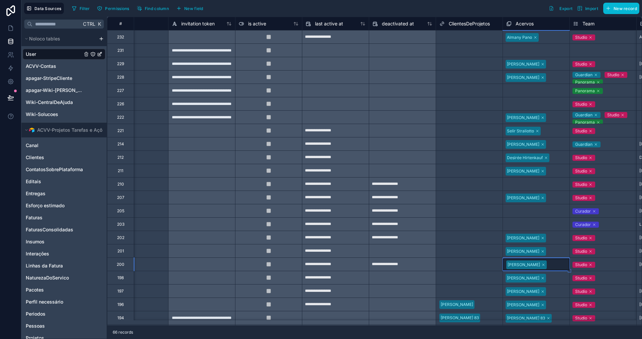
click at [543, 265] on icon at bounding box center [544, 265] width 2 height 2
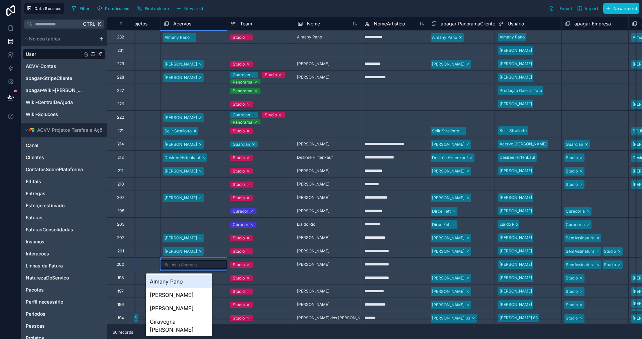
scroll to position [0, 728]
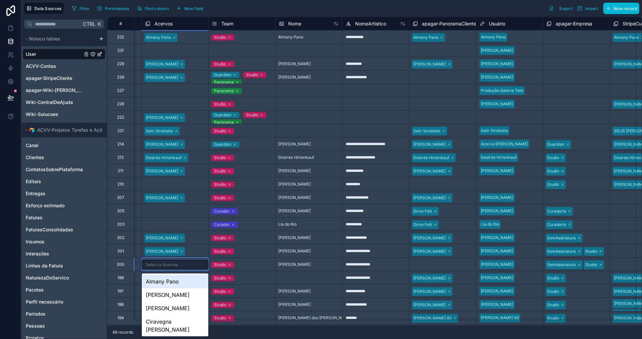
click at [529, 264] on div "[PERSON_NAME]" at bounding box center [509, 265] width 67 height 10
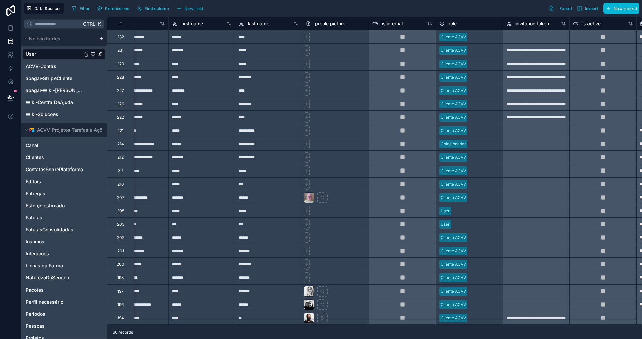
scroll to position [0, 0]
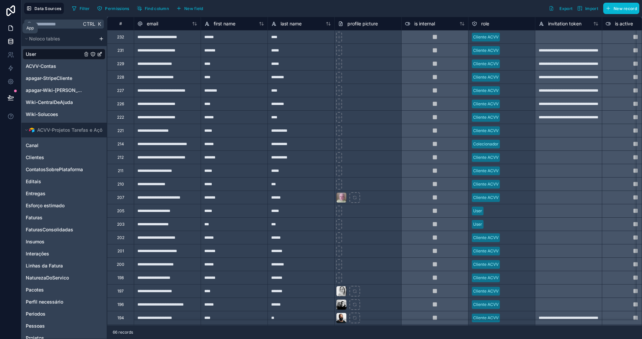
drag, startPoint x: 10, startPoint y: 28, endPoint x: 9, endPoint y: 31, distance: 3.6
click at [10, 28] on icon at bounding box center [10, 28] width 7 height 7
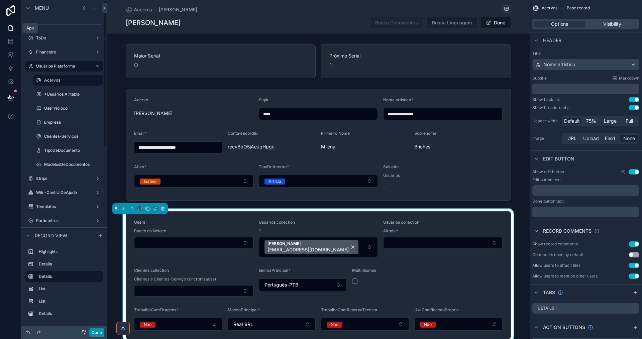
drag, startPoint x: 96, startPoint y: 323, endPoint x: 96, endPoint y: 333, distance: 10.7
click at [96, 332] on button "Done" at bounding box center [96, 333] width 15 height 10
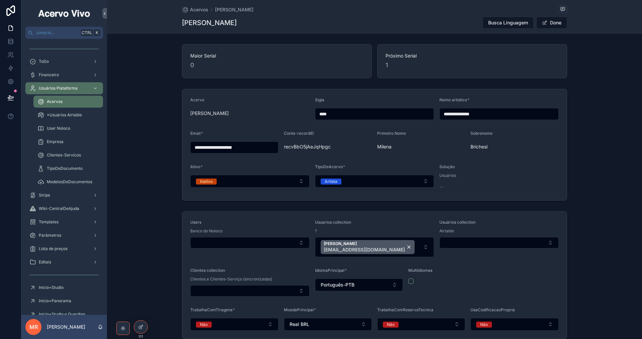
click at [96, 333] on div "[PERSON_NAME]" at bounding box center [64, 327] width 86 height 24
click at [66, 103] on div "Acervos" at bounding box center [68, 101] width 62 height 11
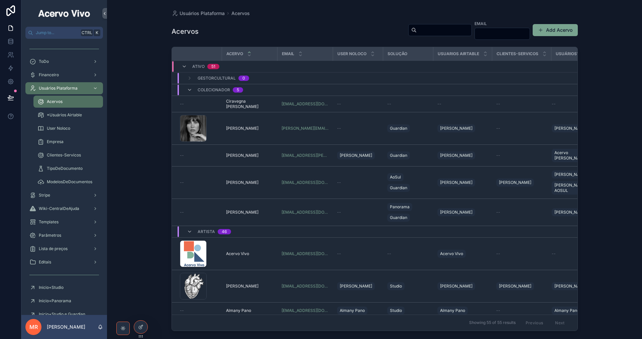
click at [417, 29] on input "scrollable content" at bounding box center [444, 29] width 55 height 9
type input "*"
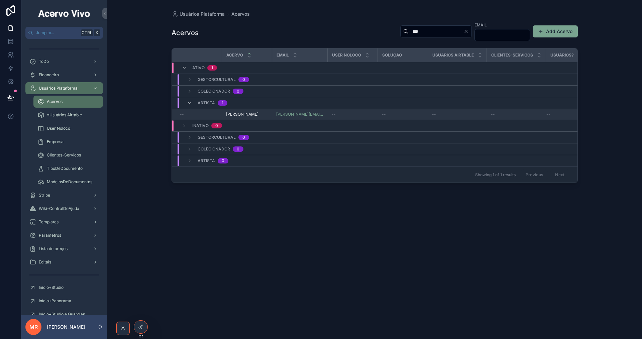
type input "***"
click at [262, 112] on div "[PERSON_NAME] [PERSON_NAME]" at bounding box center [247, 114] width 42 height 5
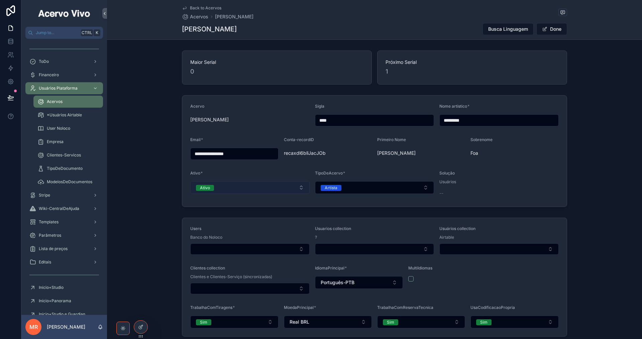
click at [248, 192] on button "Ativo" at bounding box center [249, 187] width 119 height 13
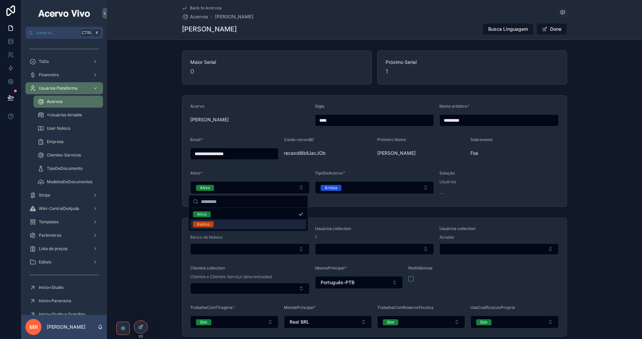
drag, startPoint x: 243, startPoint y: 228, endPoint x: 284, endPoint y: 195, distance: 52.9
click at [243, 227] on div "Inativo" at bounding box center [248, 224] width 116 height 10
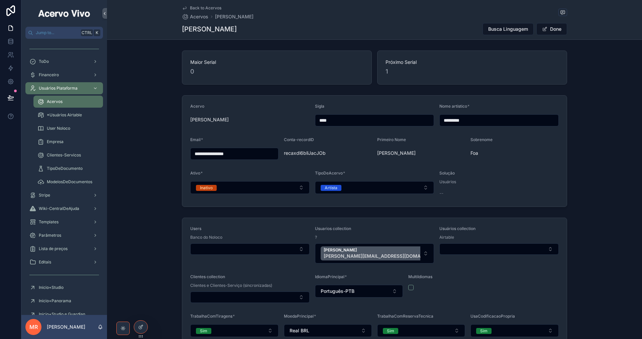
click at [206, 8] on span "Back to Acervos" at bounding box center [205, 7] width 31 height 5
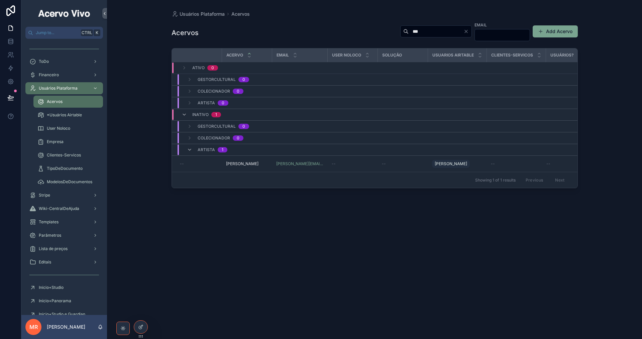
drag, startPoint x: 404, startPoint y: 29, endPoint x: 378, endPoint y: 35, distance: 27.1
click at [409, 35] on input "***" at bounding box center [436, 31] width 55 height 9
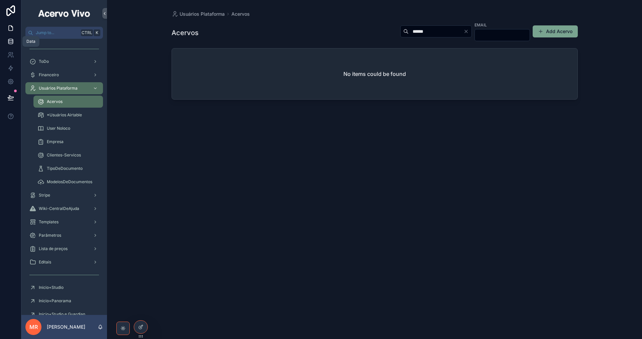
type input "******"
click at [10, 41] on icon at bounding box center [10, 41] width 7 height 7
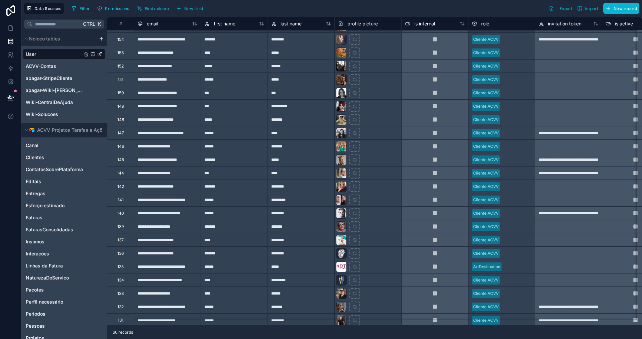
scroll to position [593, 0]
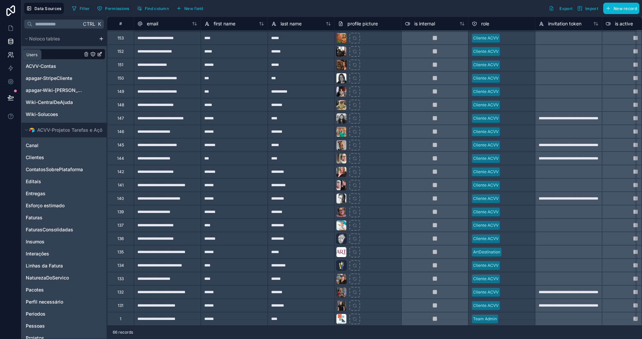
click at [8, 56] on icon at bounding box center [10, 55] width 7 height 7
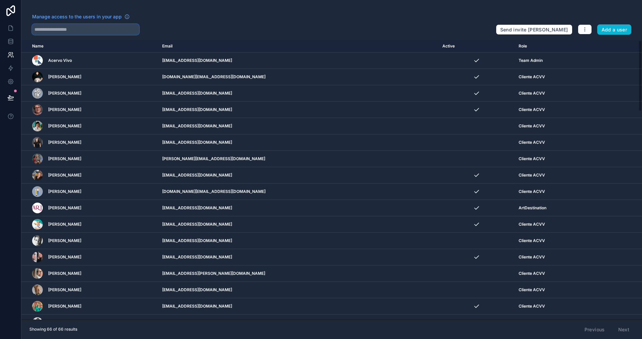
click at [87, 28] on input "text" at bounding box center [85, 29] width 107 height 11
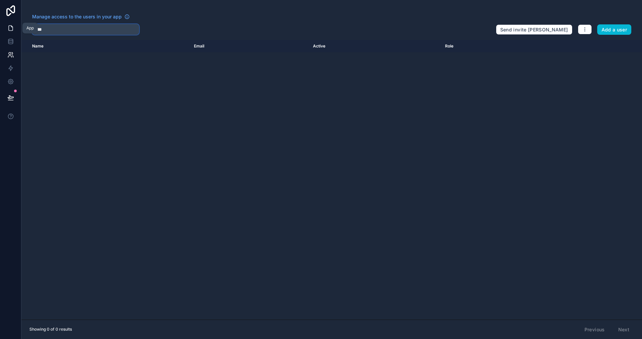
type input "****"
click at [9, 26] on icon at bounding box center [10, 28] width 7 height 7
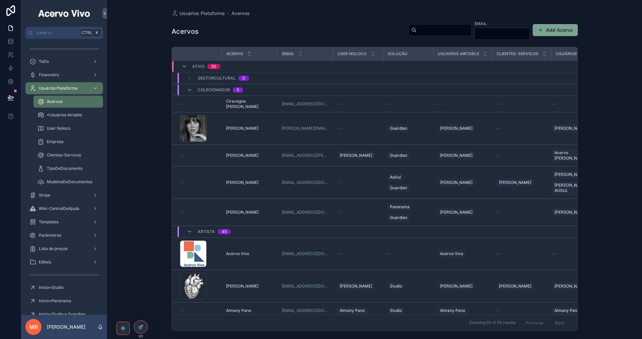
click at [417, 30] on input "scrollable content" at bounding box center [444, 29] width 55 height 9
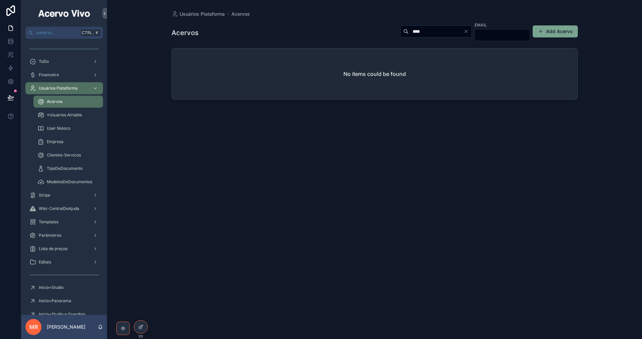
type input "****"
